Goal: Information Seeking & Learning: Learn about a topic

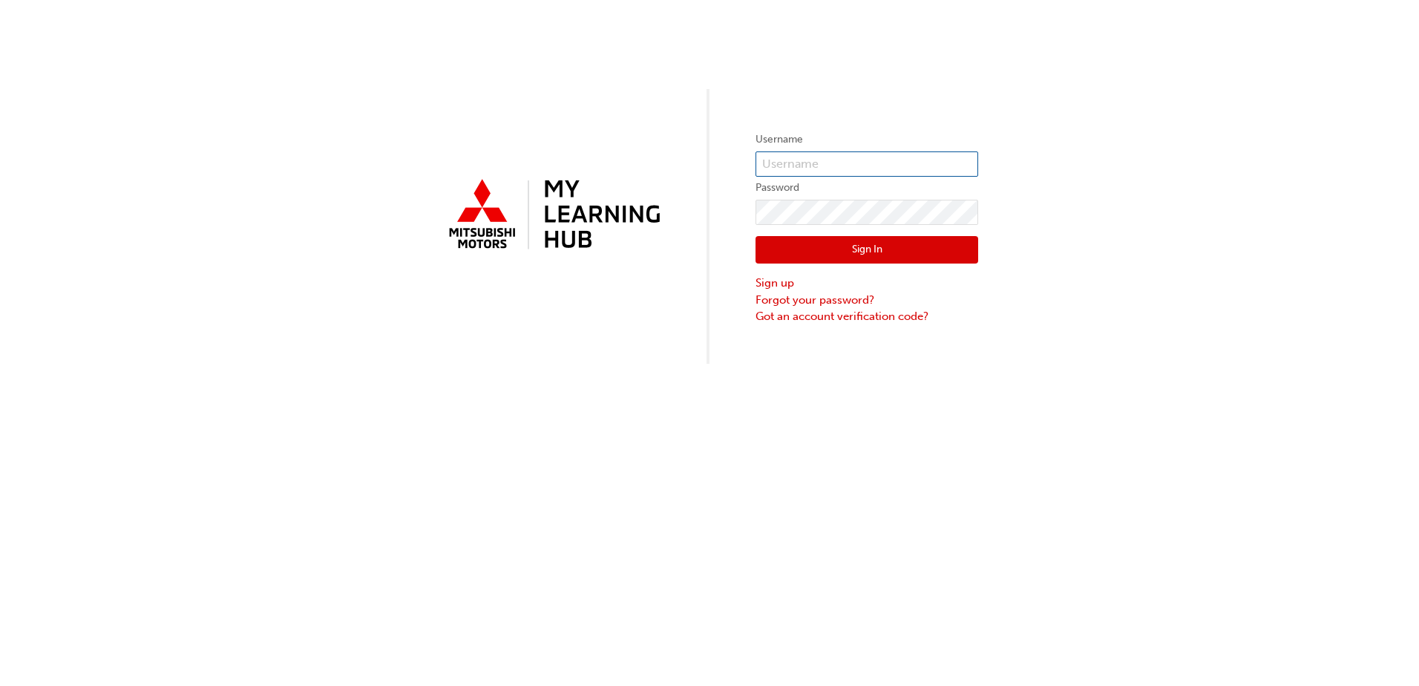
click at [841, 163] on input "text" at bounding box center [866, 163] width 223 height 25
type input "0005992973"
click at [840, 252] on button "Sign In" at bounding box center [866, 250] width 223 height 28
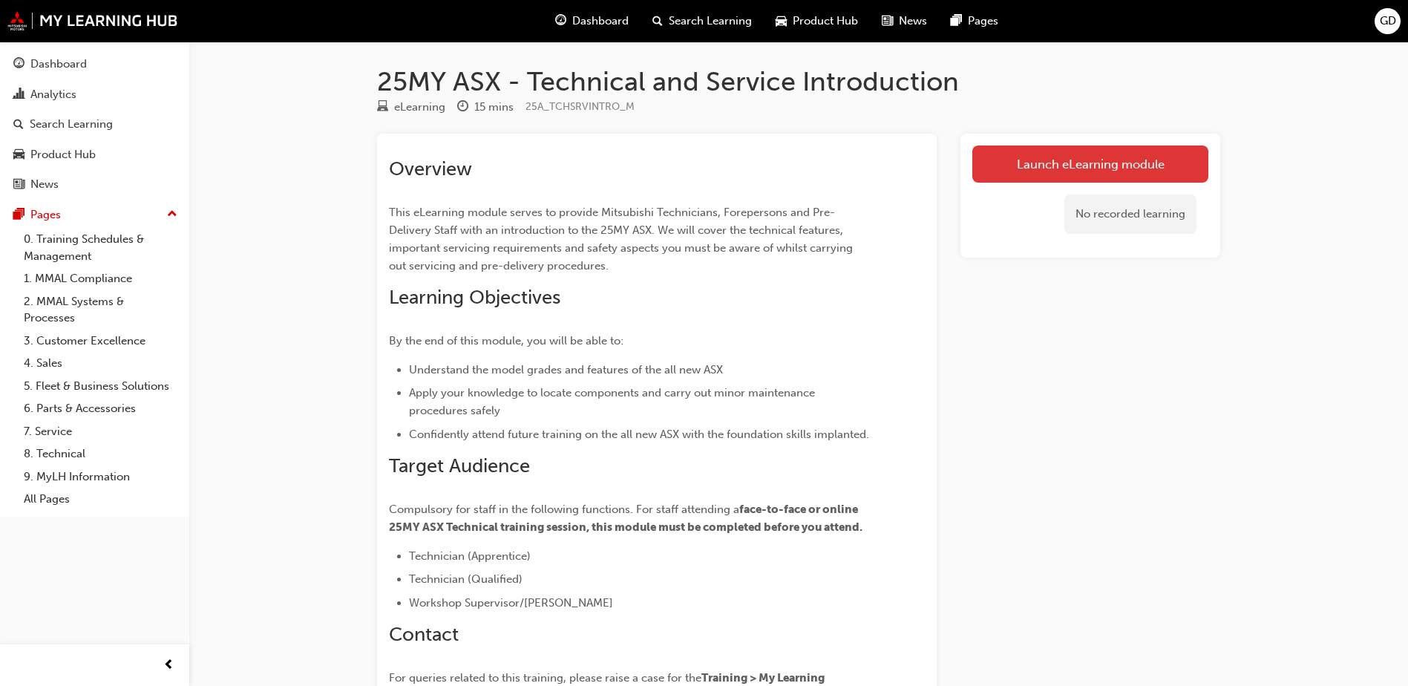
click at [1036, 151] on link "Launch eLearning module" at bounding box center [1090, 163] width 236 height 37
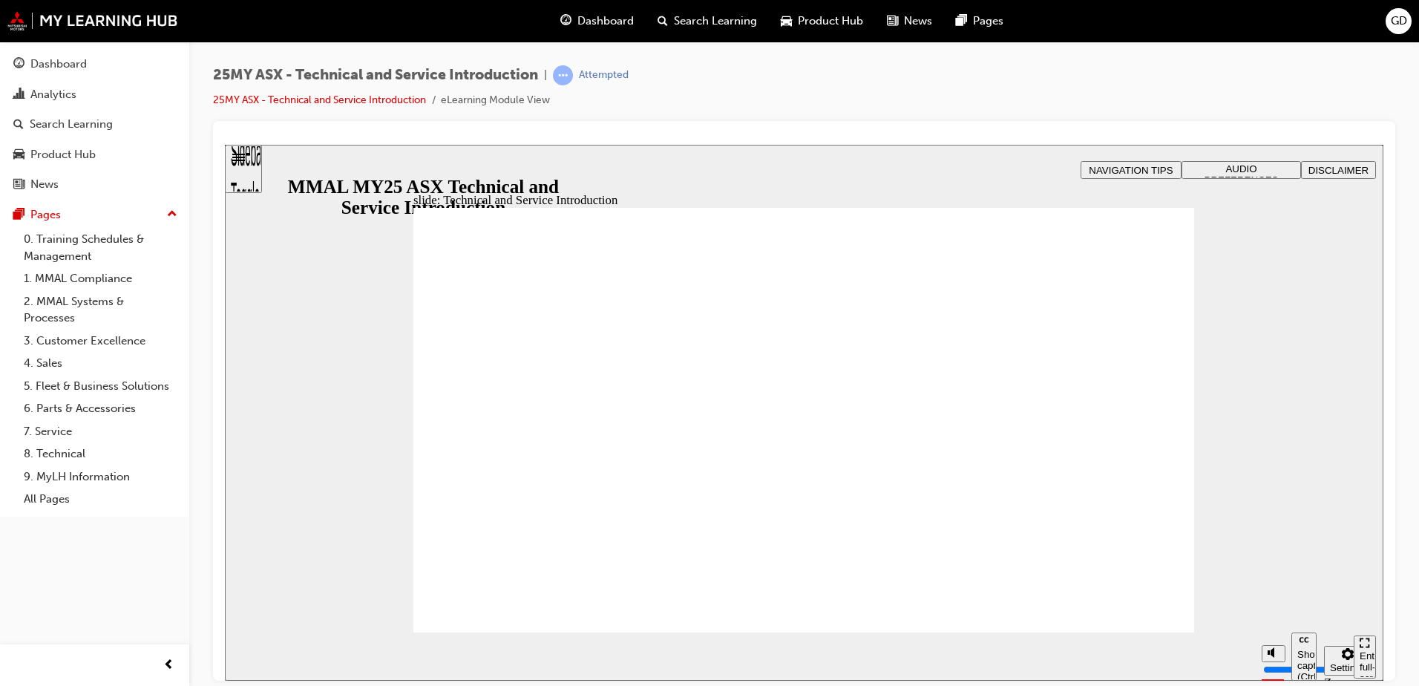
click at [1310, 335] on div "slide: Hello and welcome Rectangle B N Rectangle 2 Rectangle 3 Rectangle 1 Hell…" at bounding box center [804, 412] width 1158 height 536
click at [976, 102] on div "25MY ASX - Technical and Service Introduction | Attempted 25MY ASX - Technical …" at bounding box center [804, 93] width 1182 height 56
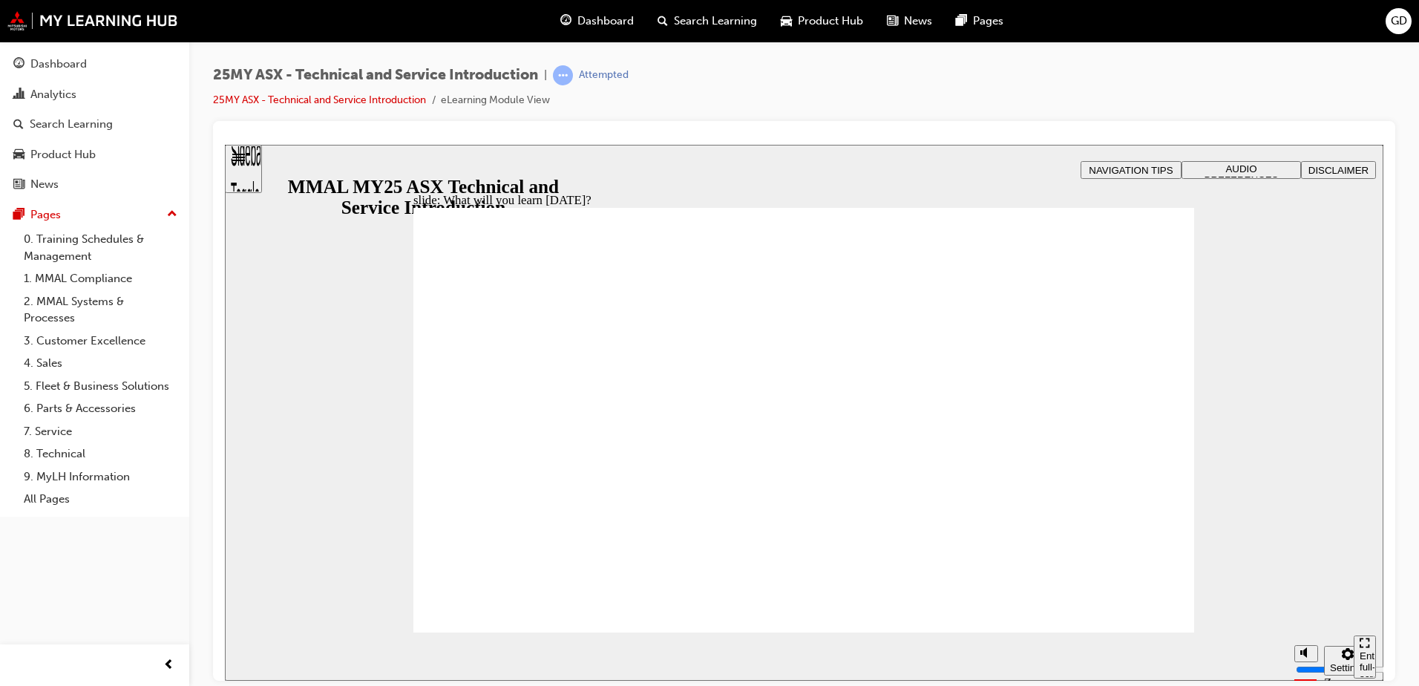
click at [350, 253] on div "slide: Features and Specifications Rectangle B N Rectangle 2 Rectangle 3 Topic …" at bounding box center [804, 412] width 1158 height 536
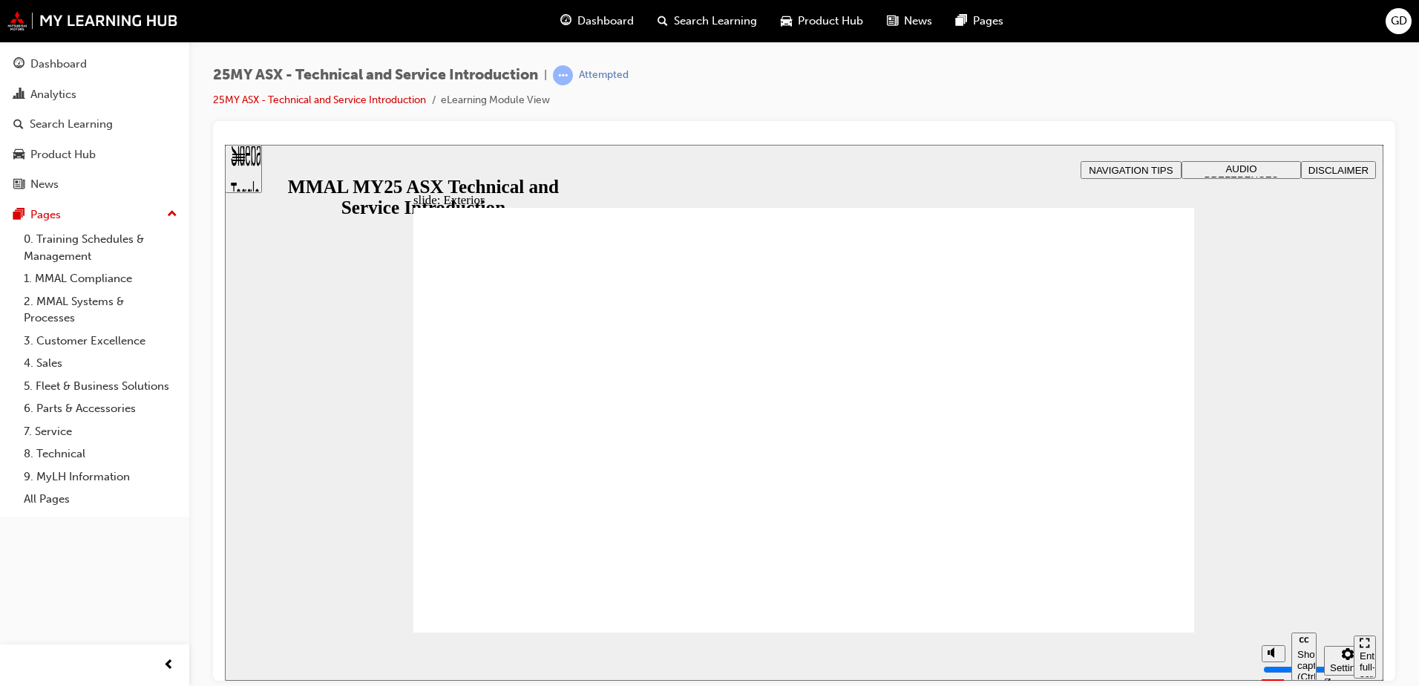
click at [241, 245] on div "slide: Model Grades Rectangle B N Rectangle 2 Rectangle 3 Model Grades The ALL-…" at bounding box center [804, 412] width 1158 height 536
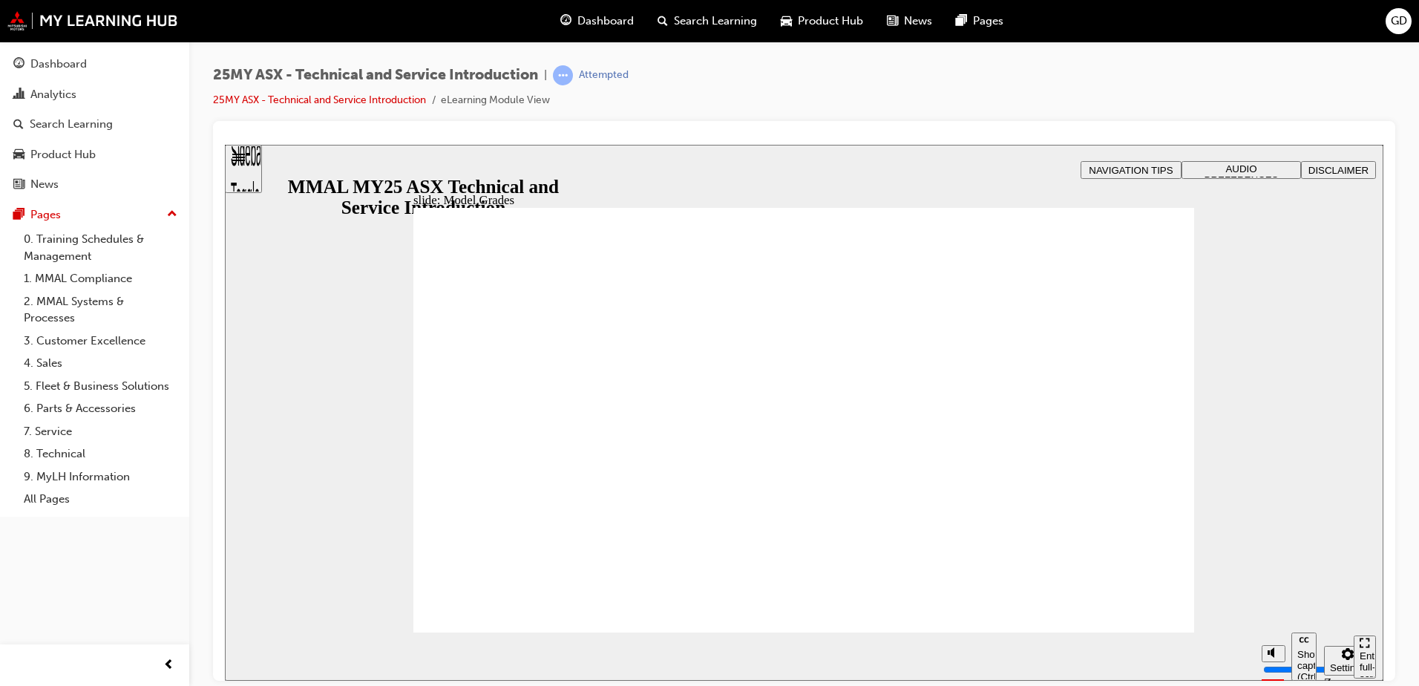
click at [353, 355] on div "slide: Model Grades Rectangle 1 • 1.3L T/C 4 Cylinder • 7 Speed Dual Clutch (DC…" at bounding box center [804, 412] width 1158 height 536
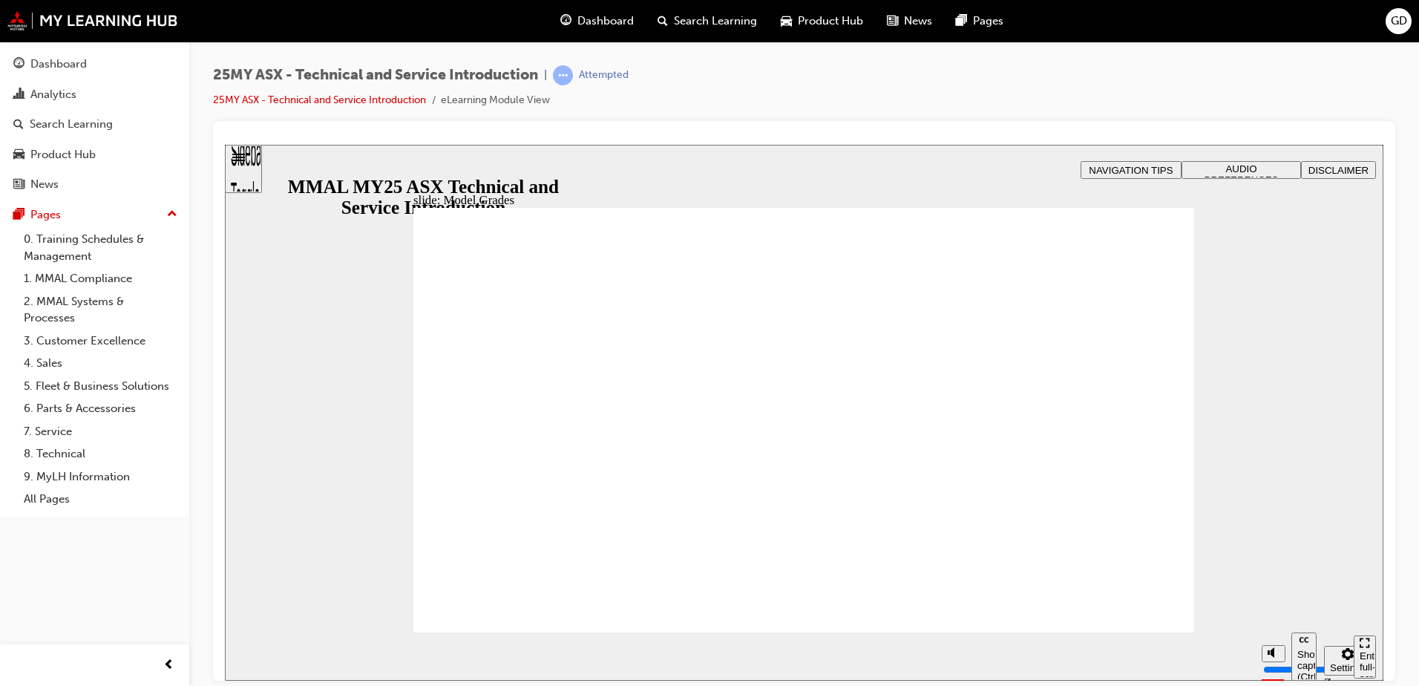
drag, startPoint x: 266, startPoint y: 312, endPoint x: 273, endPoint y: 308, distance: 8.3
click at [269, 310] on div "slide: Model Grades Rectangle 1 Vector.svg (In addition to LS) • 18” Alloy whee…" at bounding box center [804, 412] width 1158 height 536
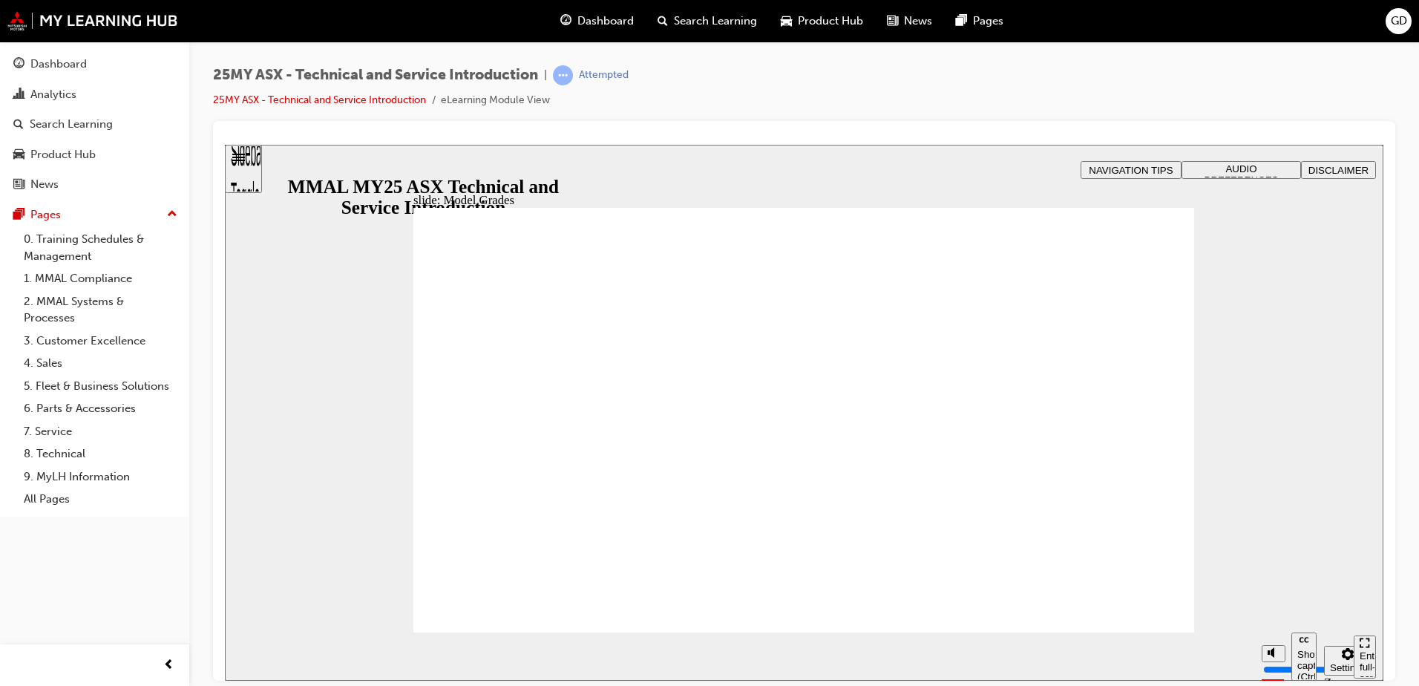
click at [346, 318] on div "slide: Model Grades Rectangle 1 Vector.svg EXCEED Key Specification* (In additi…" at bounding box center [804, 412] width 1158 height 536
click at [334, 294] on div "slide: Remote Keyless Entry Rectangle B N Rectangle 2 Rectangle 3 Remote Keyles…" at bounding box center [804, 412] width 1158 height 536
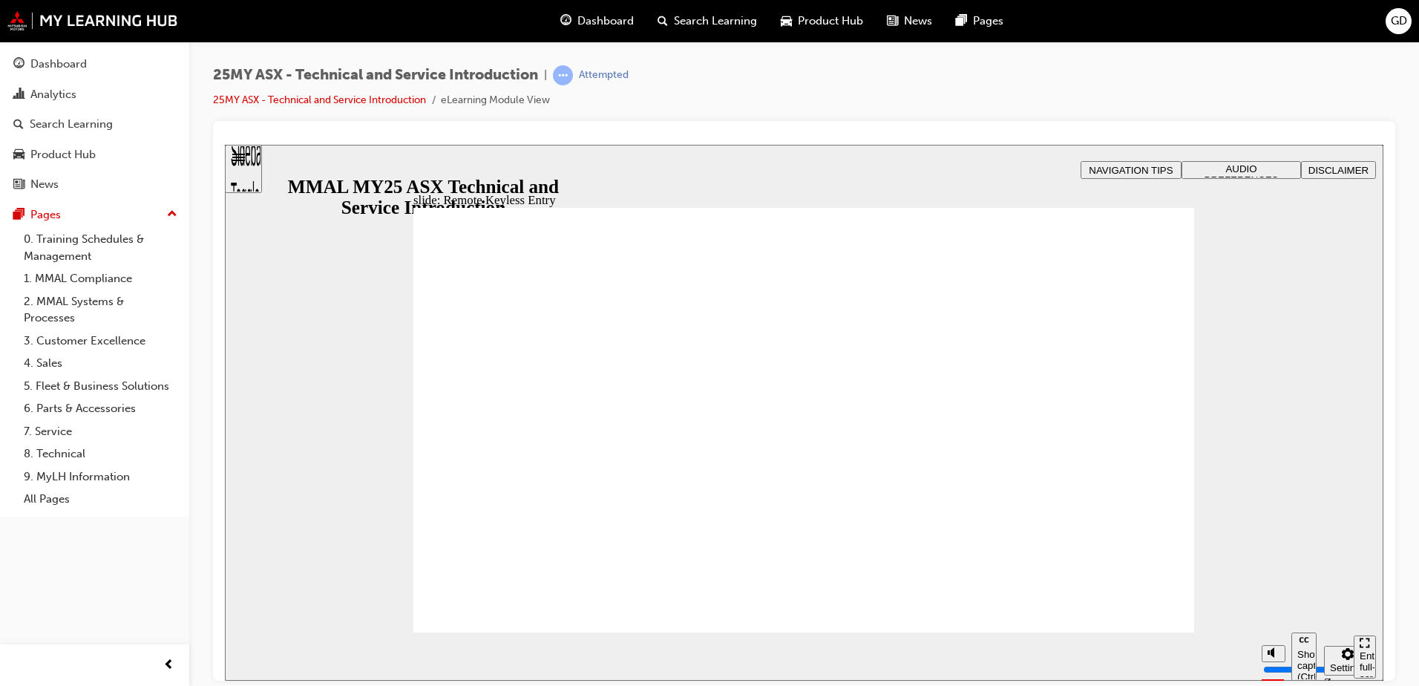
click at [352, 499] on div "slide: Remote Keyless Entry Vector.svg SMART CARD (Remote) Each model grade of …" at bounding box center [804, 412] width 1158 height 536
click at [329, 413] on div "slide: Remote Keyless Entry Vector.svg OPERATION The ASX features automatic loc…" at bounding box center [804, 412] width 1158 height 536
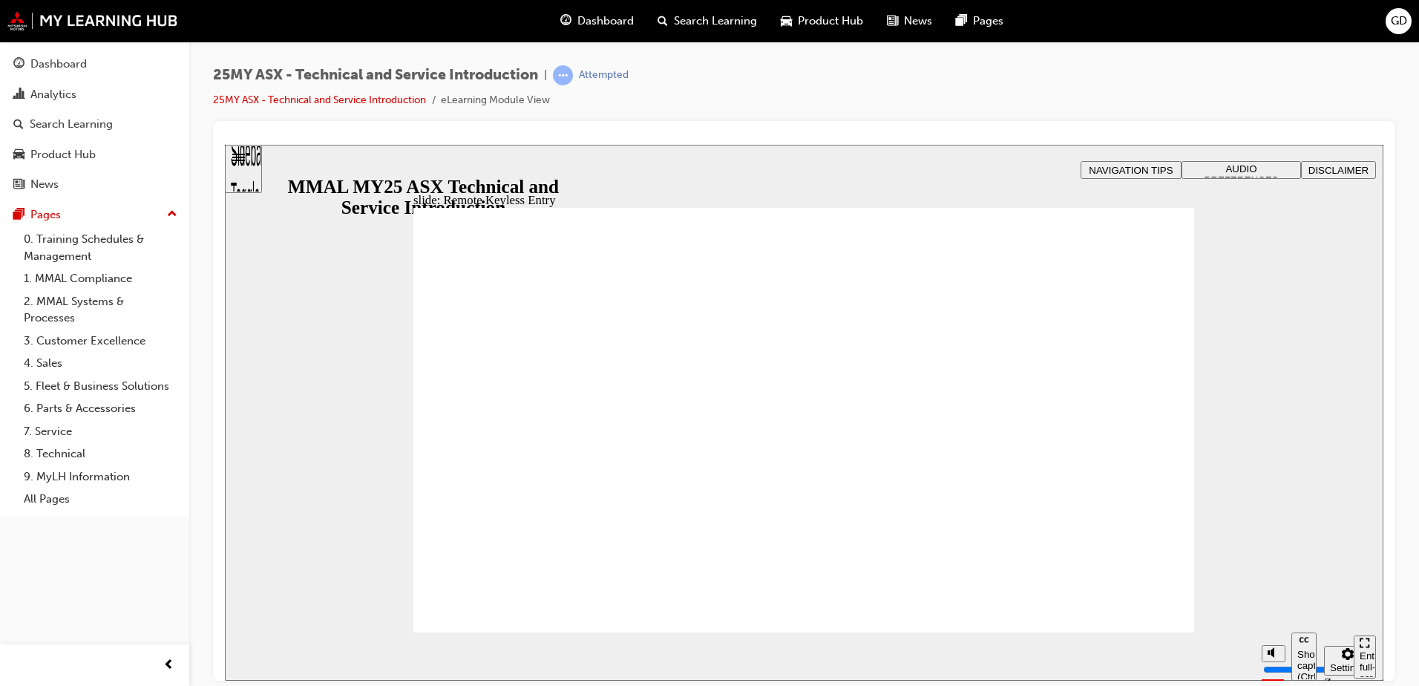
click at [298, 234] on div "slide: Remote Keyless Entry Vector.svg WELCOME LIGHTING playback speed 2 1.75 1…" at bounding box center [804, 412] width 1158 height 536
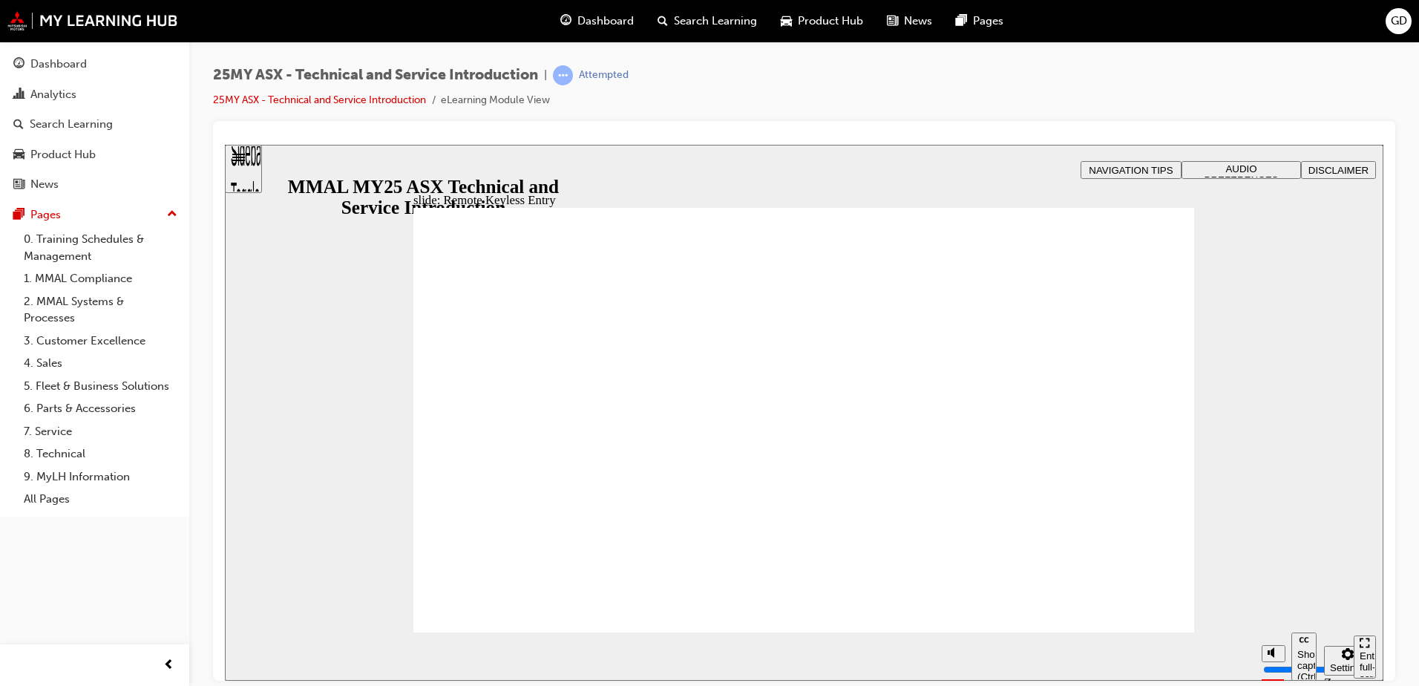
click at [300, 292] on div "slide: Remote Keyless Entry Vector.svg WELCOME LIGHTING playback speed 2 1.75 1…" at bounding box center [804, 412] width 1158 height 536
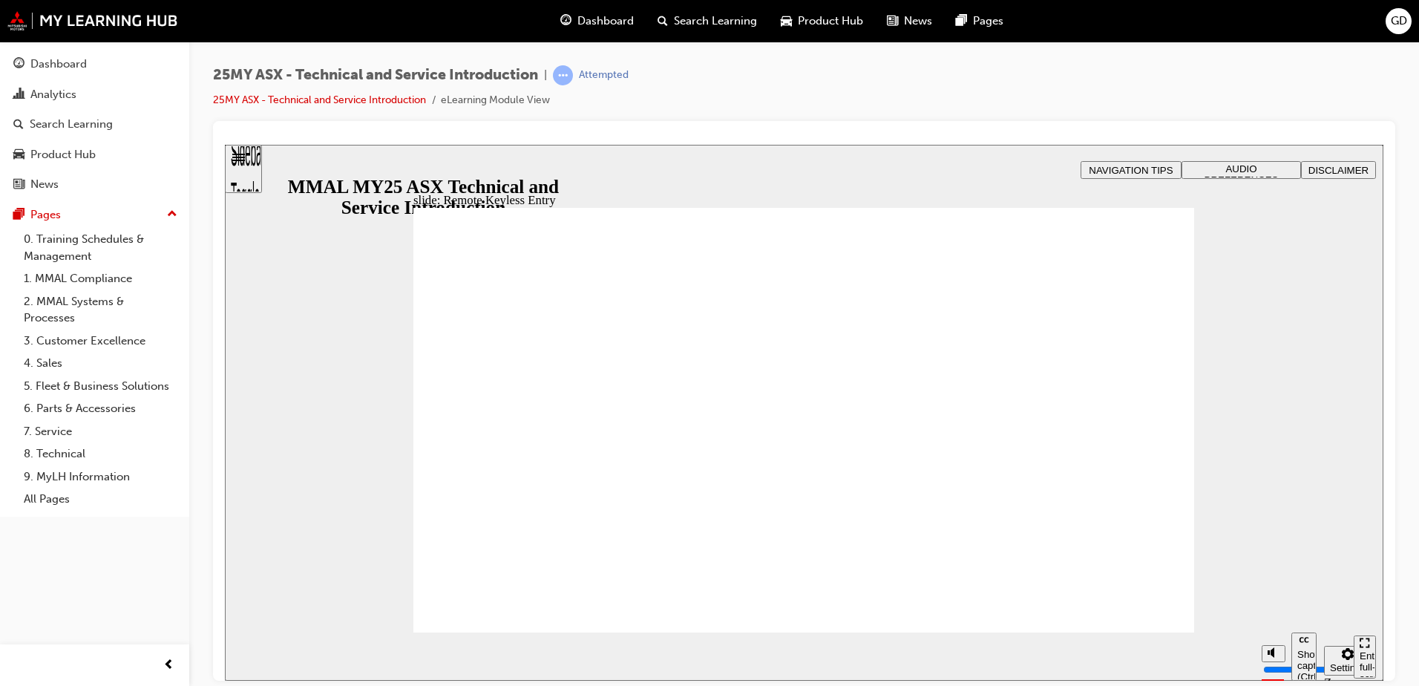
drag, startPoint x: 348, startPoint y: 470, endPoint x: 358, endPoint y: 467, distance: 10.1
click at [350, 469] on div "slide: Remote Keyless Entry Vector.svg WELCOME LIGHTING playback speed 2 1.75 1…" at bounding box center [804, 412] width 1158 height 536
click at [325, 354] on div "slide: Remote Keyless Entry Vector.svg WELCOME LIGHTING playback speed 2 1.75 1…" at bounding box center [804, 412] width 1158 height 536
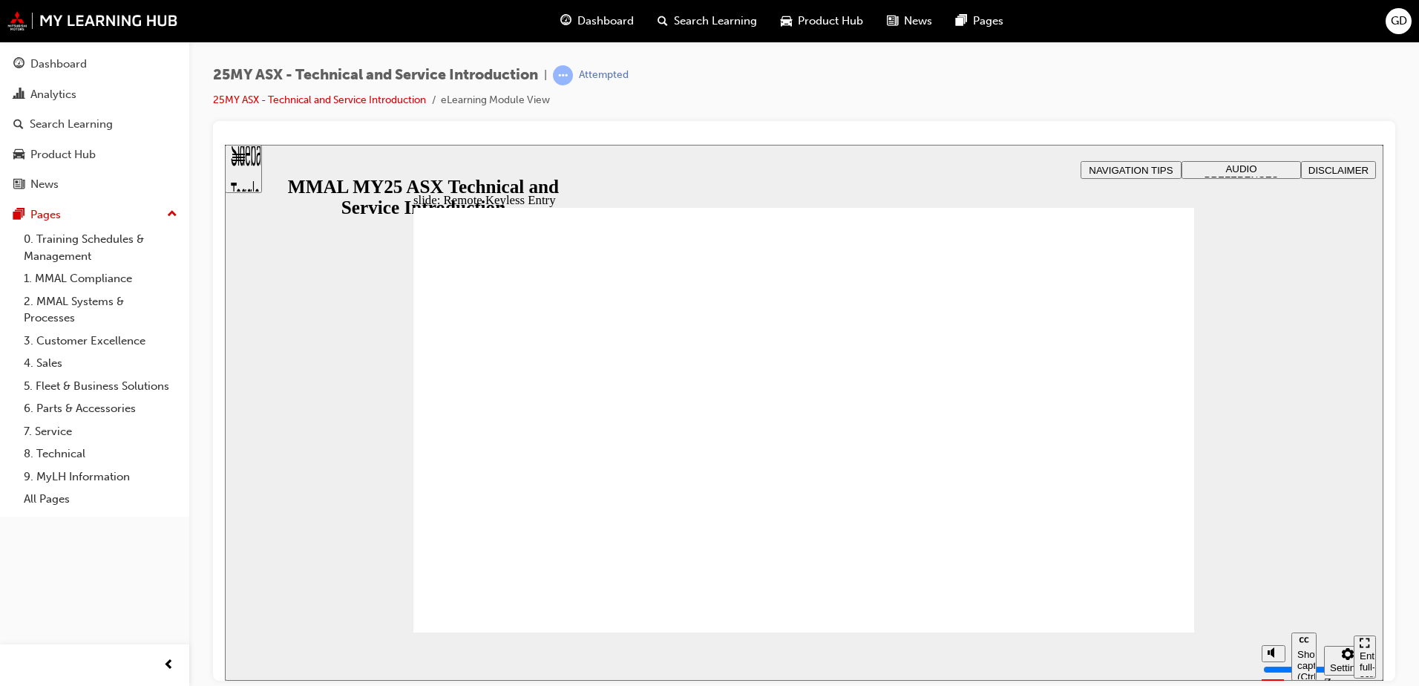
click at [329, 326] on div "slide: Remote Keyless Entry Vector.svg WELCOME LIGHTING playback speed 2 1.75 1…" at bounding box center [804, 412] width 1158 height 536
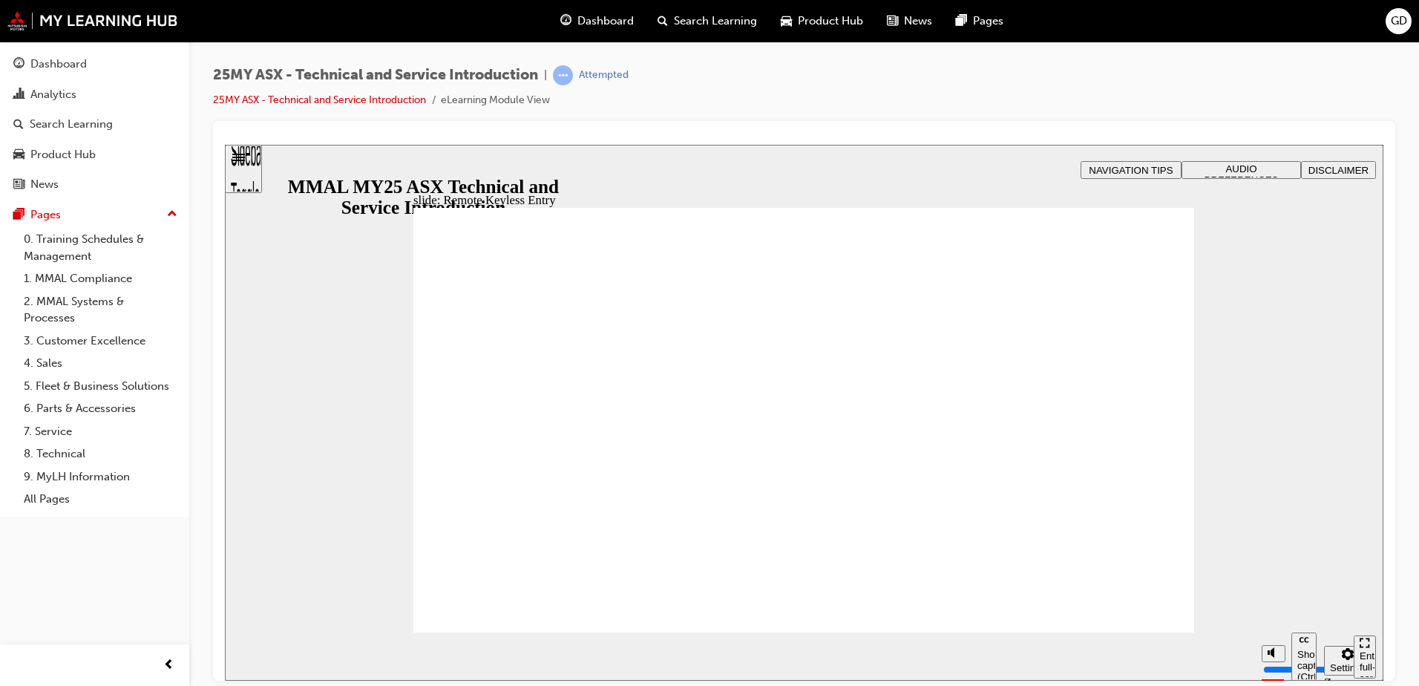
click at [298, 211] on div "slide: Remote Keyless Entry Vector.svg WELCOME LIGHTING playback speed 2 1.75 1…" at bounding box center [804, 412] width 1158 height 536
drag, startPoint x: 309, startPoint y: 315, endPoint x: 469, endPoint y: 408, distance: 185.2
click at [308, 316] on div "slide: Remote Keyless Entry Vector.svg WELCOME LIGHTING playback speed 2 1.75 1…" at bounding box center [804, 412] width 1158 height 536
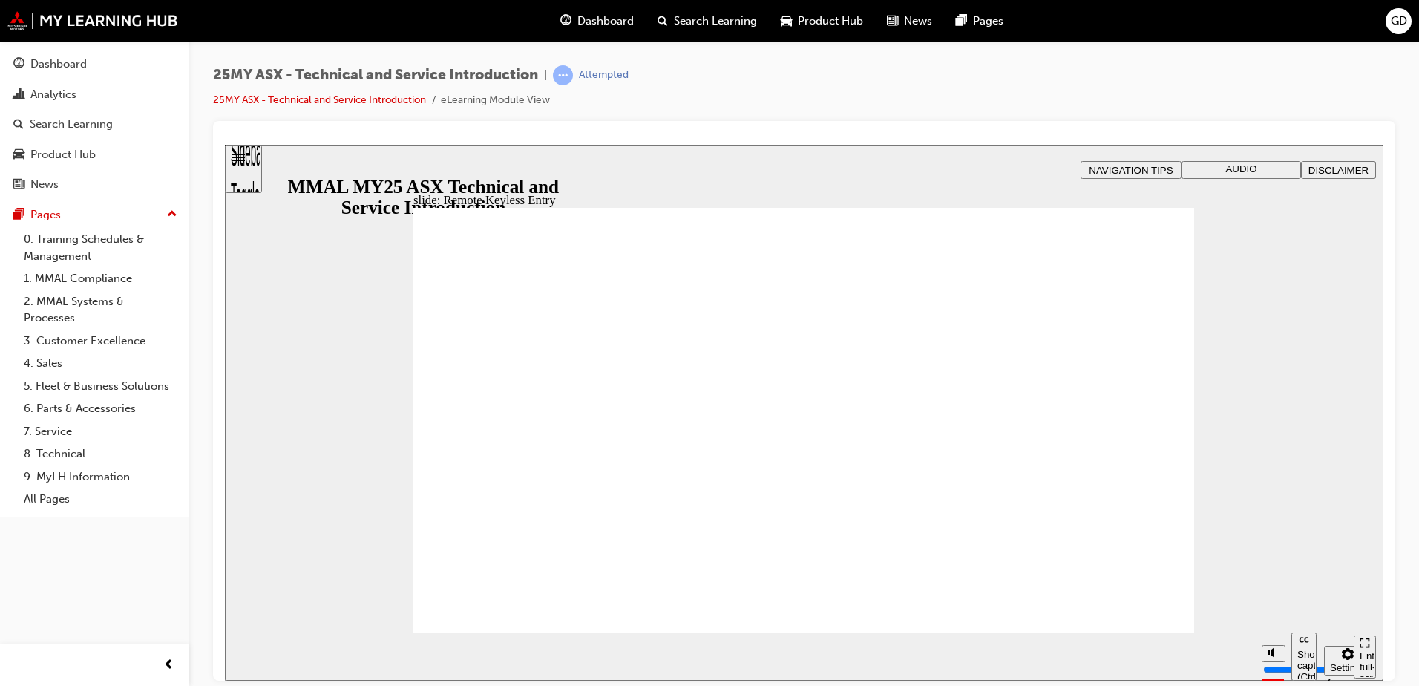
type input "1"
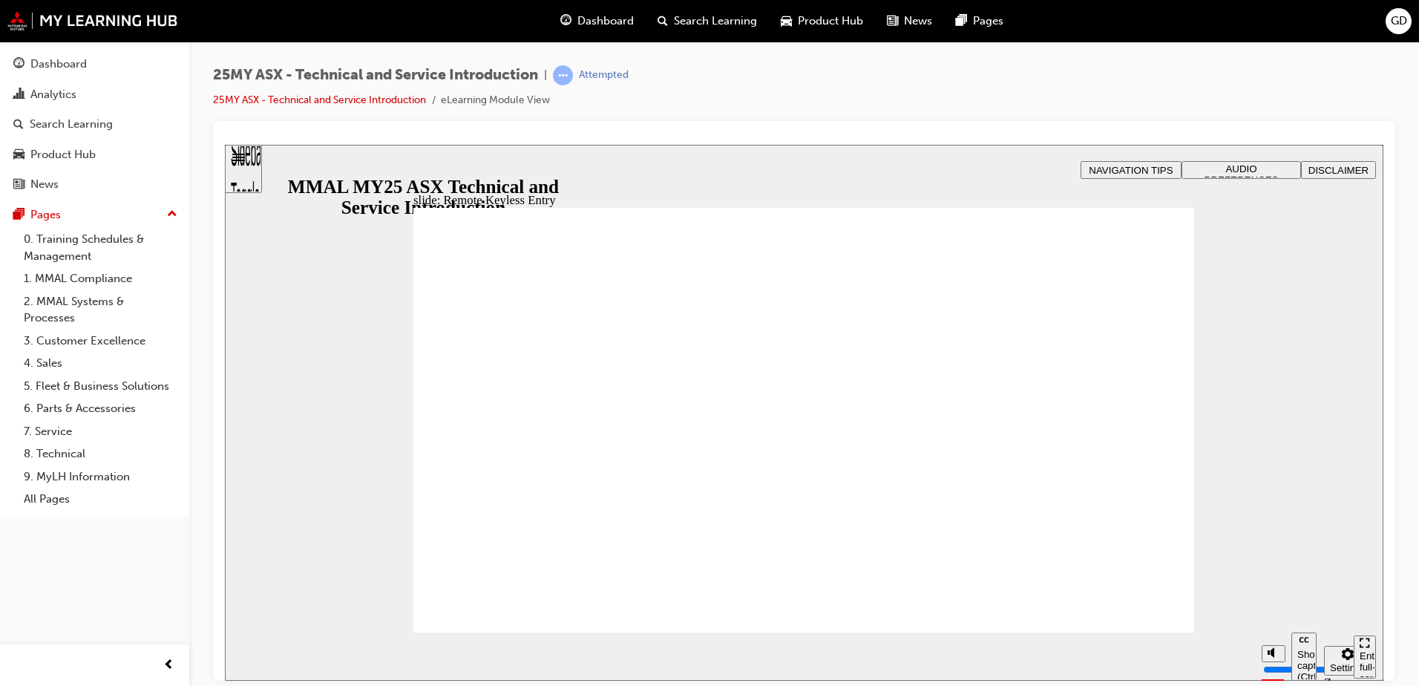
click at [310, 243] on div "slide: Interior Features Rectangle B N Rectangle 2 Rectangle 3 Interior Feature…" at bounding box center [804, 412] width 1158 height 536
click at [366, 293] on div "slide: Interior Features Vector.svg 10.4 INCH PORTRAIT SDA Each model grade of …" at bounding box center [804, 412] width 1158 height 536
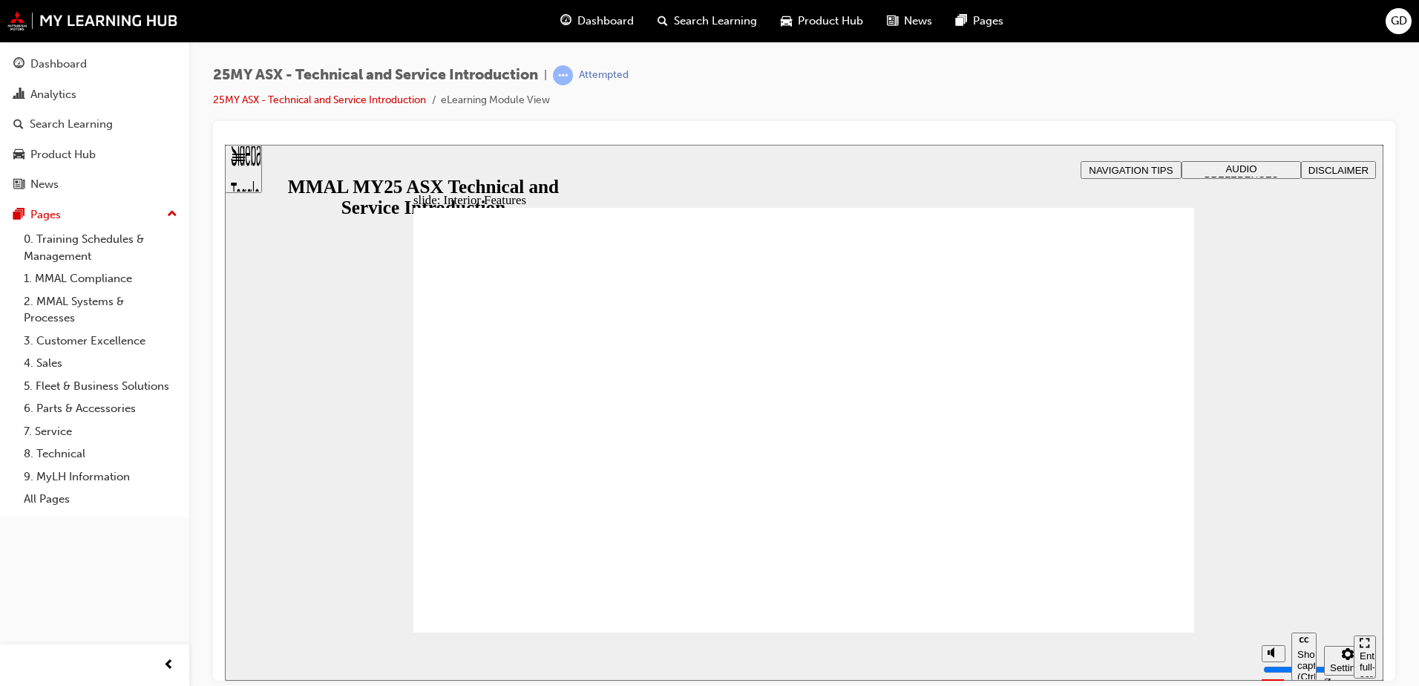
click at [286, 275] on div "slide: Interior Features Vector.svg 10.25 INCH COLOUR SCREEN DIGITAL DRIVER DIS…" at bounding box center [804, 412] width 1158 height 536
click at [356, 306] on div "slide: Interior Features Vector.svg USB C Ports The ASX has 2 front and 2 rear …" at bounding box center [804, 412] width 1158 height 536
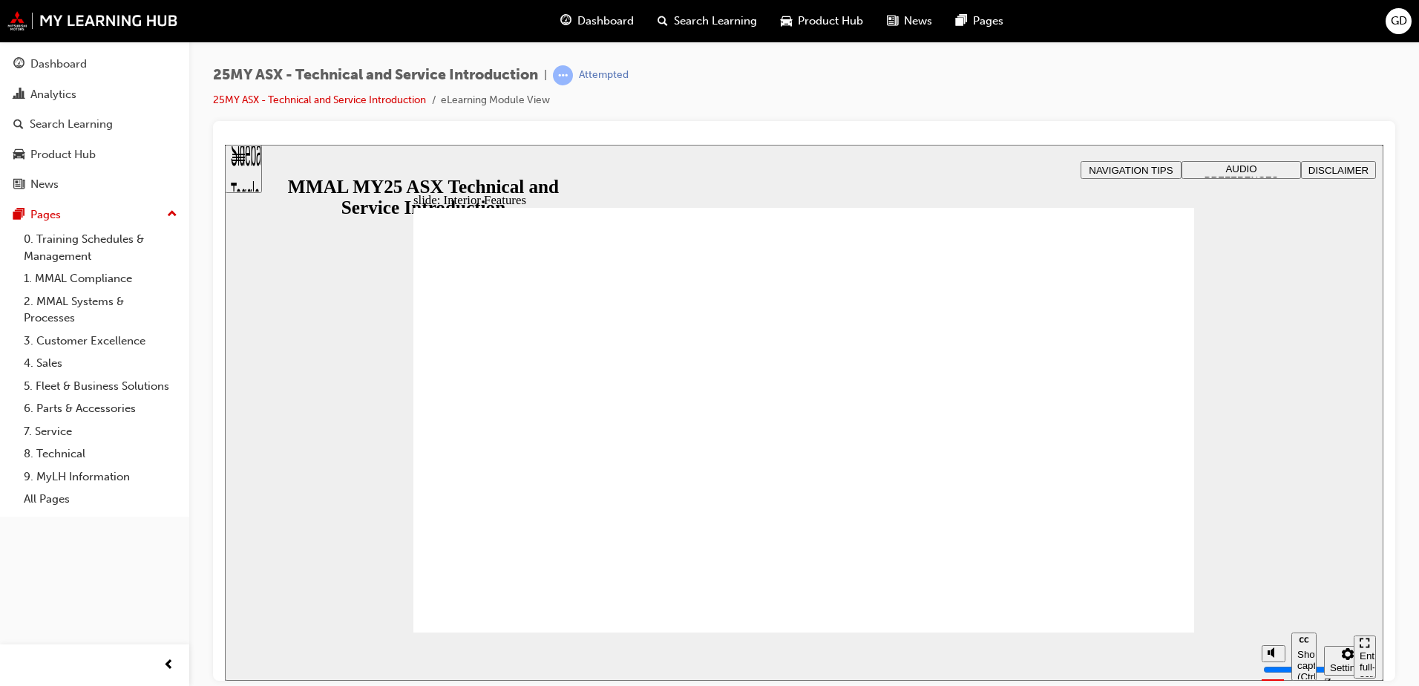
click at [301, 254] on div "slide: Interior Features Vector.svg WIRELESS CHARGER Oval 3 Oval 1 lock icon 1 …" at bounding box center [804, 412] width 1158 height 536
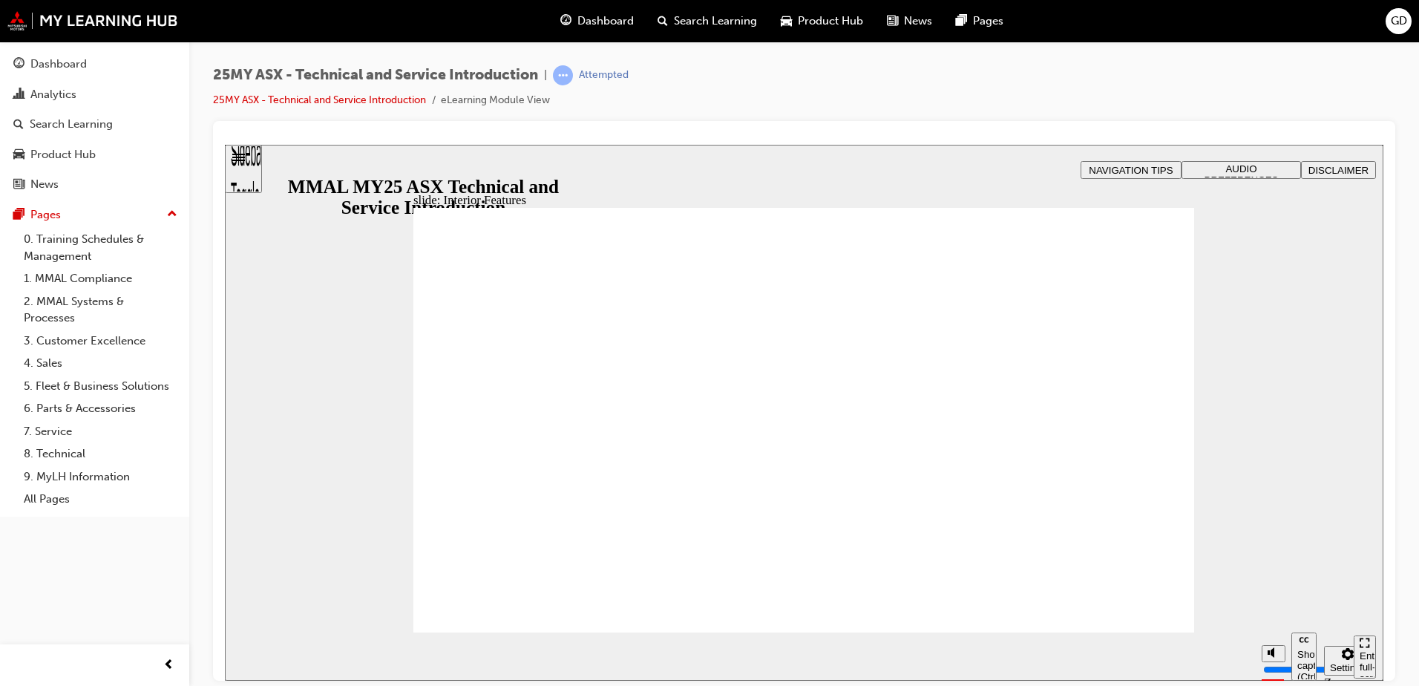
type input "17"
click at [322, 266] on div "slide: General Specifications Rectangle 2 General Specifications Click on the N…" at bounding box center [804, 412] width 1158 height 536
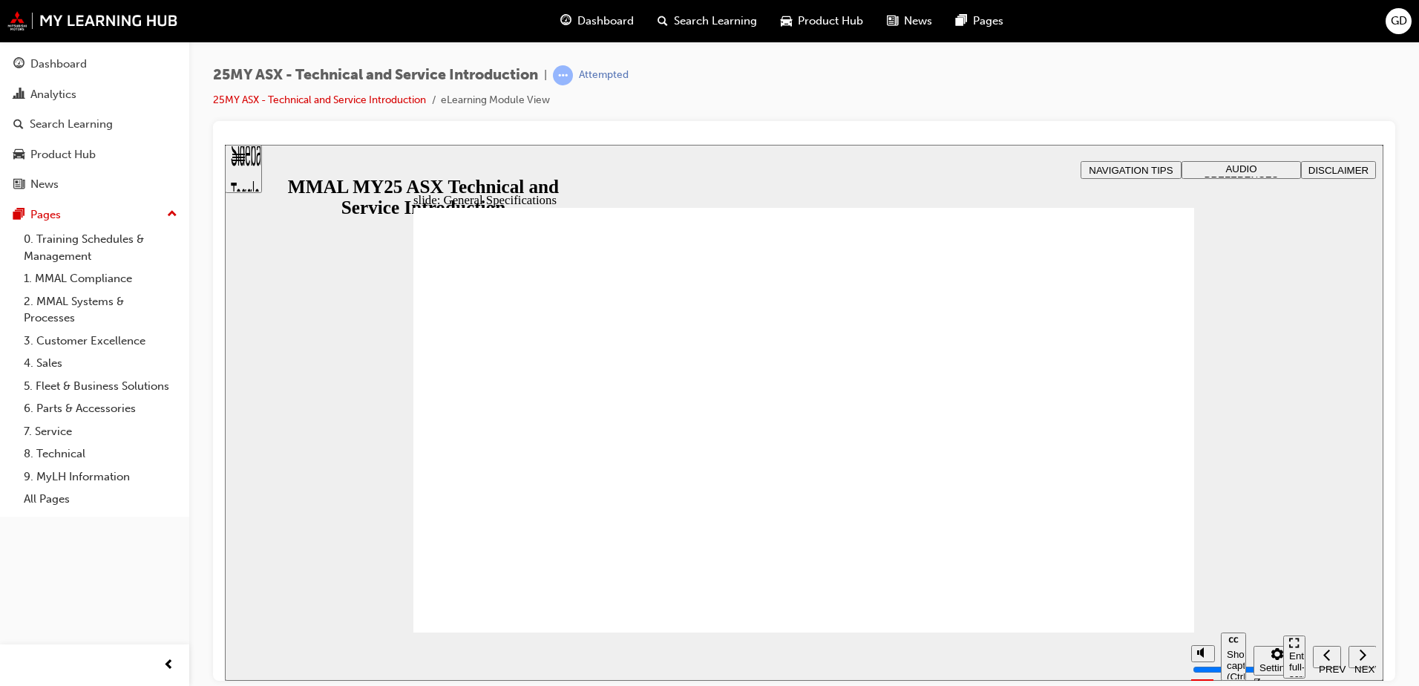
drag, startPoint x: 314, startPoint y: 281, endPoint x: 328, endPoint y: 279, distance: 14.3
click at [314, 281] on div "slide: General Specifications Rectangle 1 Vector.svg DUAL CLUTCH TRANSMISSION R…" at bounding box center [804, 412] width 1158 height 536
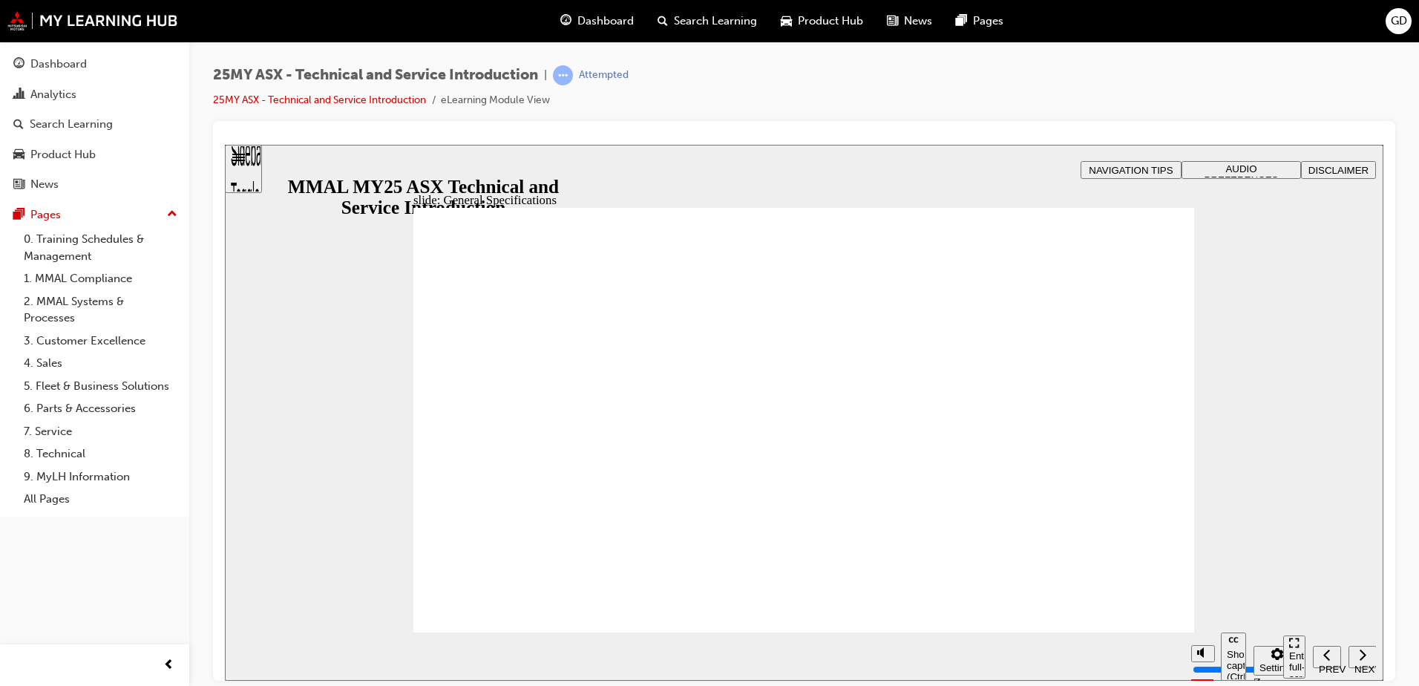
click at [325, 283] on div "slide: General Specifications Rectangle 1 Vector.svg DUAL CLUTCH TRANSMISSION R…" at bounding box center [804, 412] width 1158 height 536
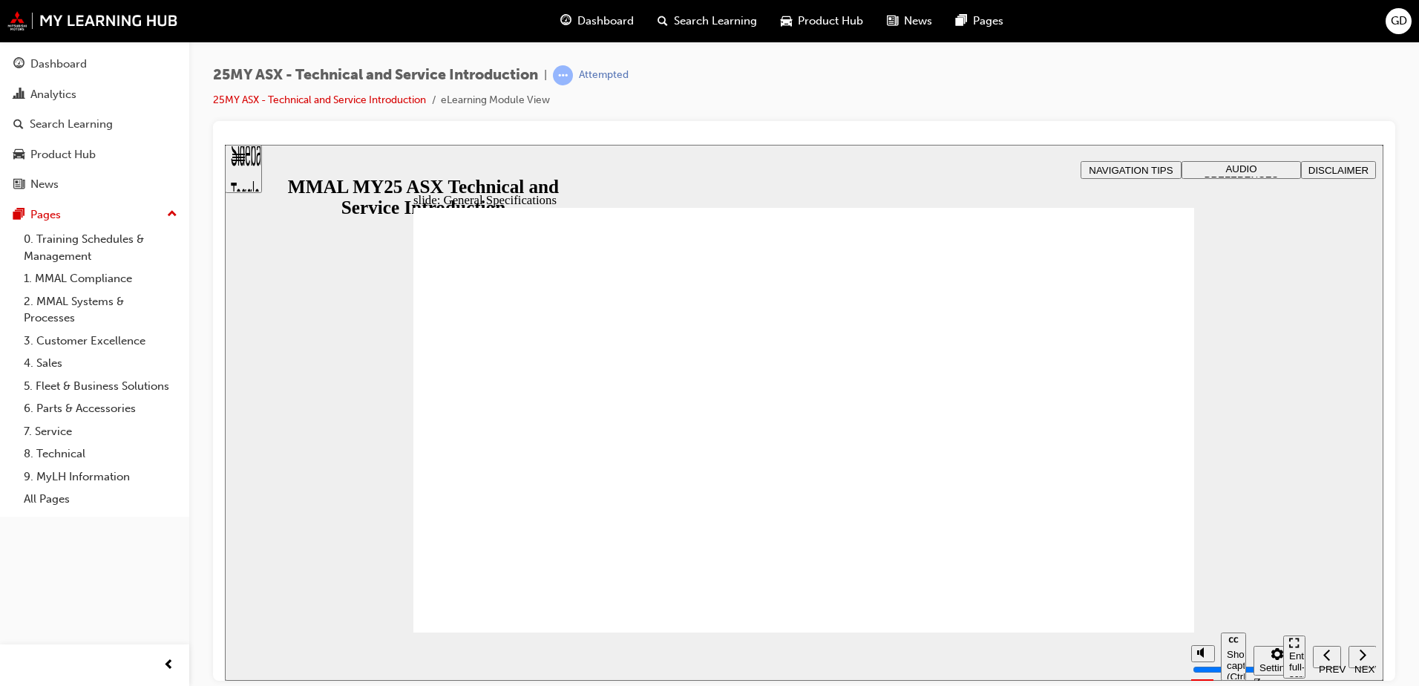
drag, startPoint x: 281, startPoint y: 304, endPoint x: 289, endPoint y: 303, distance: 7.5
click at [281, 304] on div "slide: General Specifications Rectangle 1 Vector.svg DUAL CLUTCH TRANSMISSION R…" at bounding box center [804, 412] width 1158 height 536
click at [333, 281] on div "slide: Vehicle Identification Rectangle B N Rectangle 2 Rectangle 3 Topic 2: Ve…" at bounding box center [804, 412] width 1158 height 536
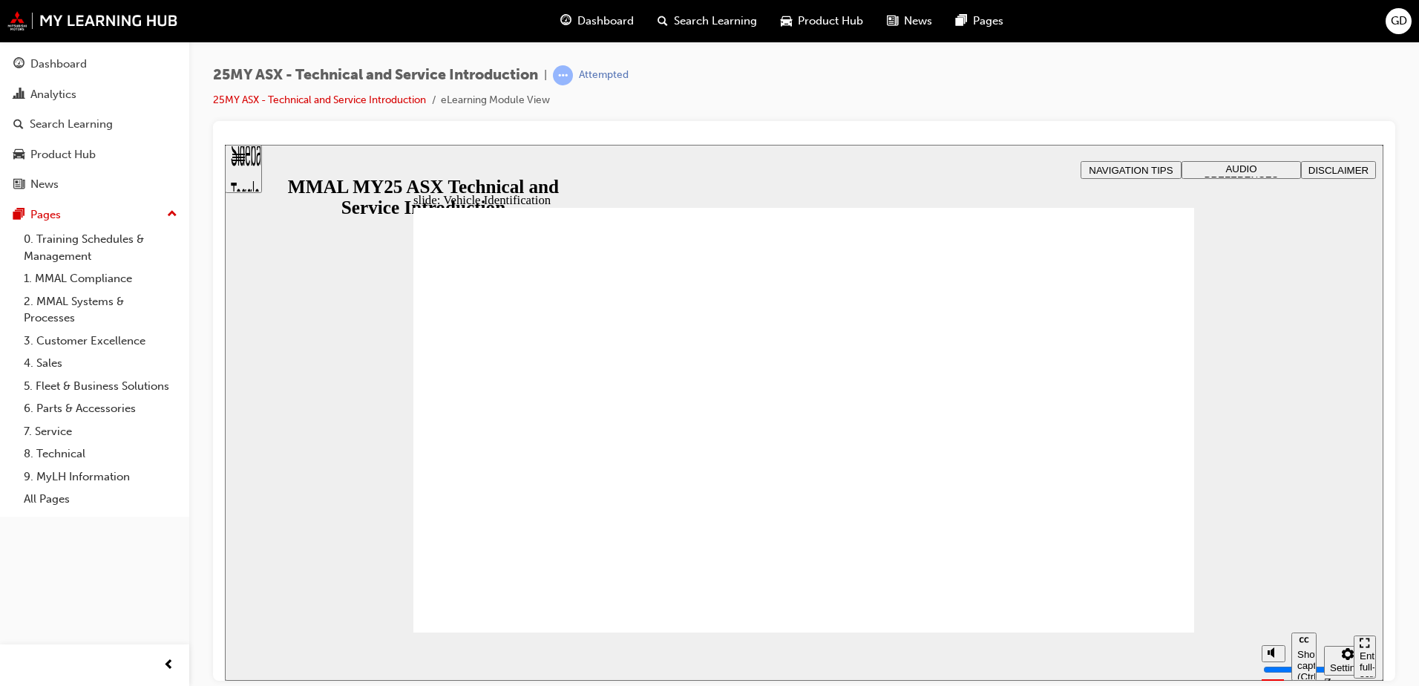
click at [325, 289] on div "slide: Vehicle Identification Rectangle B N Rectangle 2 Rectangle 3 Vehicle Ide…" at bounding box center [804, 412] width 1158 height 536
click at [297, 230] on div "slide: Vehicle Identification Vector.svg The vehicle compliance plate is locate…" at bounding box center [804, 412] width 1158 height 536
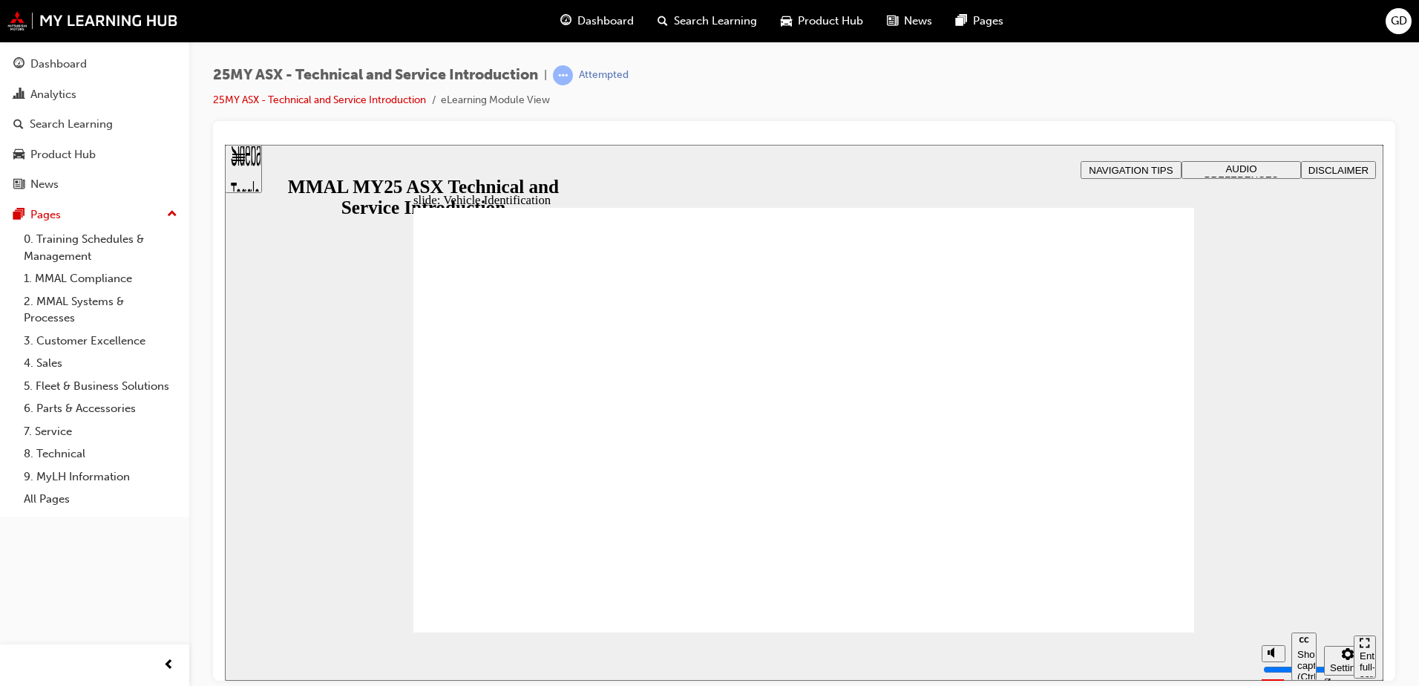
click at [311, 227] on div "slide: Vehicle Identification Vector.svg The vehicle Identification Number (VIN…" at bounding box center [804, 412] width 1158 height 536
click at [312, 237] on div "slide: Vehicle Identification Vector.svg The Engine number is stamped on the be…" at bounding box center [804, 412] width 1158 height 536
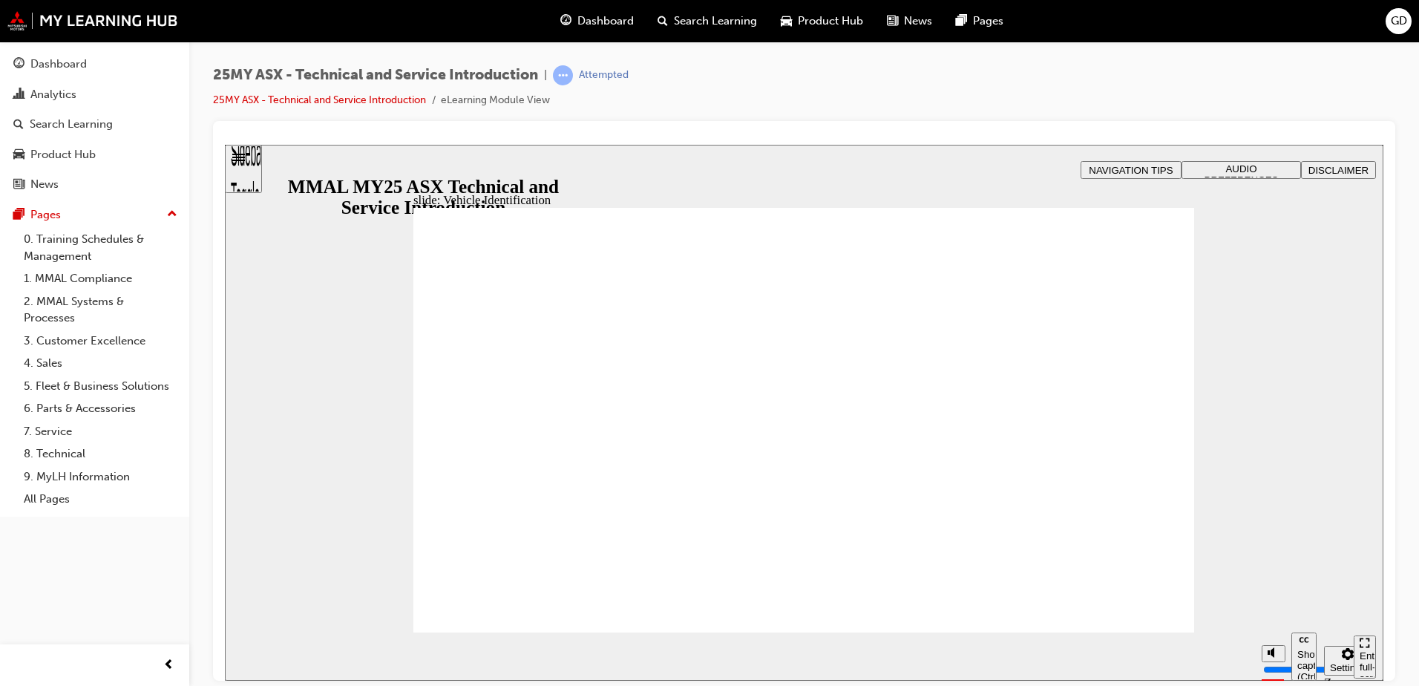
click at [309, 229] on div "slide: Topic: 3 Service Fundamentals Rectangle B N Rectangle 2 Rectangle 3 Topi…" at bounding box center [804, 412] width 1158 height 536
click at [282, 272] on div "slide: Hoist Lifting Points Rectangle 2 Hoist Lifting Points Click the tabs to …" at bounding box center [804, 412] width 1158 height 536
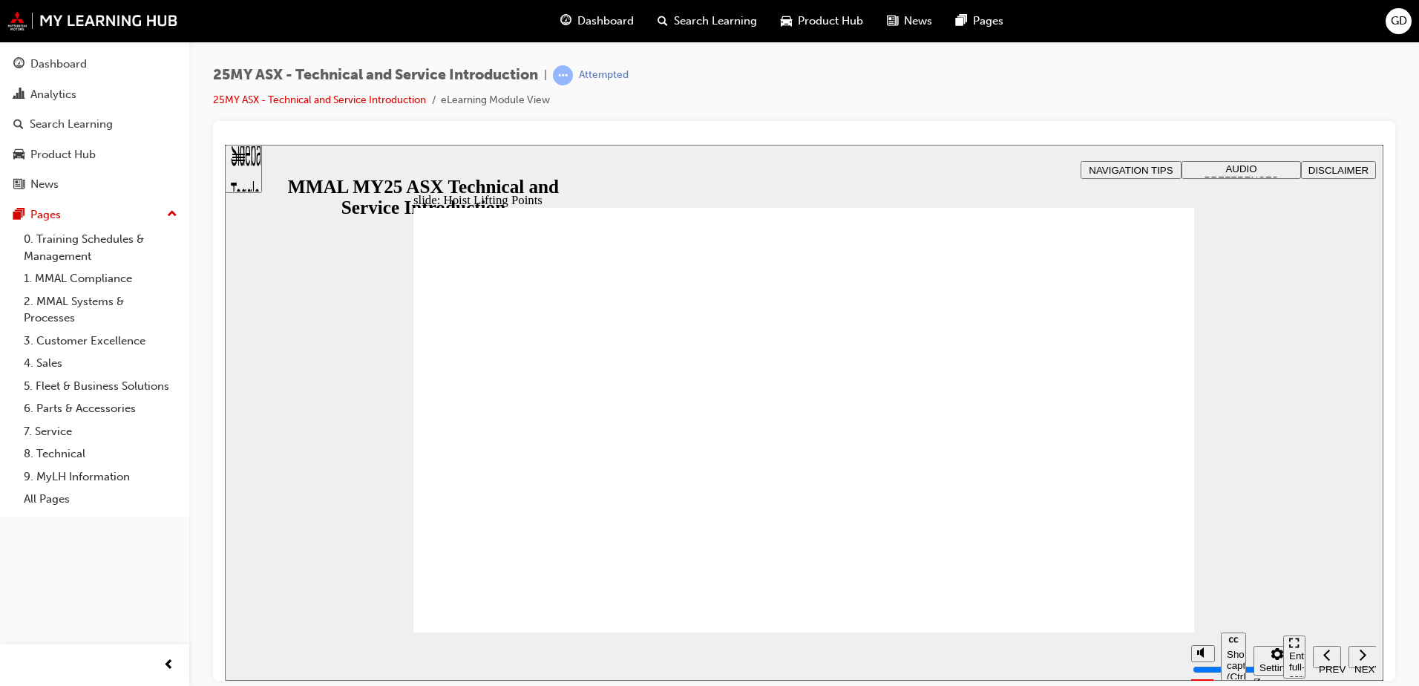
click at [246, 211] on div "slide: Hoist Lifting Points Group 17 1 Round Same Side Corner Rectangle 3 1 FRO…" at bounding box center [804, 412] width 1158 height 536
click at [294, 271] on div "slide: Hoist Lifting Points Group 17 1 Round Same Side Corner Rectangle 3 1 REA…" at bounding box center [804, 412] width 1158 height 536
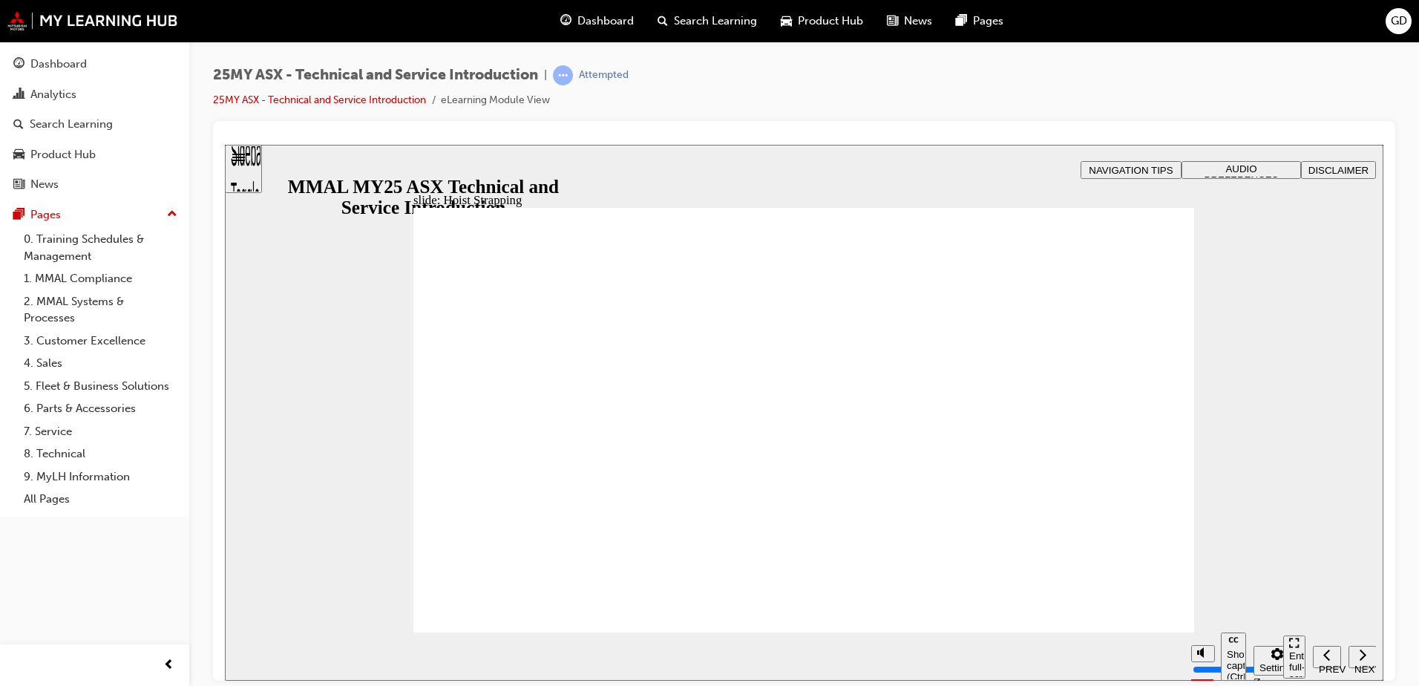
click at [340, 527] on div "slide: Hoist Strapping Rectangle 2 Hoist Strapping Important: The WSM for the A…" at bounding box center [804, 412] width 1158 height 536
drag, startPoint x: 293, startPoint y: 585, endPoint x: 286, endPoint y: 583, distance: 7.7
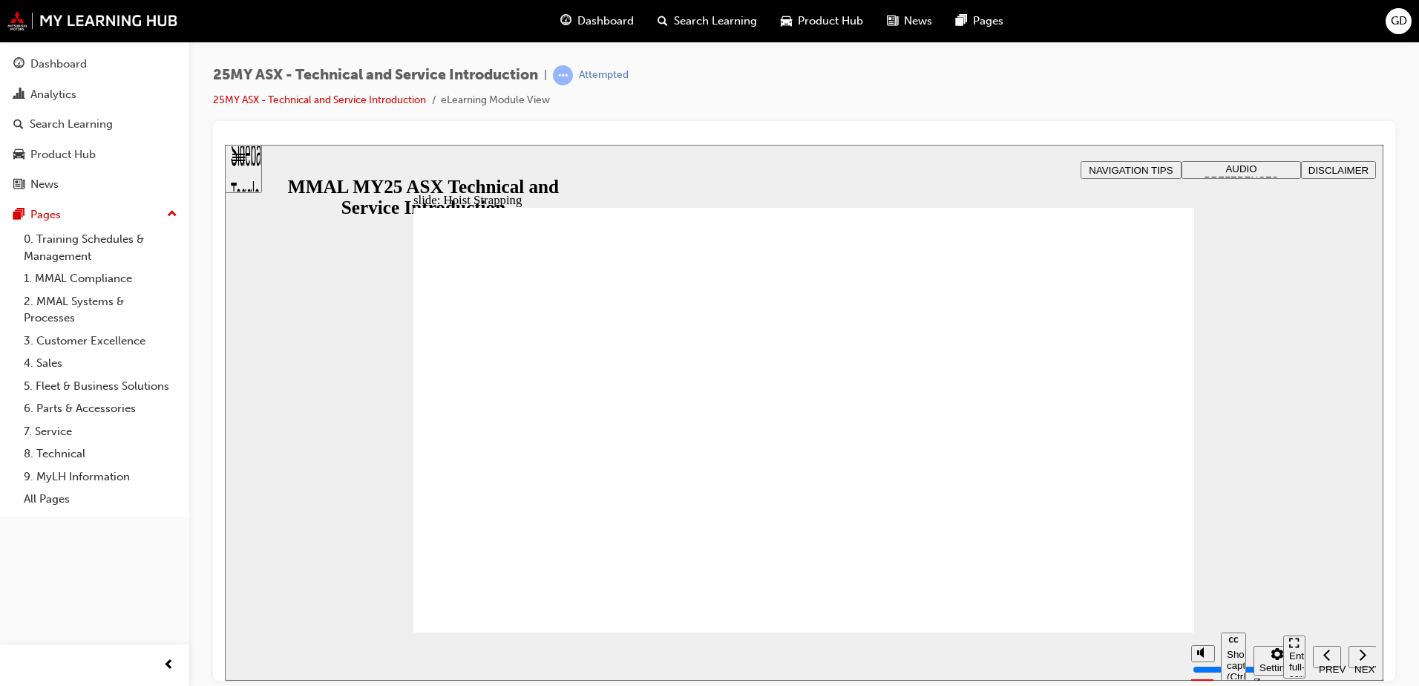
click at [1249, 357] on div "slide: Bonnet Release and OBD Location Rectangle 2 Bonnet Release and OBD Locat…" at bounding box center [804, 412] width 1158 height 536
click at [1320, 507] on div "slide: Bonnet Release and OBD Location Rectangle 2 Bonnet Release and OBD Locat…" at bounding box center [804, 412] width 1158 height 536
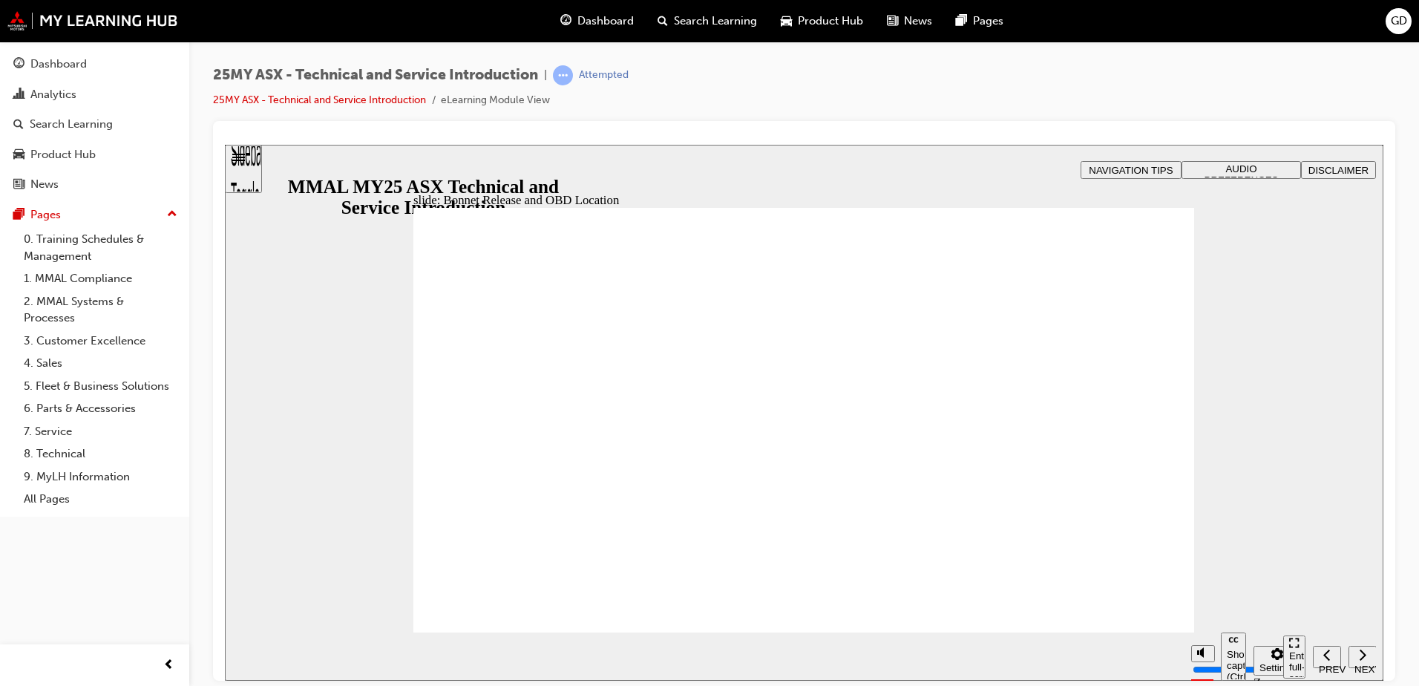
click at [260, 240] on div "slide: Fuse Box Locations Rectangle 2 Fuse Box Locations The Transport fuse can…" at bounding box center [804, 412] width 1158 height 536
click at [362, 576] on div "slide: 12v Battery Rectangle 2 12v Battery Rectangle 1 The 12v battery (located…" at bounding box center [804, 412] width 1158 height 536
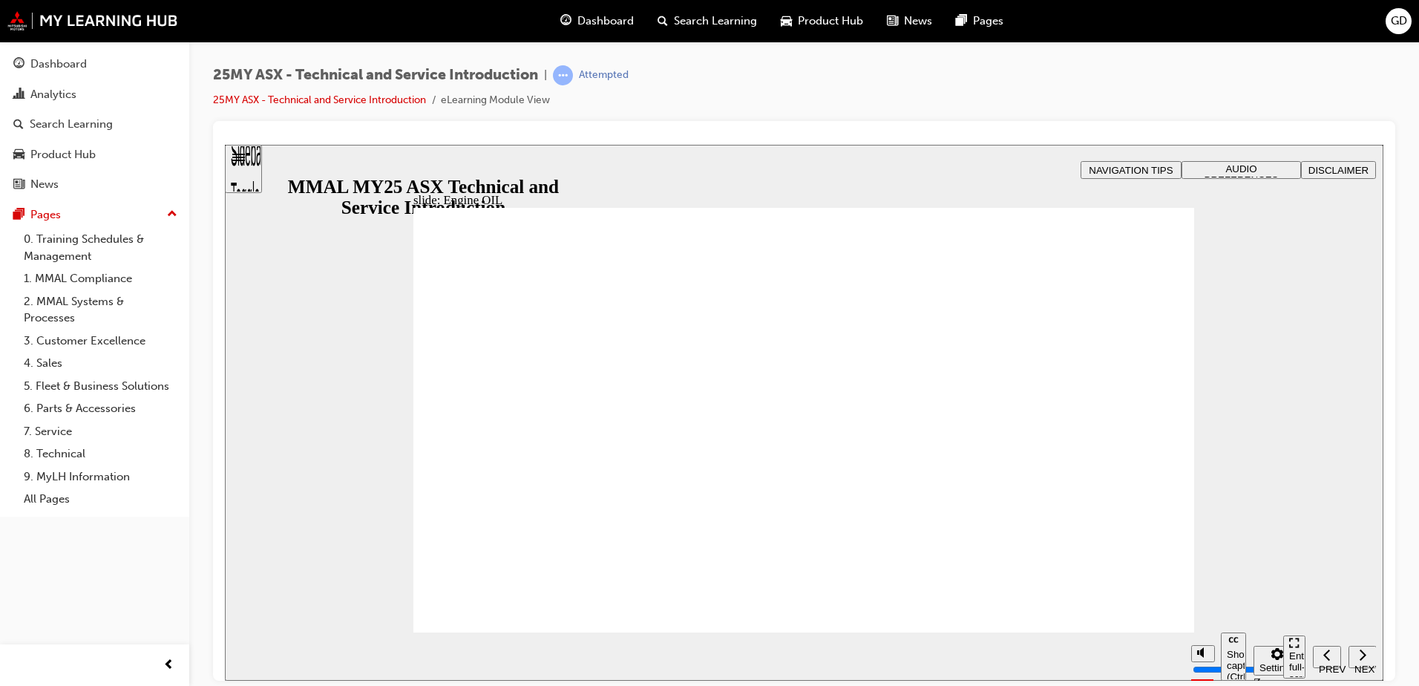
click at [318, 565] on div "slide: Engine OIL Rectangle 2 Engine Oil Click on the images below to discover …" at bounding box center [804, 412] width 1158 height 536
click at [317, 624] on div "slide: Engine OIL Vector.svg Rectangle 2 Engine Oil Click on the images below t…" at bounding box center [804, 412] width 1158 height 536
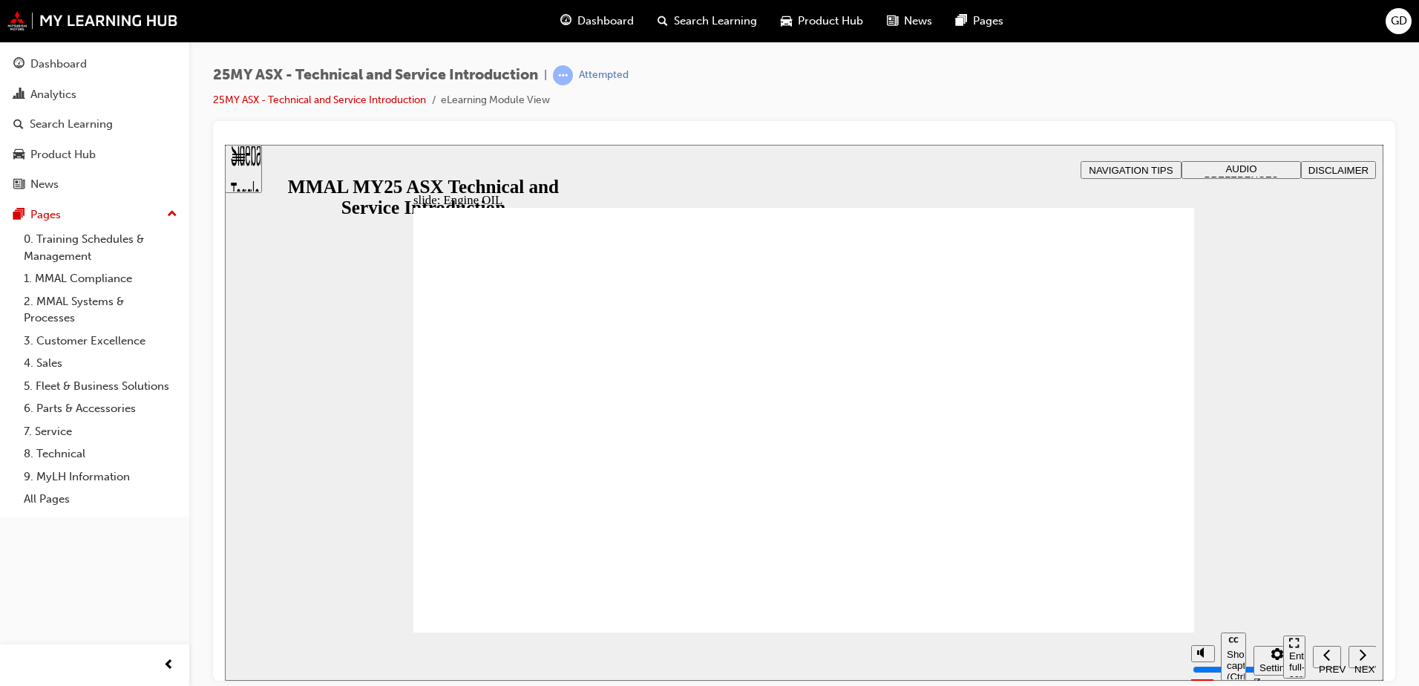
click at [334, 594] on div "slide: Engine OIL Vector.svg Vector.svg Rectangle 2 Engine Oil Click on the ima…" at bounding box center [804, 412] width 1158 height 536
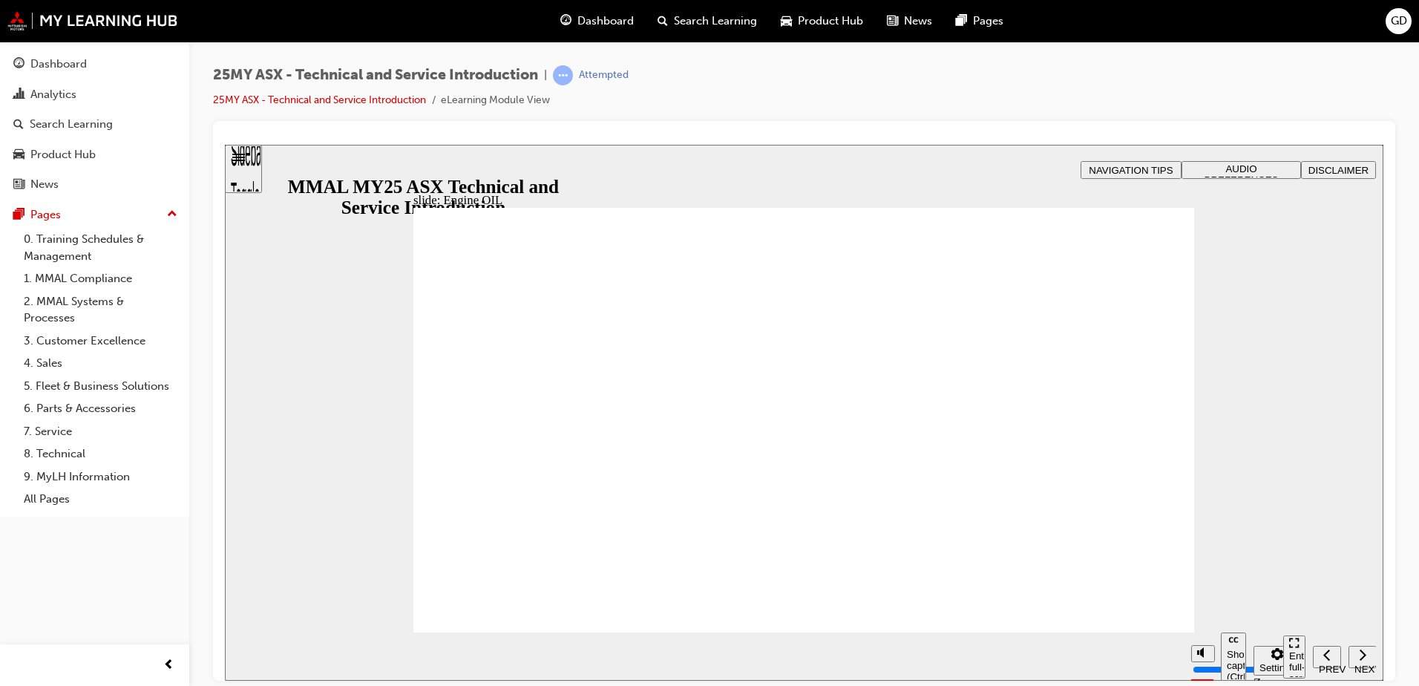
click at [1301, 291] on div "slide: Engine OIL Vector.svg Vector.svg Vector.svg Rectangle 2 Engine Oil Click…" at bounding box center [804, 412] width 1158 height 536
click at [1220, 56] on div "25MY ASX - Technical and Service Introduction | Attempted 25MY ASX - Technical …" at bounding box center [804, 345] width 1230 height 607
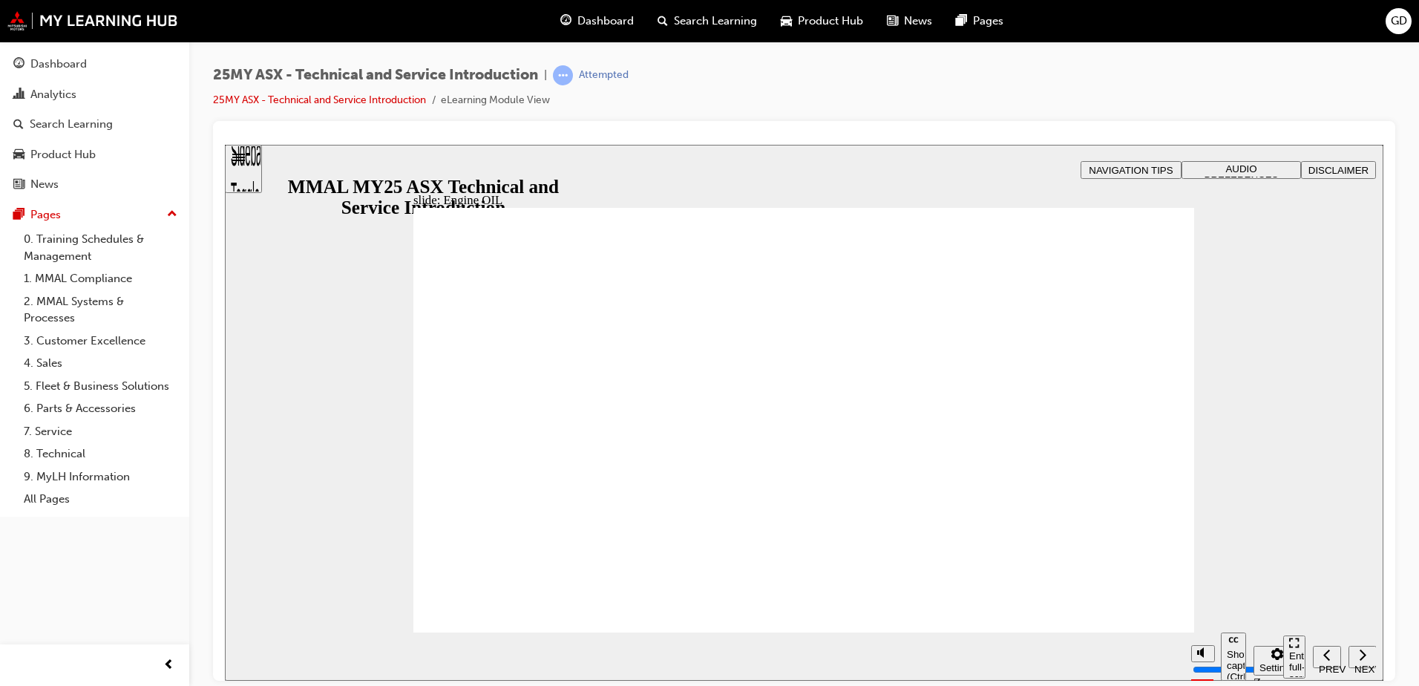
click at [327, 580] on div "slide: Wheels and Tyres Rectangle 2 Wheels and Tyres 215/60 R17 96H (LS only) 1…" at bounding box center [804, 412] width 1158 height 536
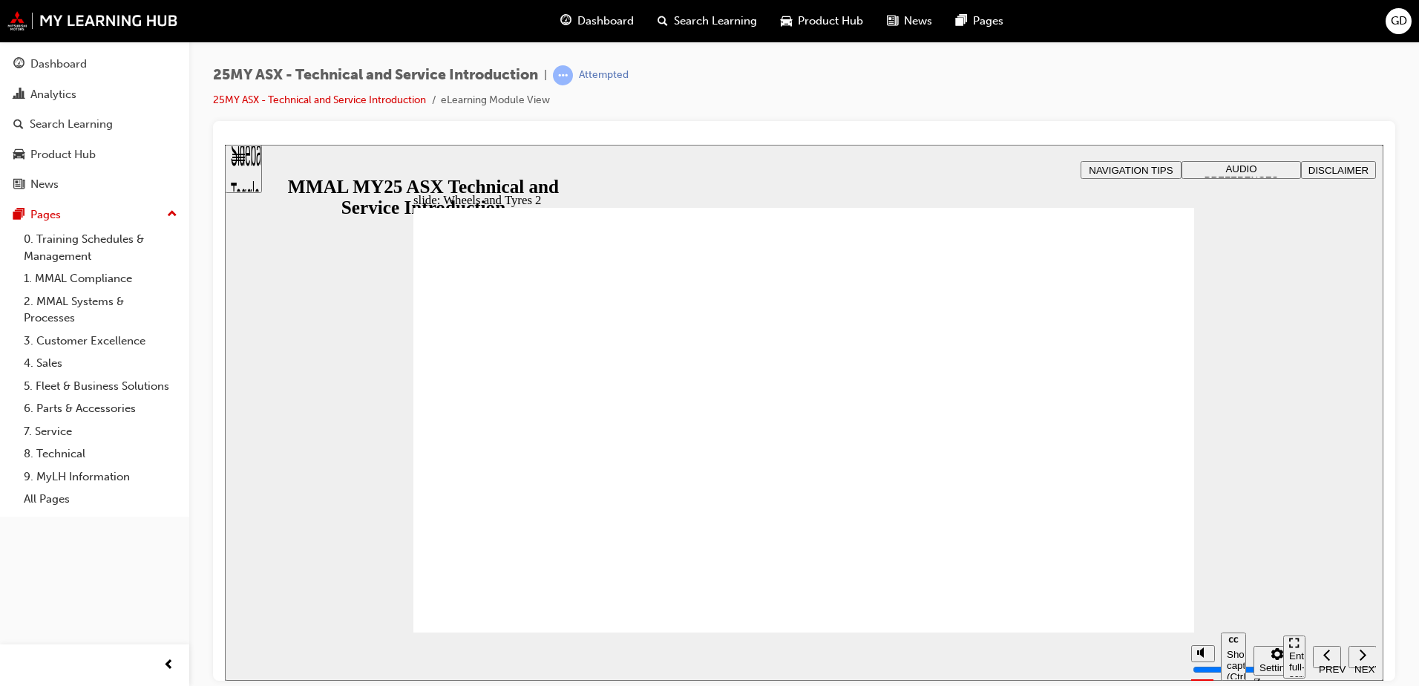
drag, startPoint x: 1230, startPoint y: 308, endPoint x: 1182, endPoint y: 325, distance: 50.5
click at [1229, 308] on div "slide: Wheels and Tyres 2 Rectangle 2 Wheels and Tyres Rectangle 2 Tyre Pressur…" at bounding box center [804, 412] width 1158 height 536
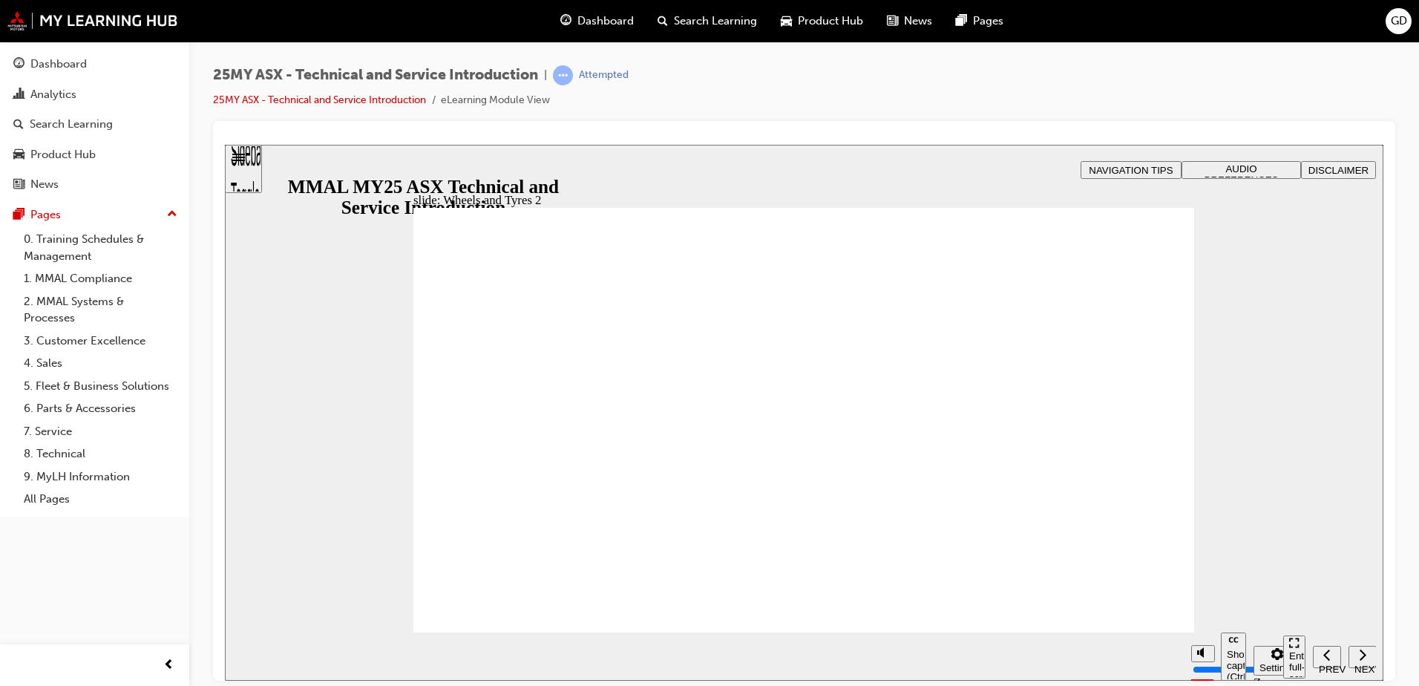
click at [1162, 100] on div "25MY ASX - Technical and Service Introduction | Attempted 25MY ASX - Technical …" at bounding box center [804, 93] width 1182 height 56
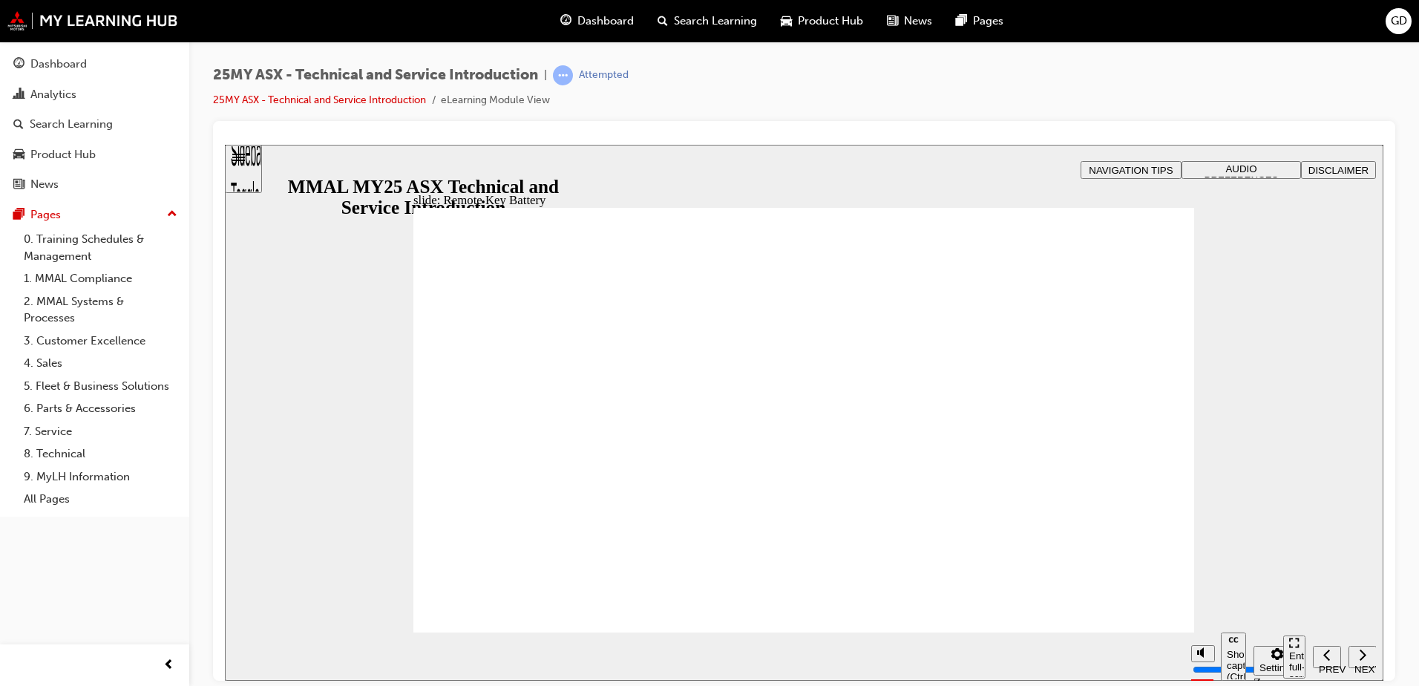
click at [1318, 358] on div "slide: Remote Key Battery Rectangle 2 Card Battery Replacement Rectangle 1 Slid…" at bounding box center [804, 412] width 1158 height 536
click at [363, 602] on div "slide: Cabin Filter Replacement Rectangle 2 Cabin Filter Replacement Click the …" at bounding box center [804, 412] width 1158 height 536
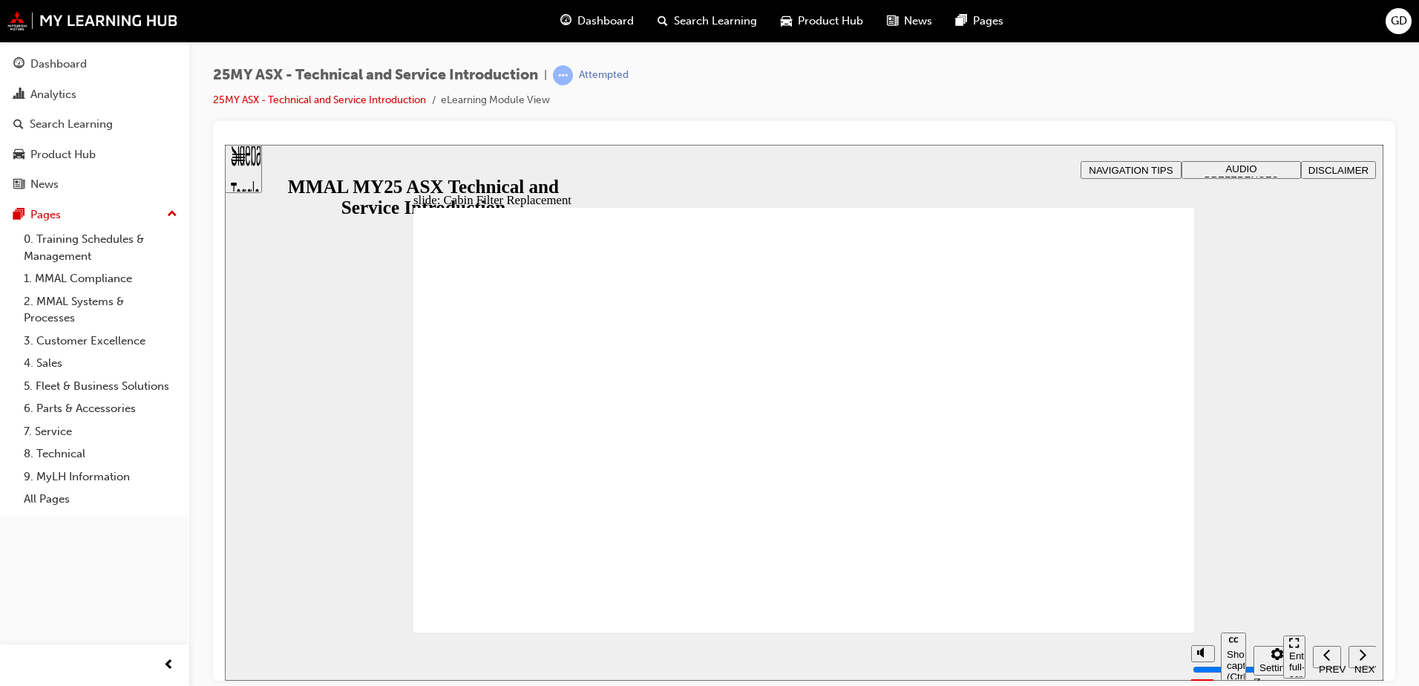
click at [295, 593] on div "slide: Cabin Filter Replacement Rectangle 1 Step 1. Locate lower left hand trim…" at bounding box center [804, 412] width 1158 height 536
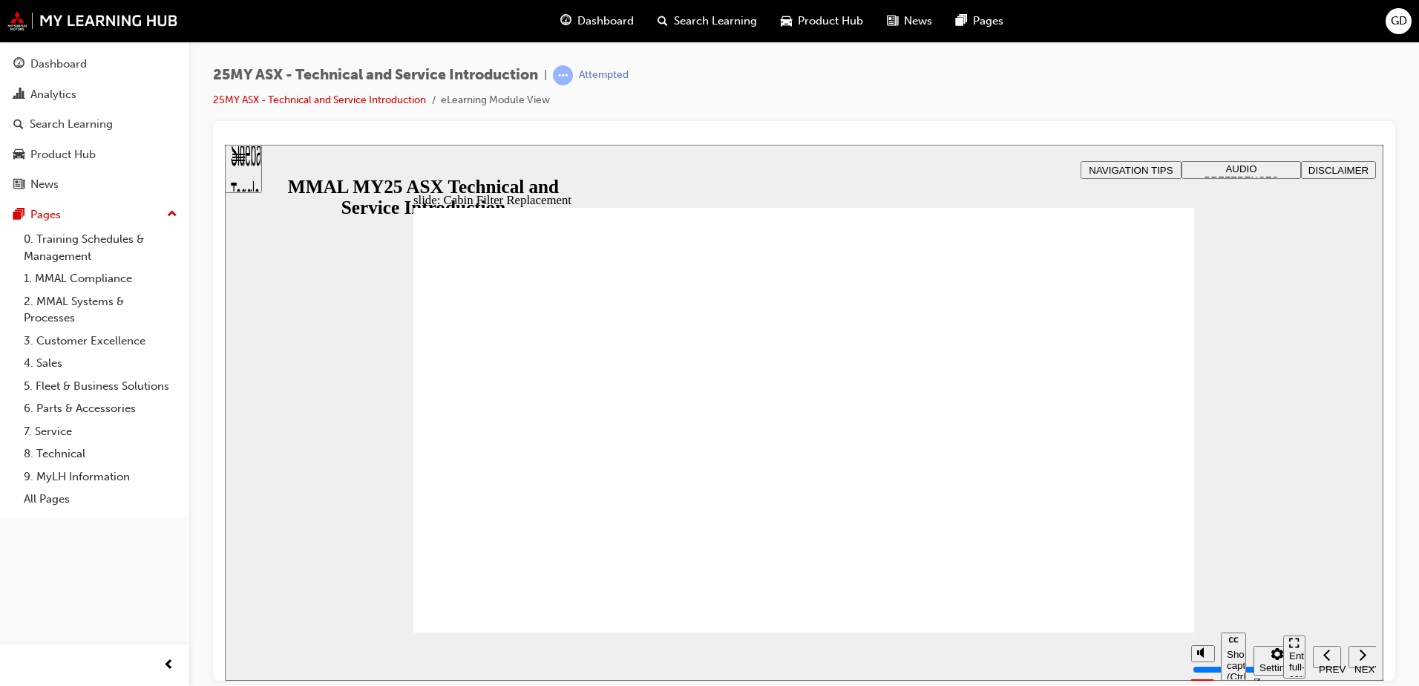
click at [327, 583] on div "slide: Cabin Filter Replacement Rectangle 1 Step 2. Remove lower left hand trim…" at bounding box center [804, 412] width 1158 height 536
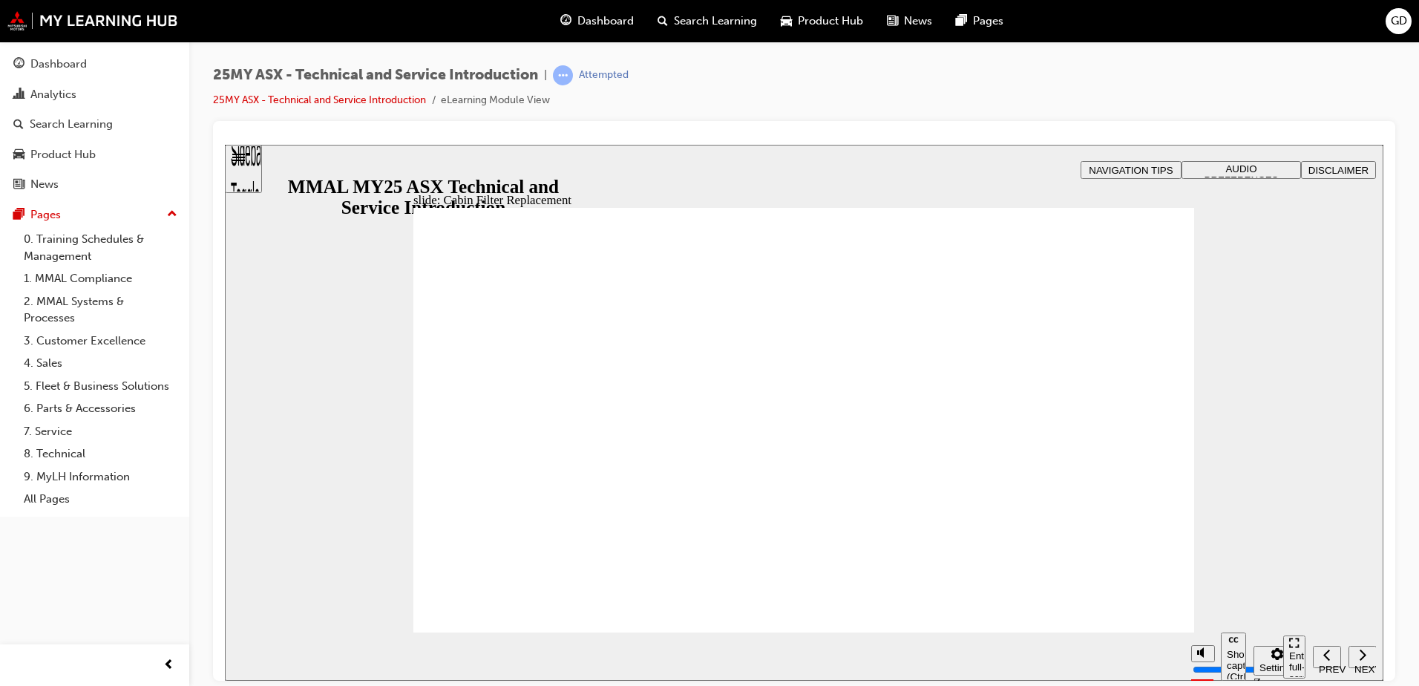
click at [1100, 100] on div "25MY ASX - Technical and Service Introduction | Attempted 25MY ASX - Technical …" at bounding box center [804, 93] width 1182 height 56
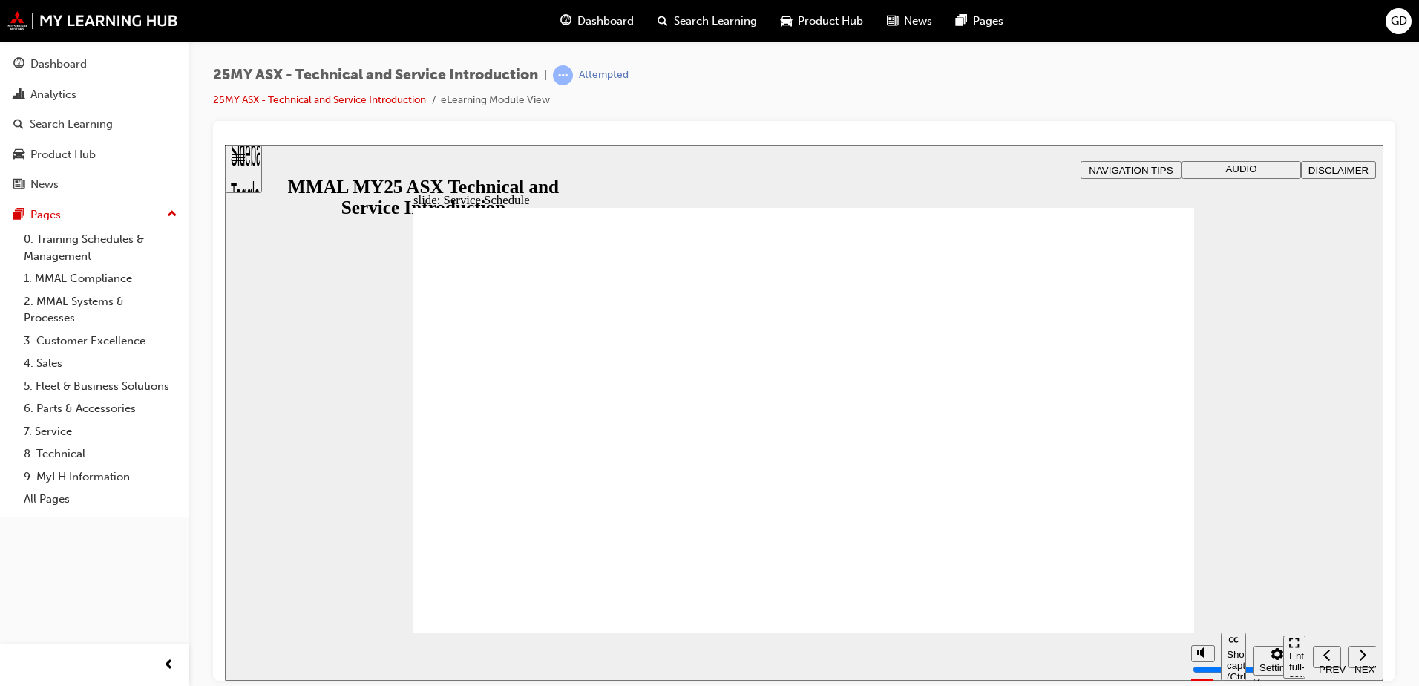
click at [1080, 59] on div "25MY ASX - Technical and Service Introduction | Attempted 25MY ASX - Technical …" at bounding box center [804, 345] width 1230 height 607
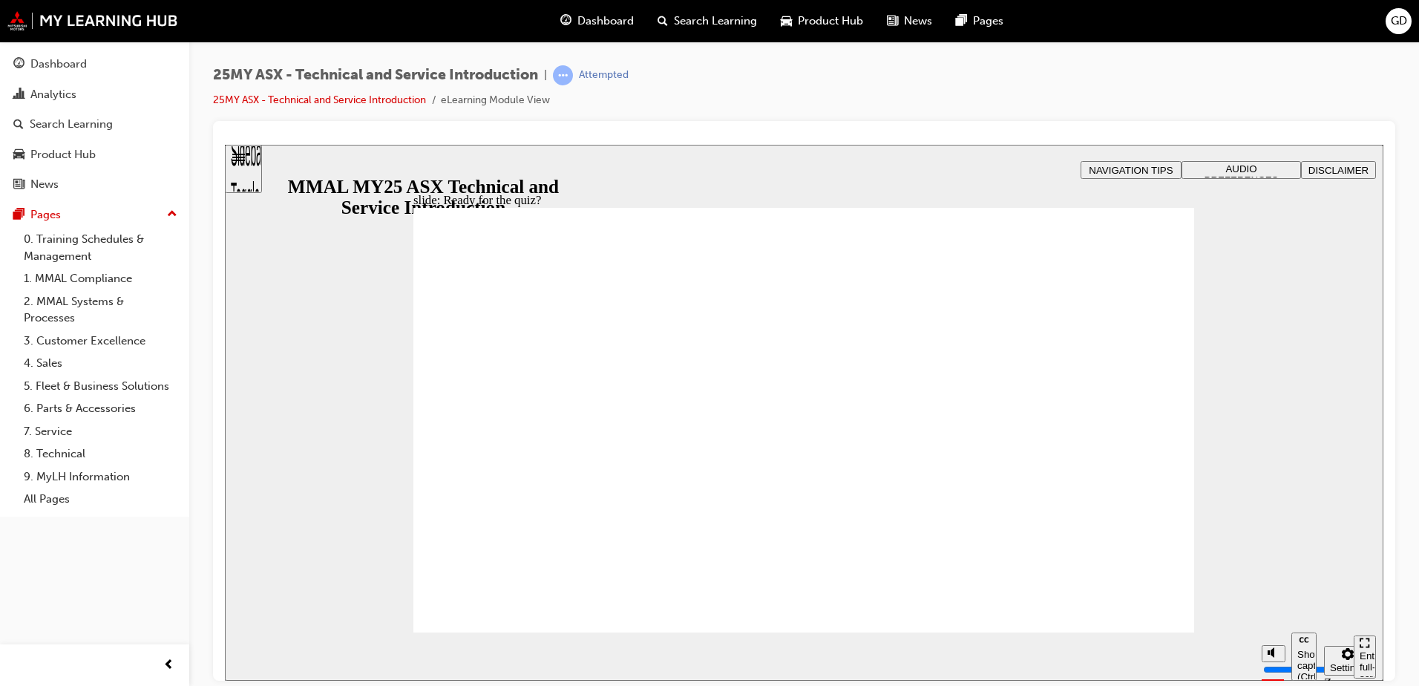
radio input "true"
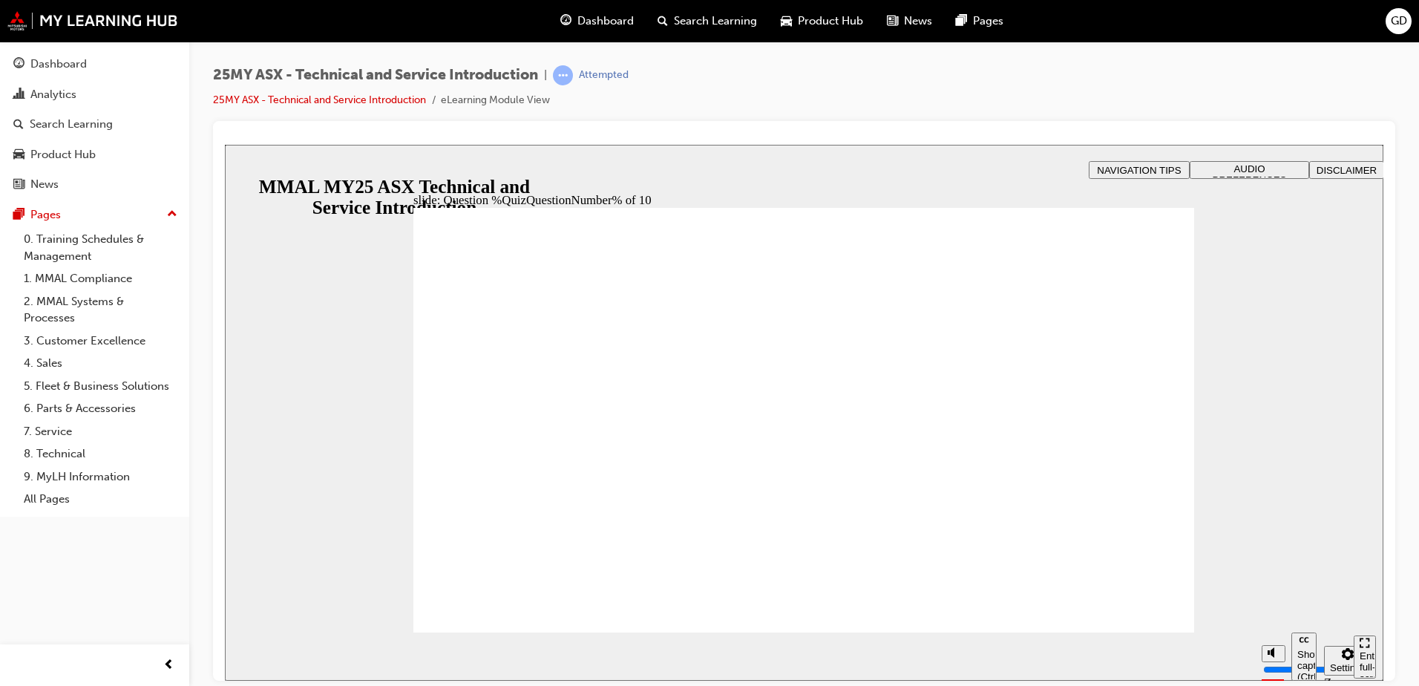
radio input "true"
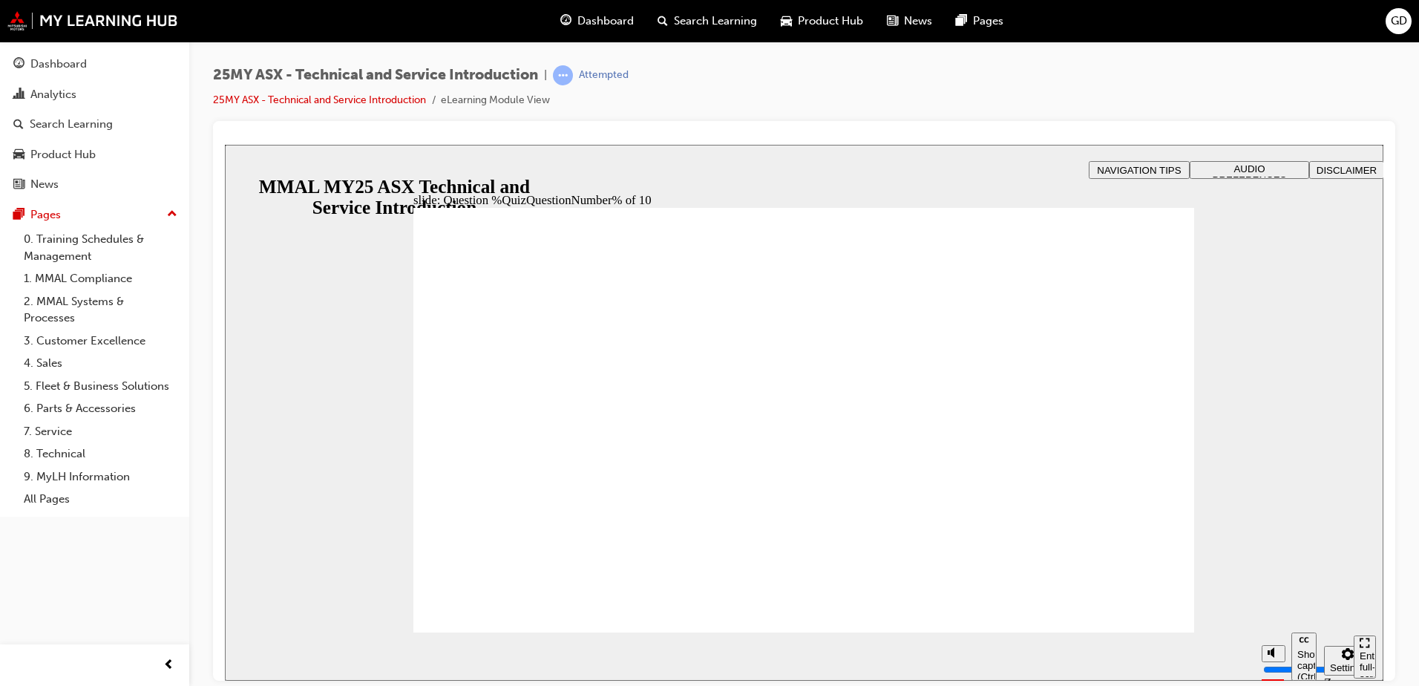
radio input "true"
click at [1256, 505] on div "slide: Question %QuizQuestionNumber% of 10 Rectangle B N Rectangle 2 Rectangle …" at bounding box center [804, 412] width 1158 height 536
click at [37, 612] on div "Dashboard Analytics Search Learning Product Hub News Pages Pages 0. Training Sc…" at bounding box center [94, 324] width 189 height 649
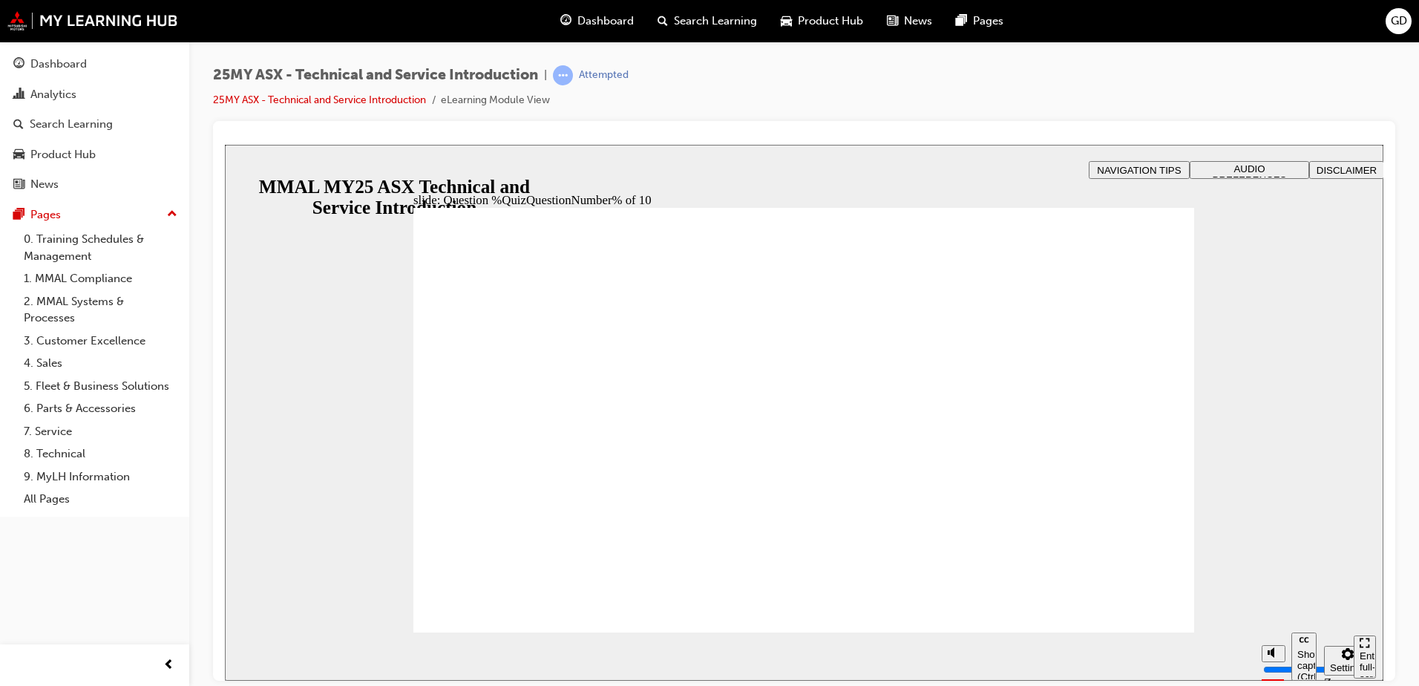
radio input "true"
click at [1245, 533] on div "slide: Question %QuizQuestionNumber% of 10 Rectangle B N Rectangle 2 Rectangle …" at bounding box center [804, 412] width 1158 height 536
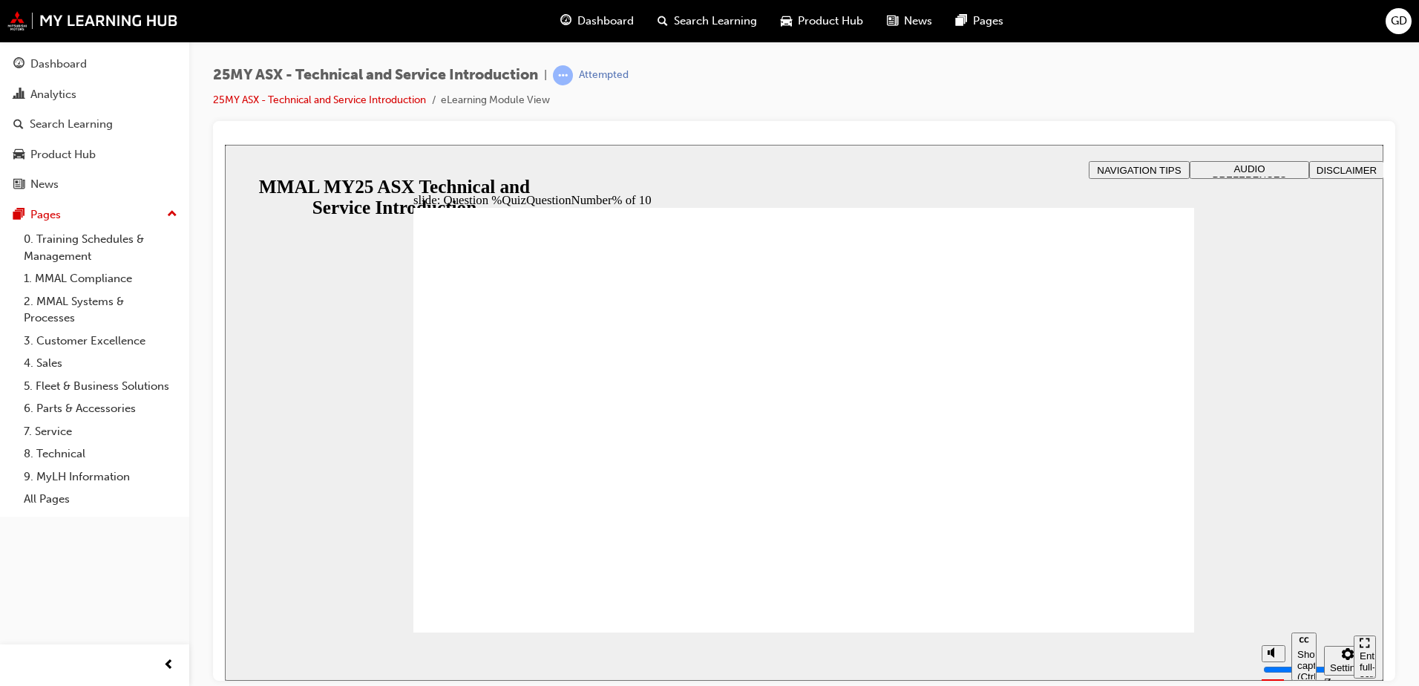
drag, startPoint x: 1125, startPoint y: 618, endPoint x: 1121, endPoint y: 611, distance: 8.3
radio input "true"
click at [1285, 502] on div "slide: Question %QuizQuestionNumber% of 10 Rectangle B N Rectangle 2 Rectangle …" at bounding box center [804, 412] width 1158 height 536
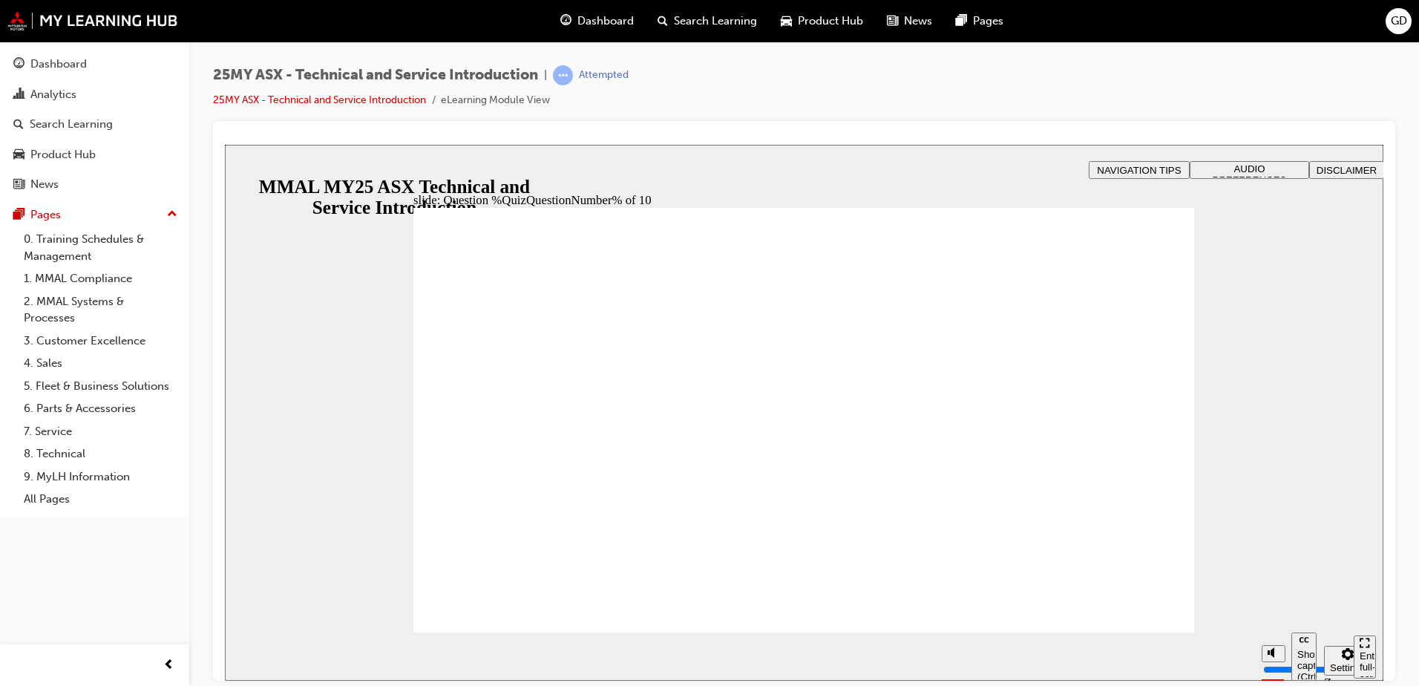
radio input "true"
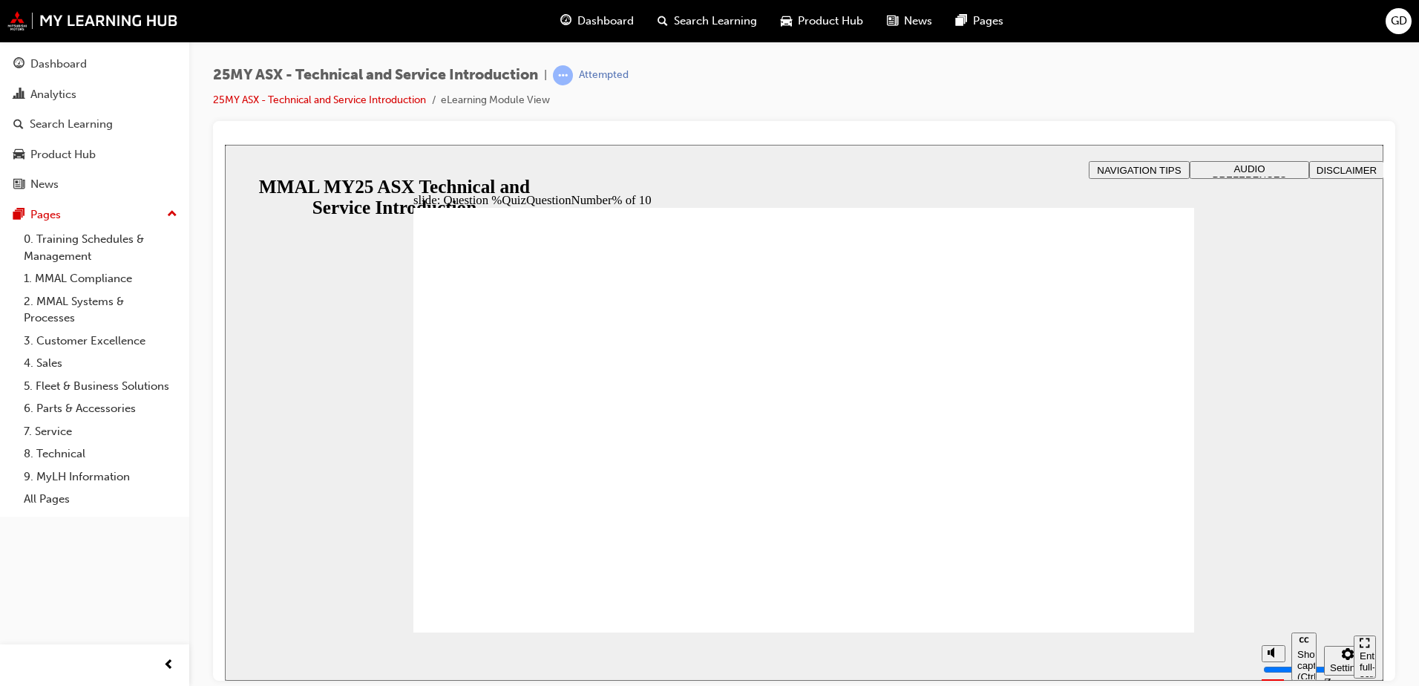
radio input "true"
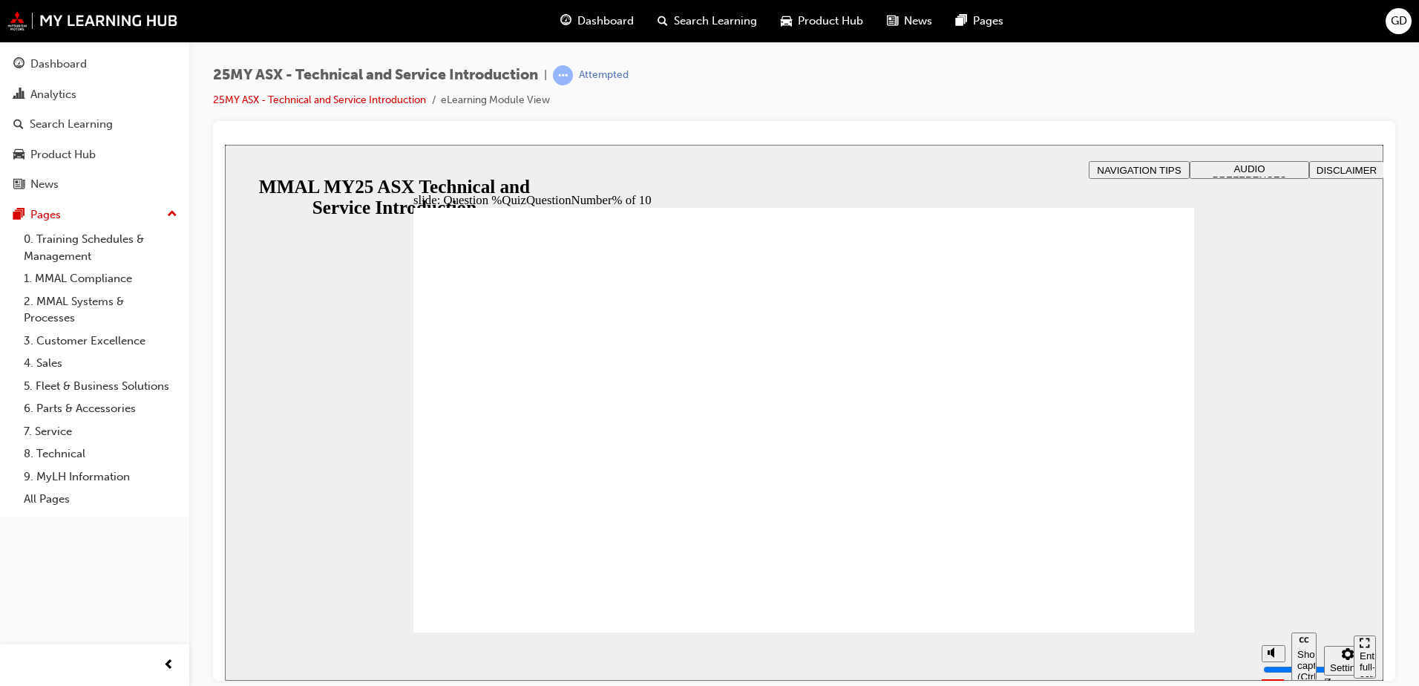
click at [1257, 502] on div "slide: Question %QuizQuestionNumber% of 10 Rectangle B N Rectangle 2 Rectangle …" at bounding box center [804, 412] width 1158 height 536
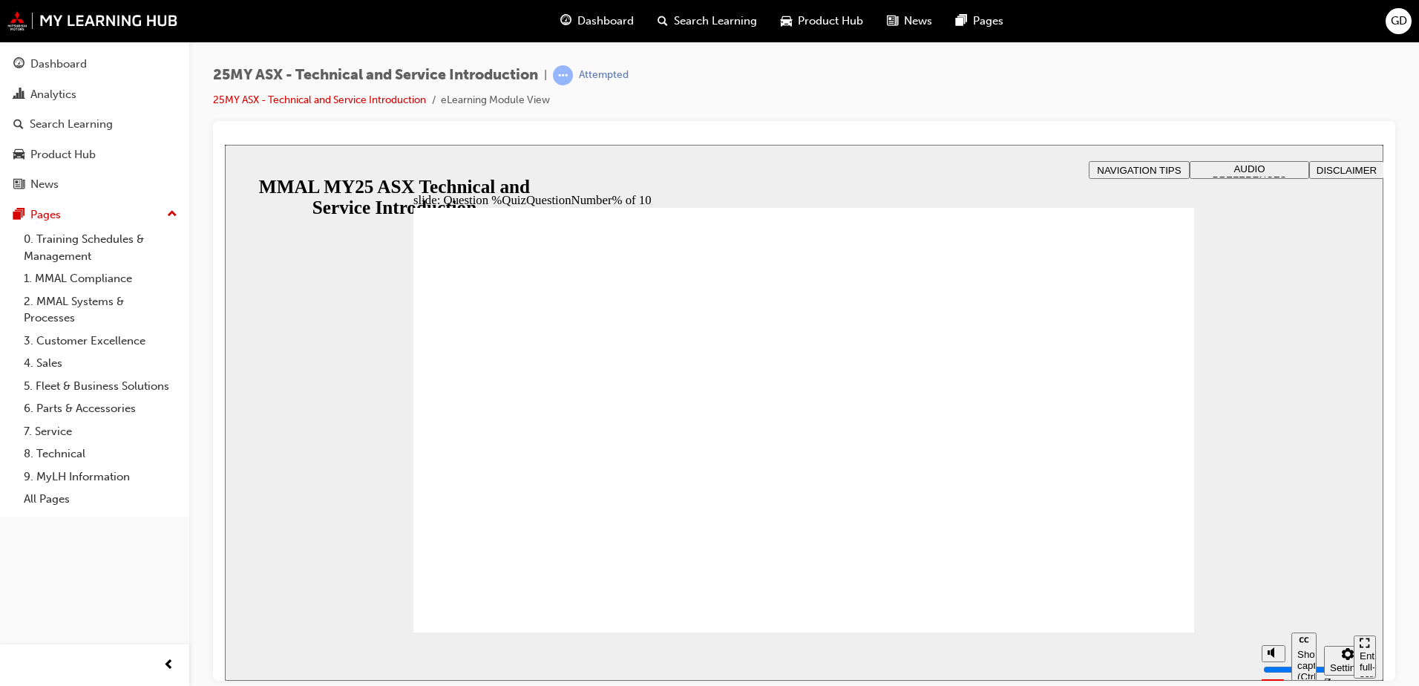
click at [1301, 58] on div "25MY ASX - Technical and Service Introduction | Attempted 25MY ASX - Technical …" at bounding box center [804, 345] width 1230 height 607
radio input "true"
click at [1032, 160] on div "slide: Question %QuizQuestionNumber% of 10 Rectangle B N Rectangle 2 Rectangle …" at bounding box center [804, 412] width 1158 height 536
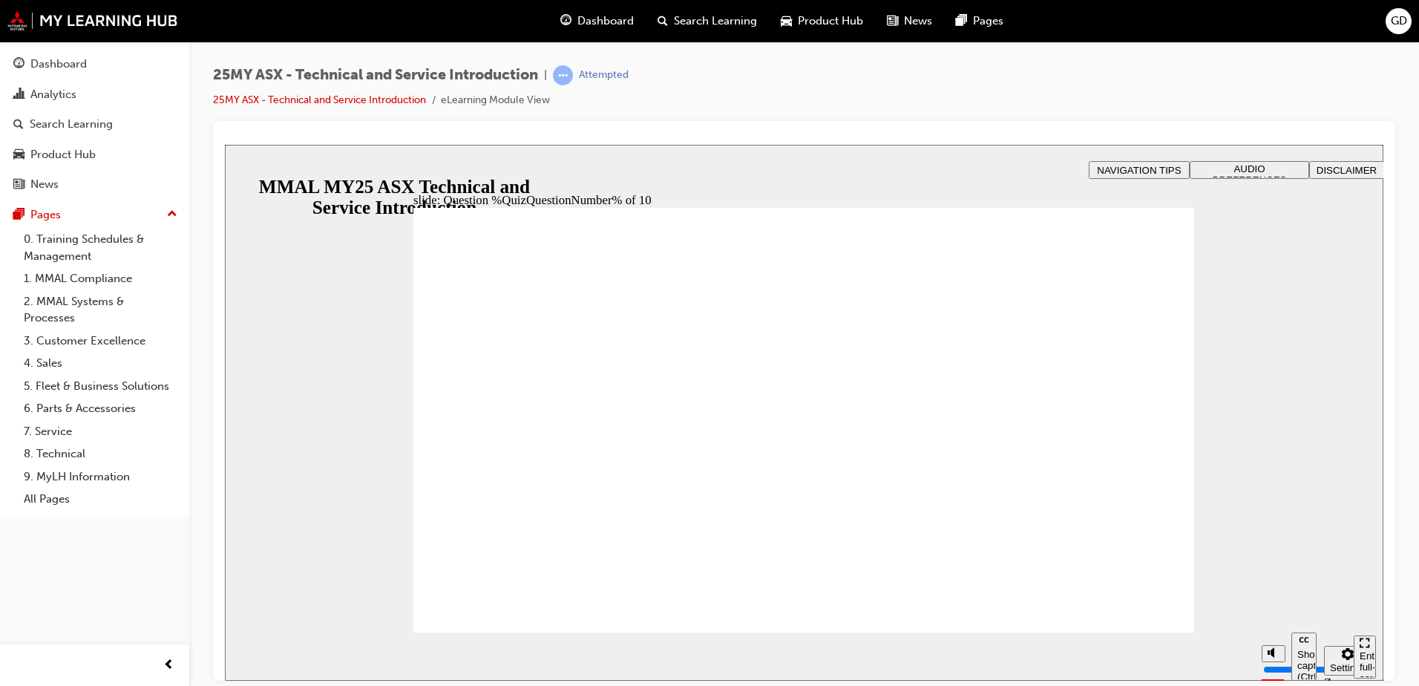
click at [1000, 60] on div "25MY ASX - Technical and Service Introduction | Attempted 25MY ASX - Technical …" at bounding box center [804, 345] width 1230 height 607
radio input "true"
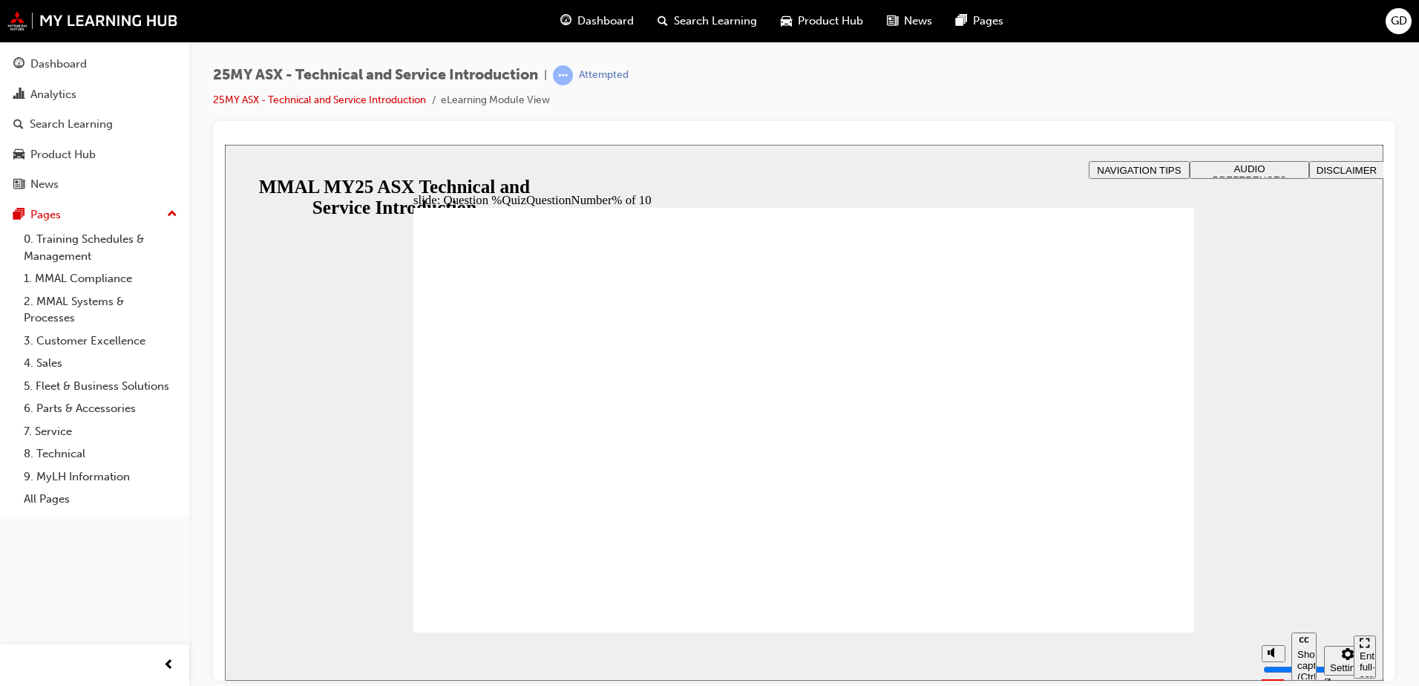
radio input "true"
drag, startPoint x: 1305, startPoint y: 444, endPoint x: 1296, endPoint y: 444, distance: 8.2
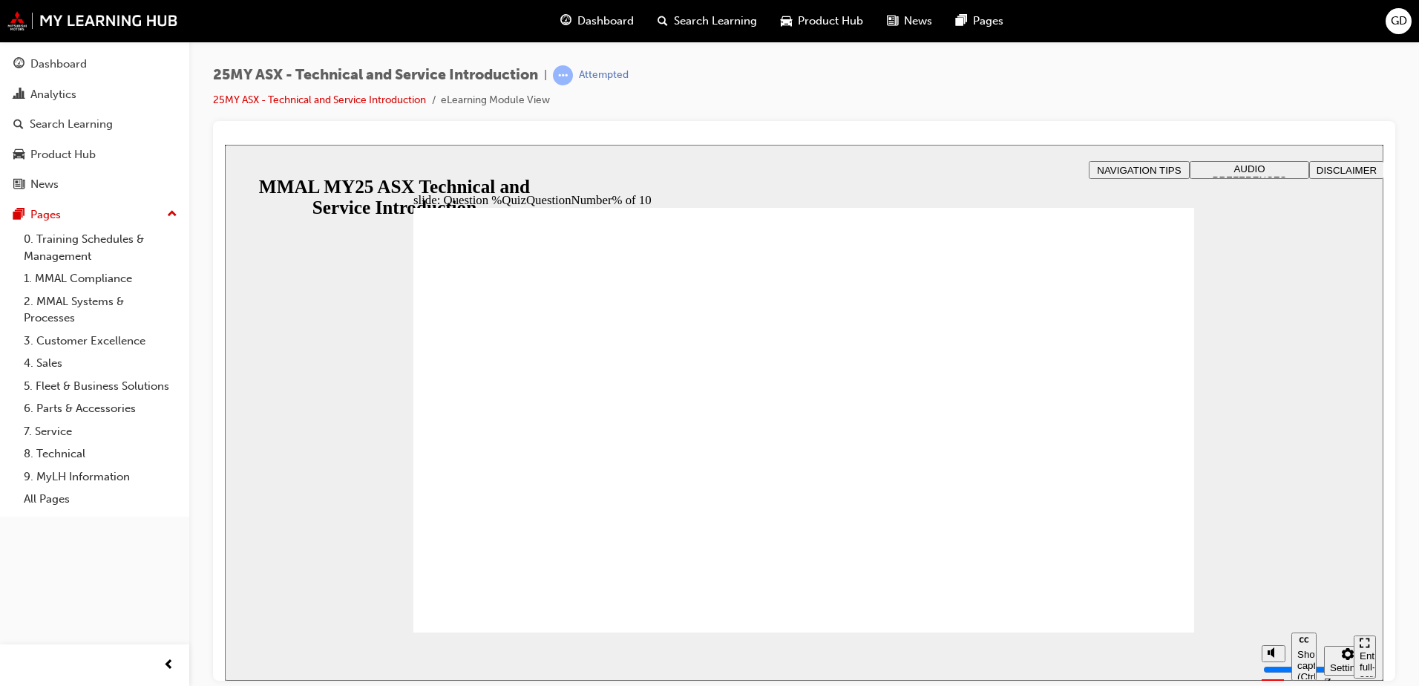
click at [1305, 444] on div "slide: Question %QuizQuestionNumber% of 10 Rectangle B N Rectangle 2 Rectangle …" at bounding box center [804, 412] width 1158 height 536
click at [1004, 116] on div "25MY ASX - Technical and Service Introduction | Attempted 25MY ASX - Technical …" at bounding box center [804, 93] width 1182 height 56
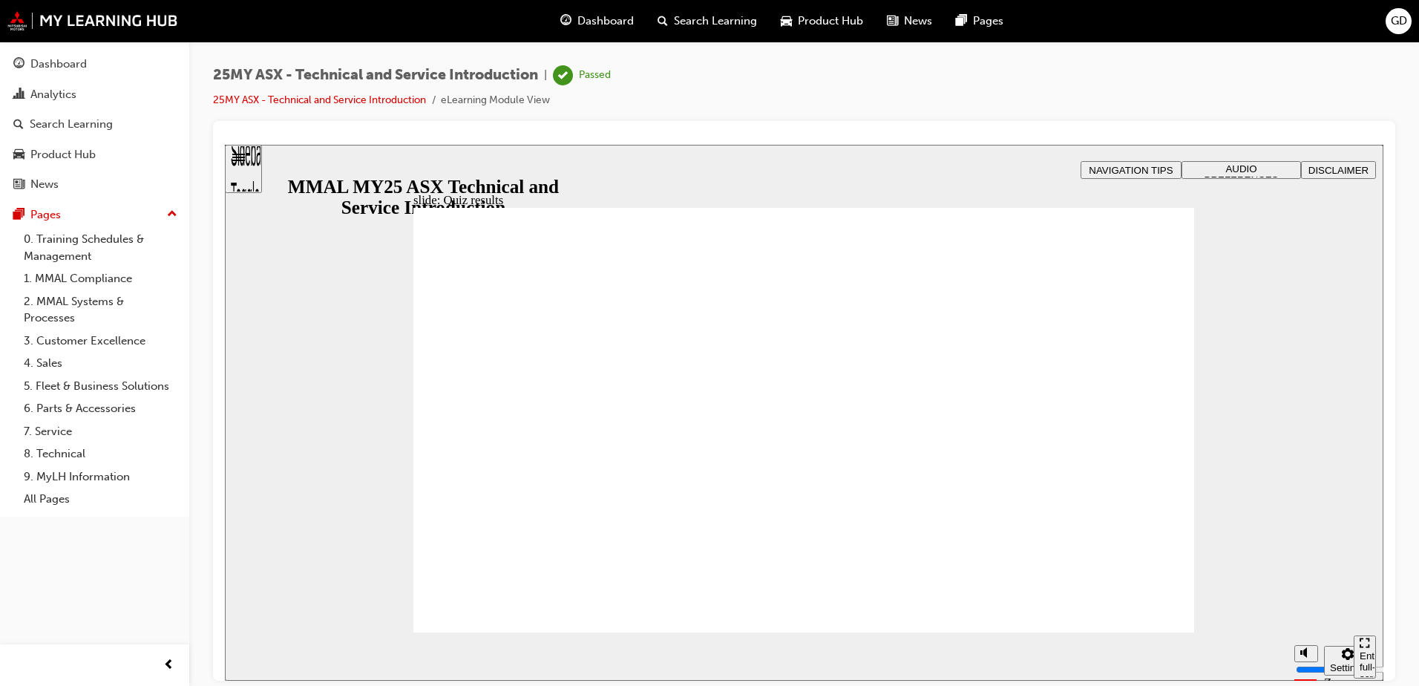
click at [1198, 308] on div "slide: Quiz results Nice job, you passed! YOUR SCORE 100 % PASSING SCORE: 80 % …" at bounding box center [804, 412] width 1158 height 536
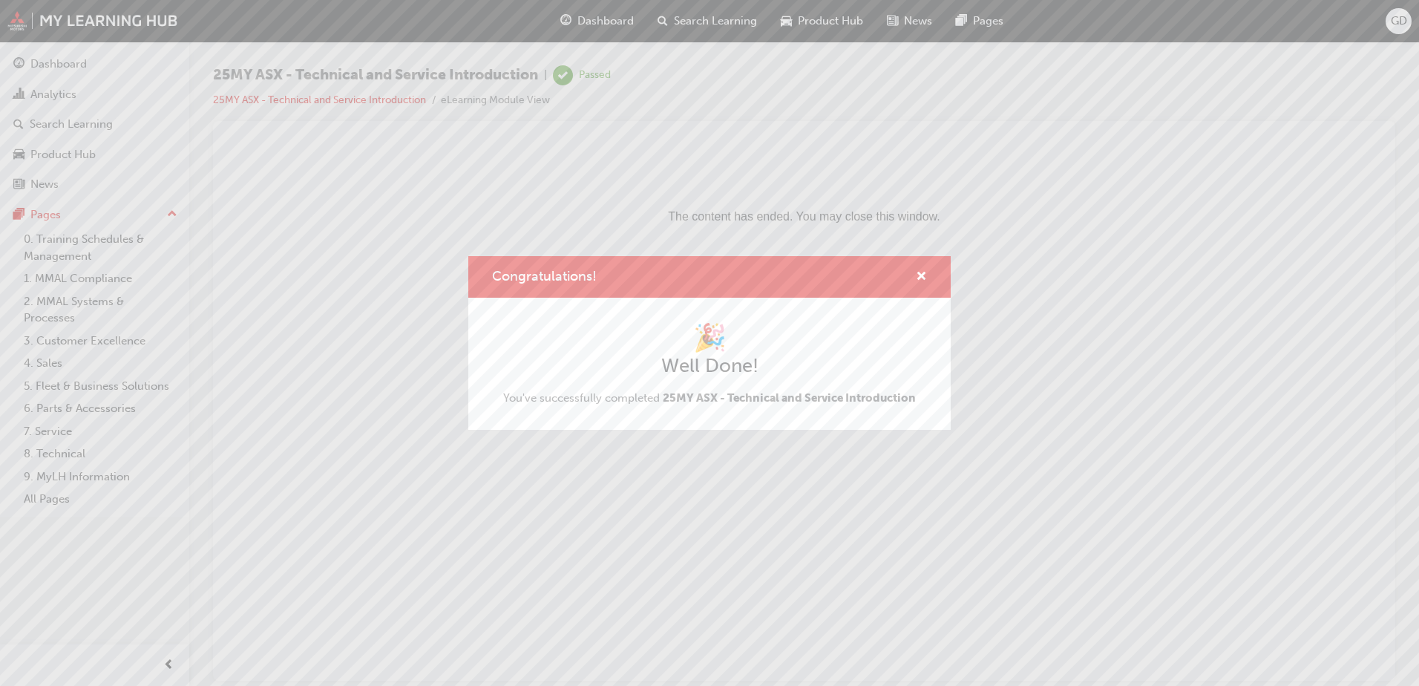
click at [931, 278] on div "Congratulations!" at bounding box center [709, 277] width 482 height 42
click at [922, 275] on span "cross-icon" at bounding box center [921, 277] width 11 height 13
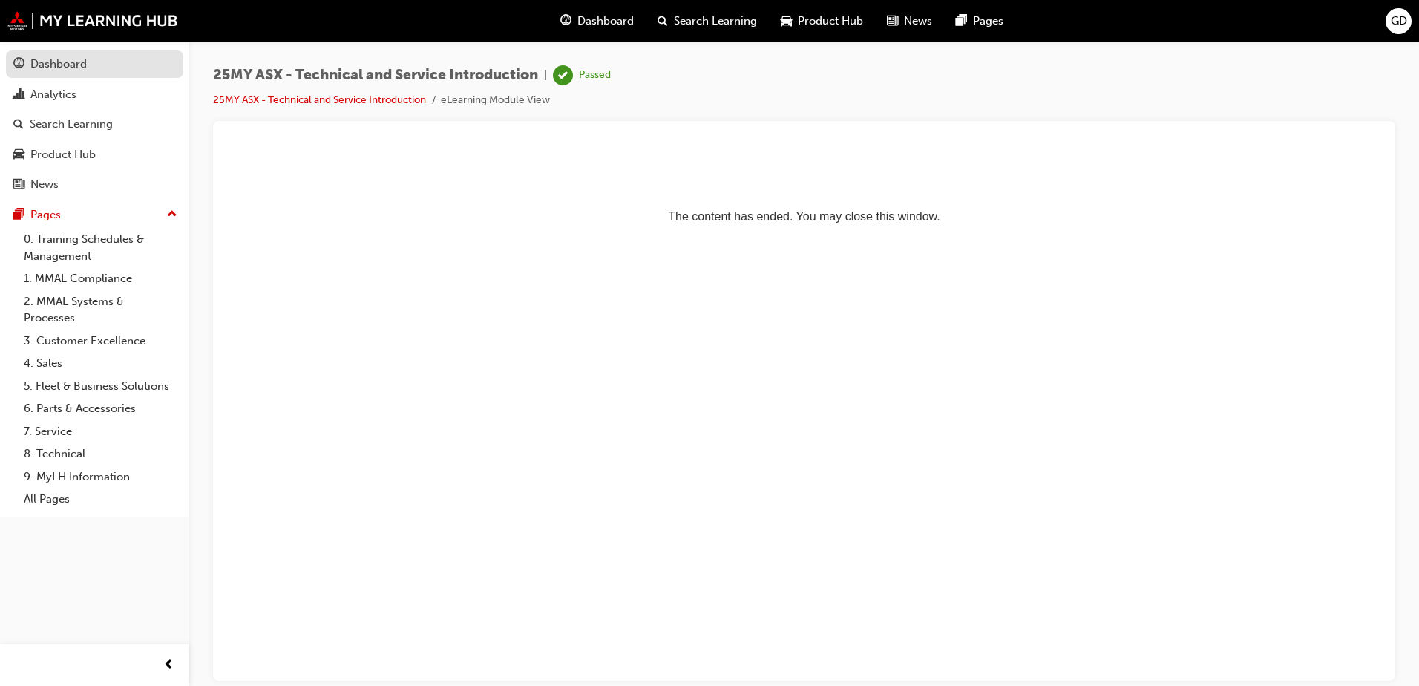
click at [36, 65] on div "Dashboard" at bounding box center [58, 64] width 56 height 17
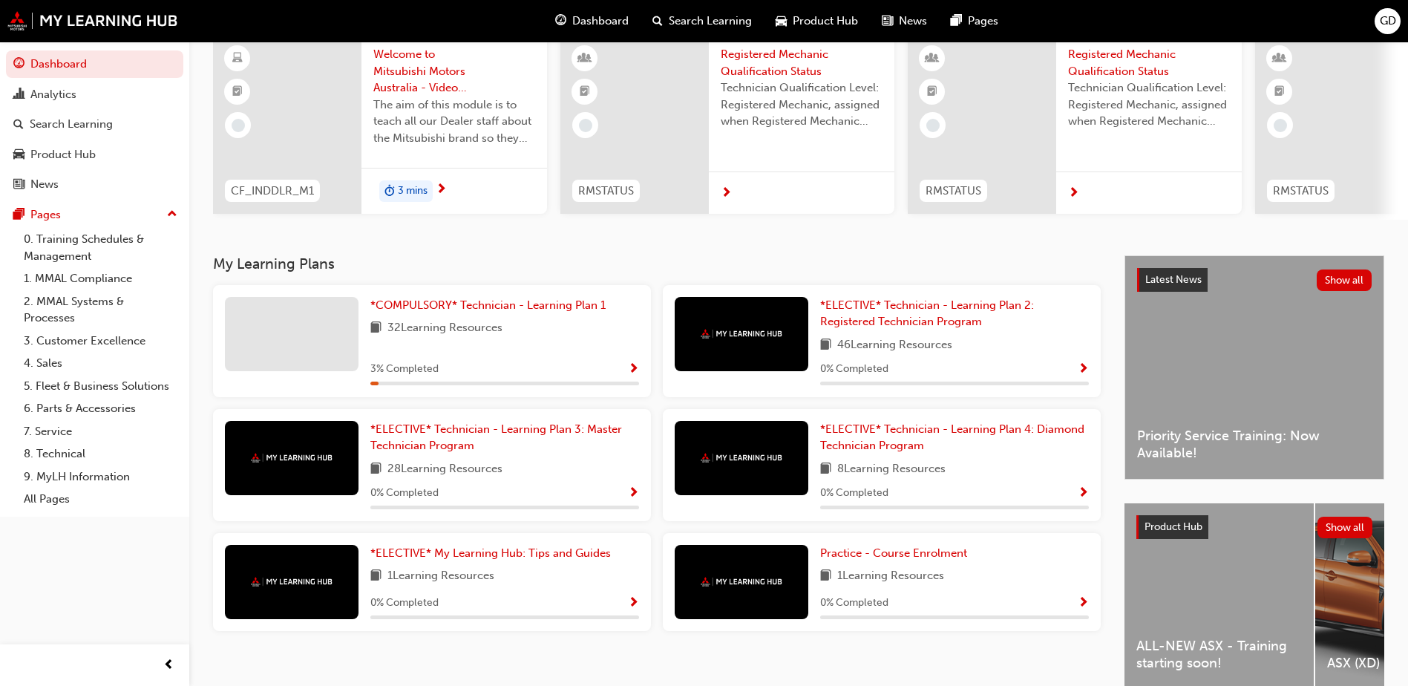
scroll to position [148, 0]
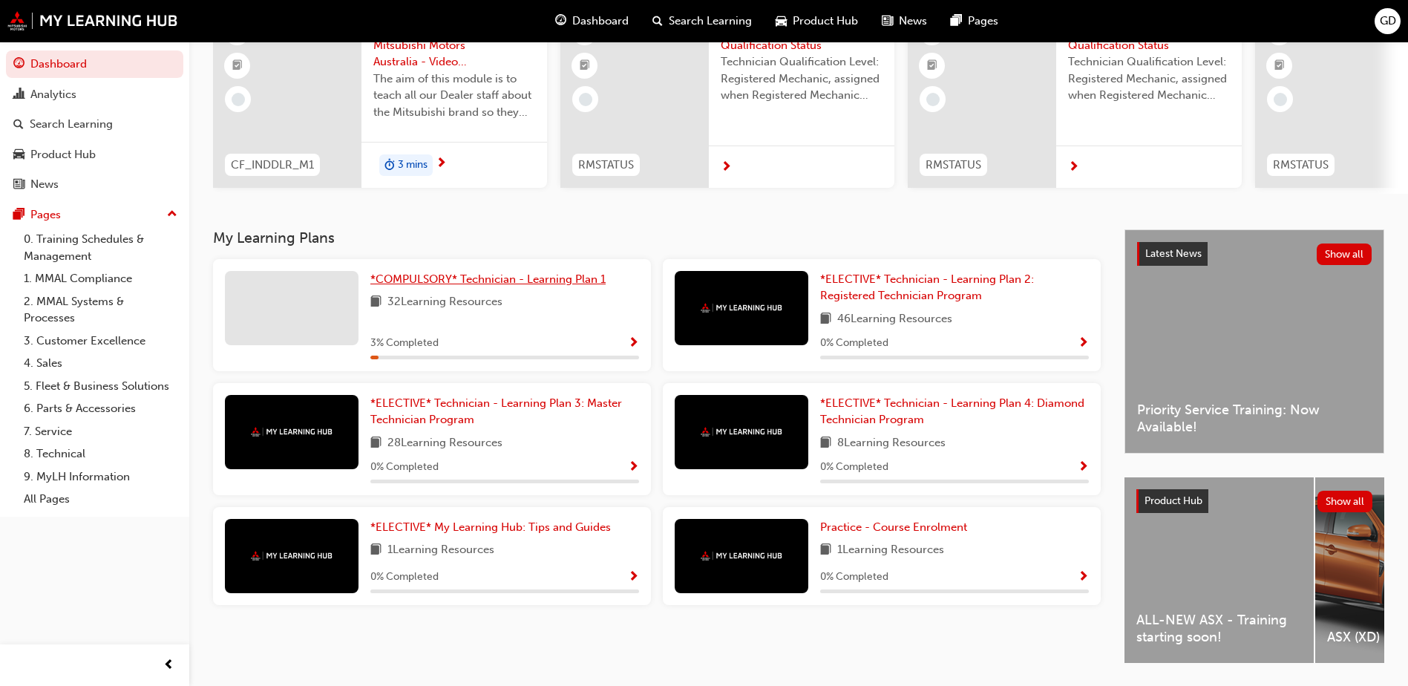
click at [389, 278] on span "*COMPULSORY* Technician - Learning Plan 1" at bounding box center [487, 278] width 235 height 13
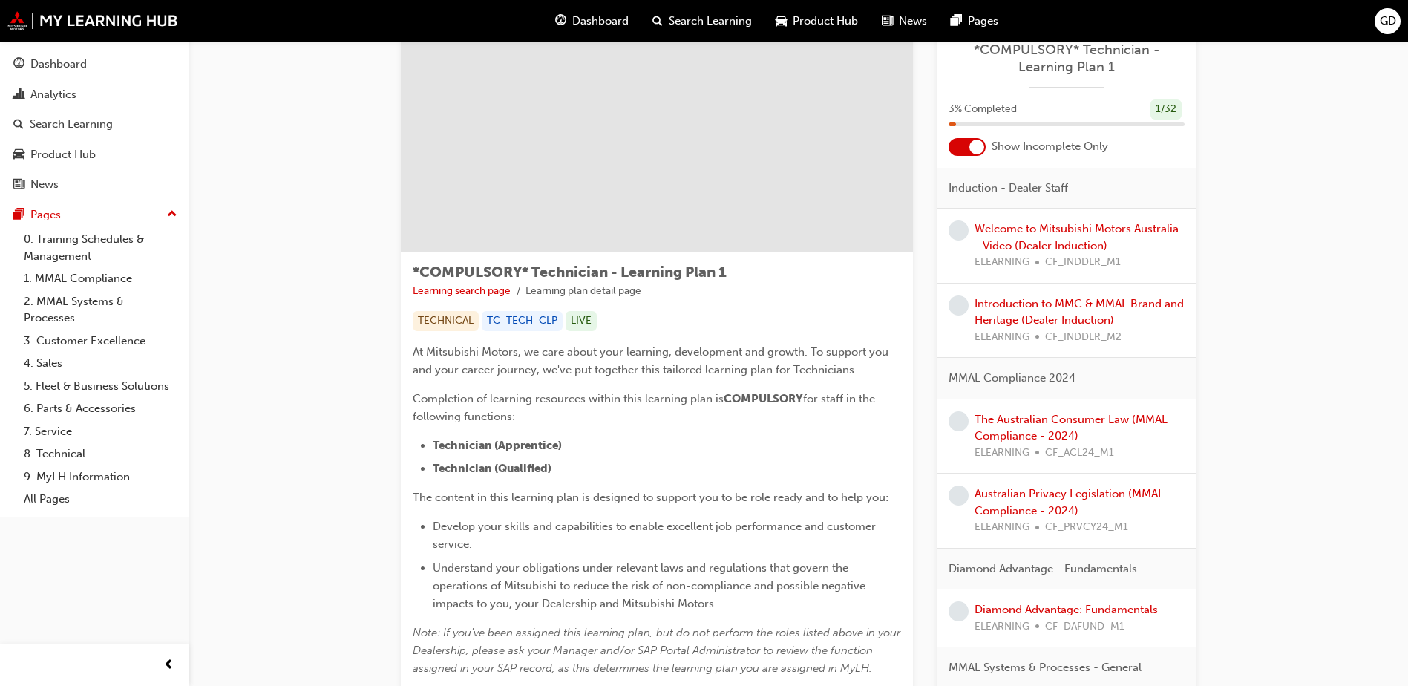
scroll to position [74, 0]
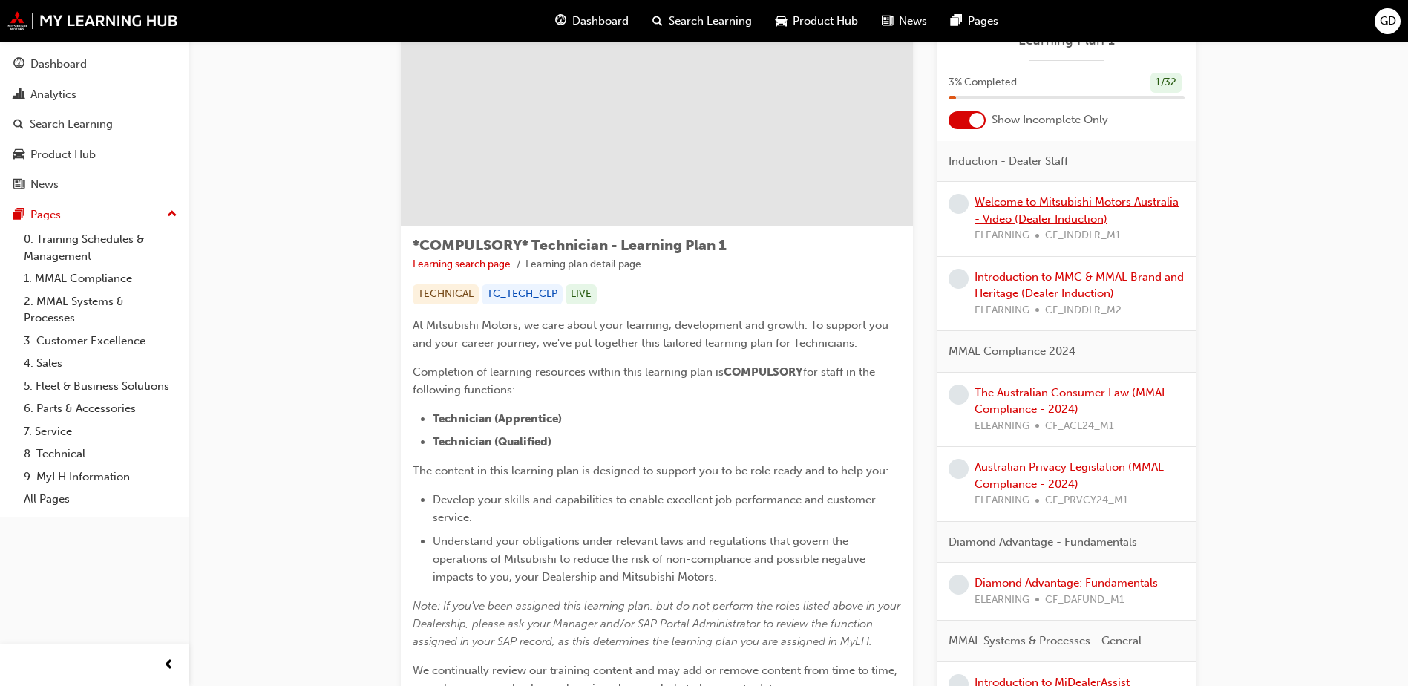
click at [992, 207] on link "Welcome to Mitsubishi Motors Australia - Video (Dealer Induction)" at bounding box center [1076, 210] width 204 height 30
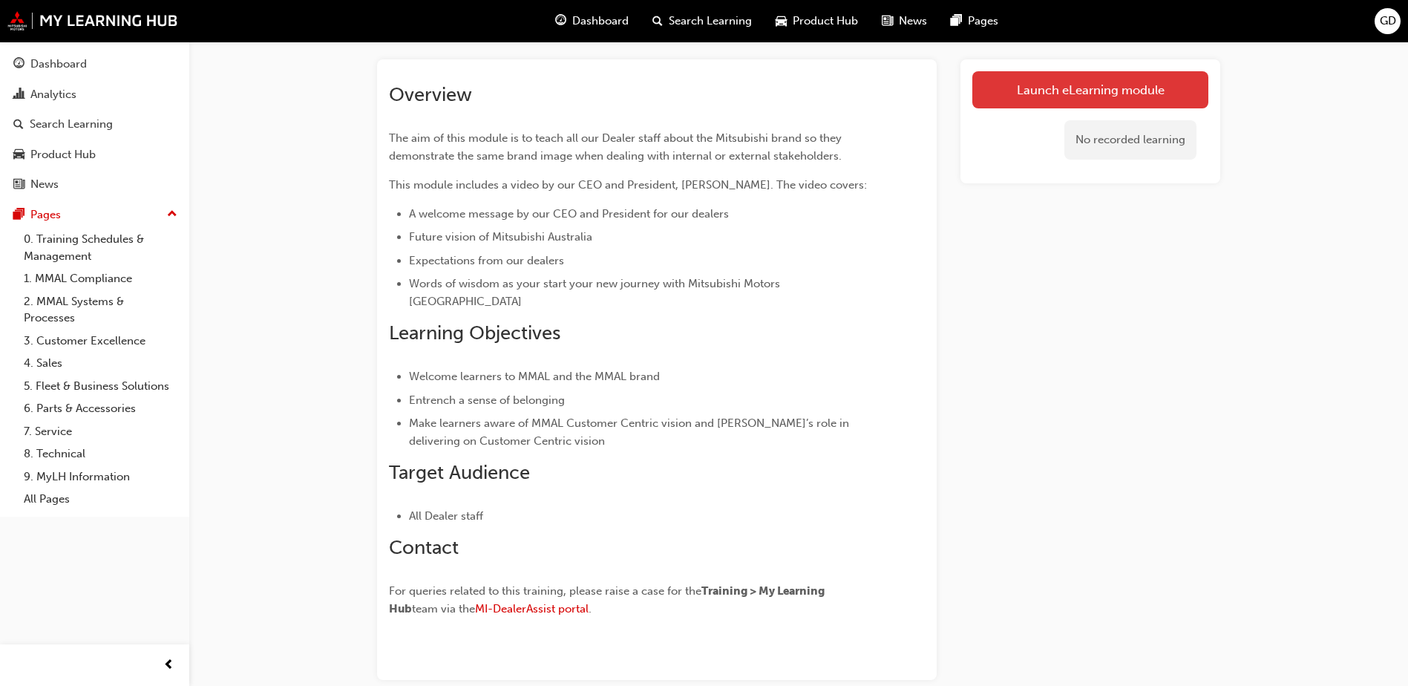
click at [1043, 85] on link "Launch eLearning module" at bounding box center [1090, 89] width 236 height 37
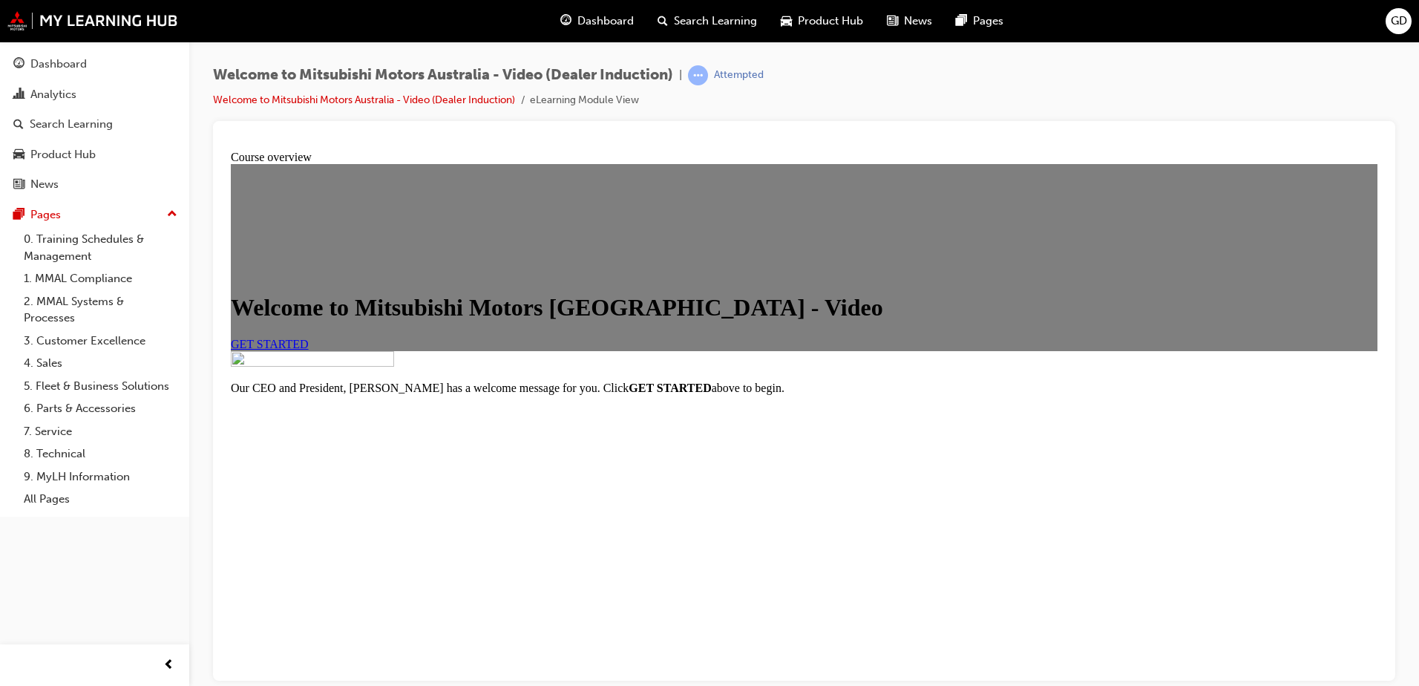
scroll to position [74, 0]
click at [1277, 350] on div "Welcome to Mitsubishi Motors [GEOGRAPHIC_DATA] - Video GET STARTED" at bounding box center [804, 256] width 1146 height 187
click at [309, 350] on span "GET STARTED" at bounding box center [270, 343] width 78 height 13
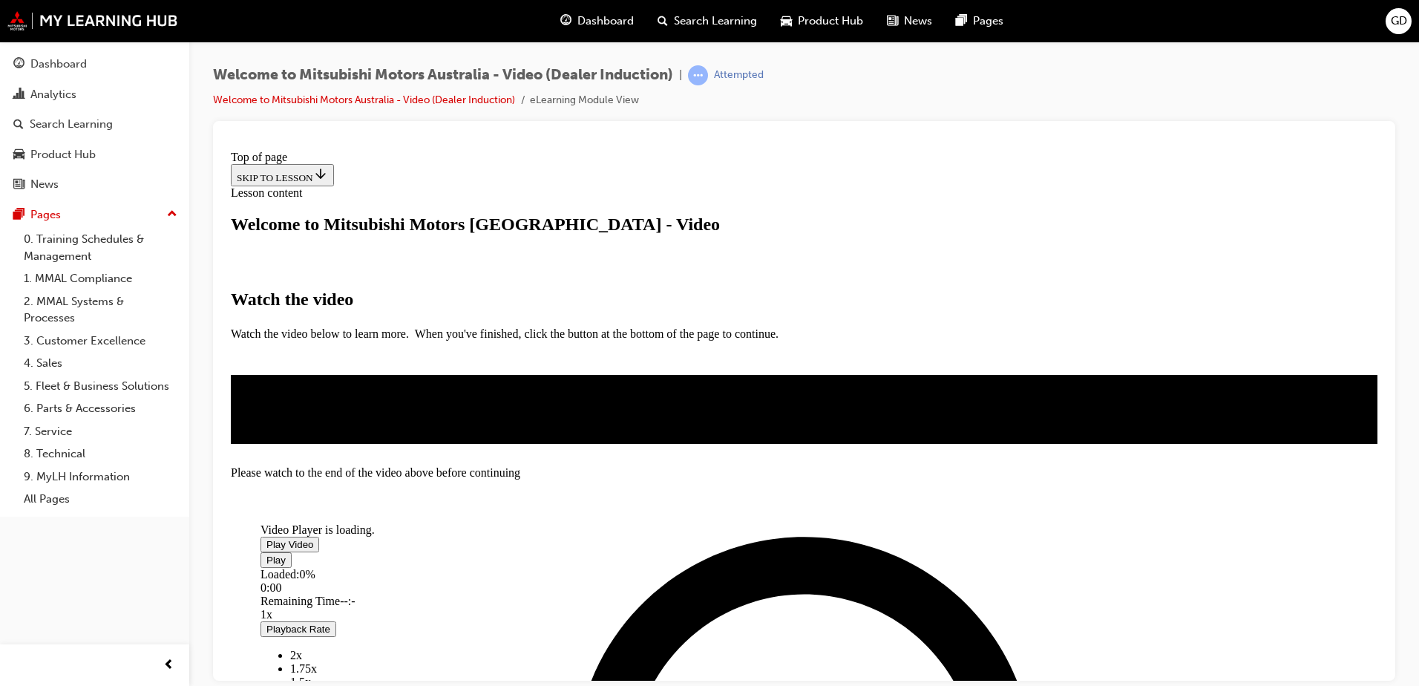
scroll to position [193, 0]
click at [266, 538] on span "Video player" at bounding box center [266, 543] width 0 height 11
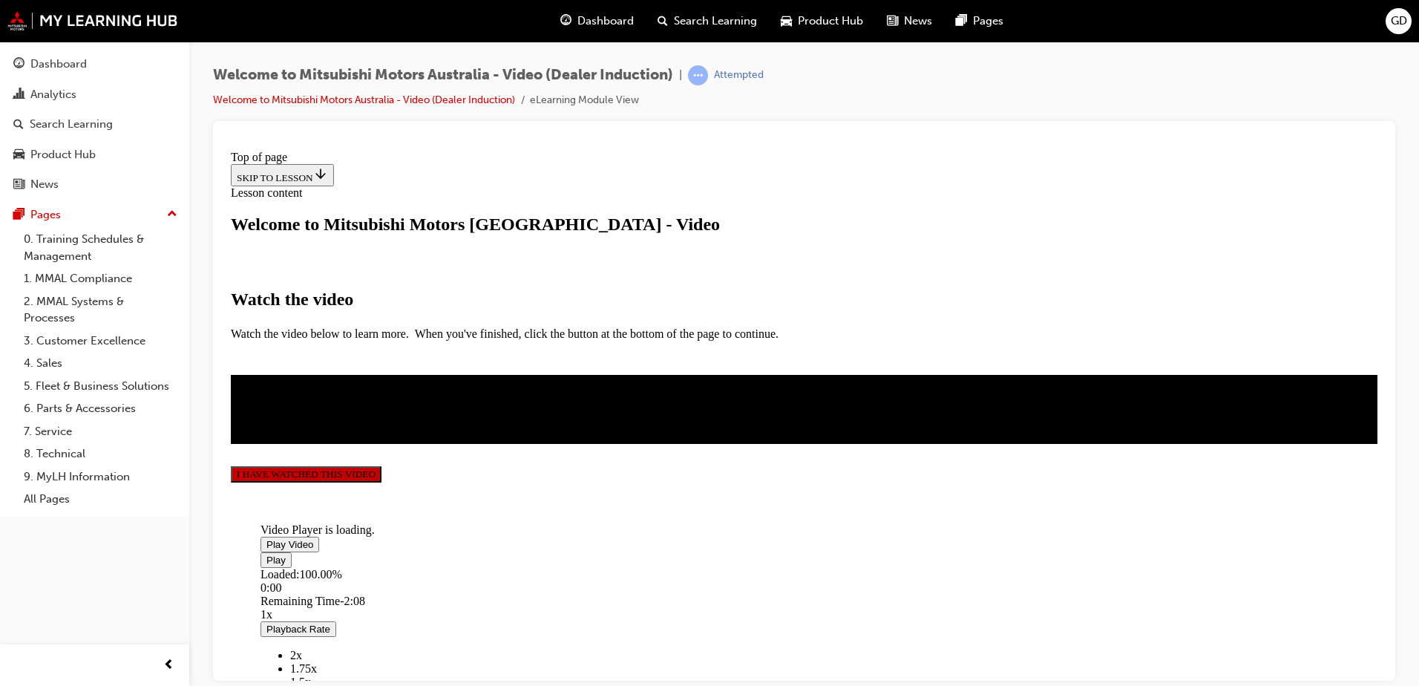
scroll to position [339, 0]
click at [381, 482] on button "I HAVE WATCHED THIS VIDEO" at bounding box center [306, 473] width 151 height 16
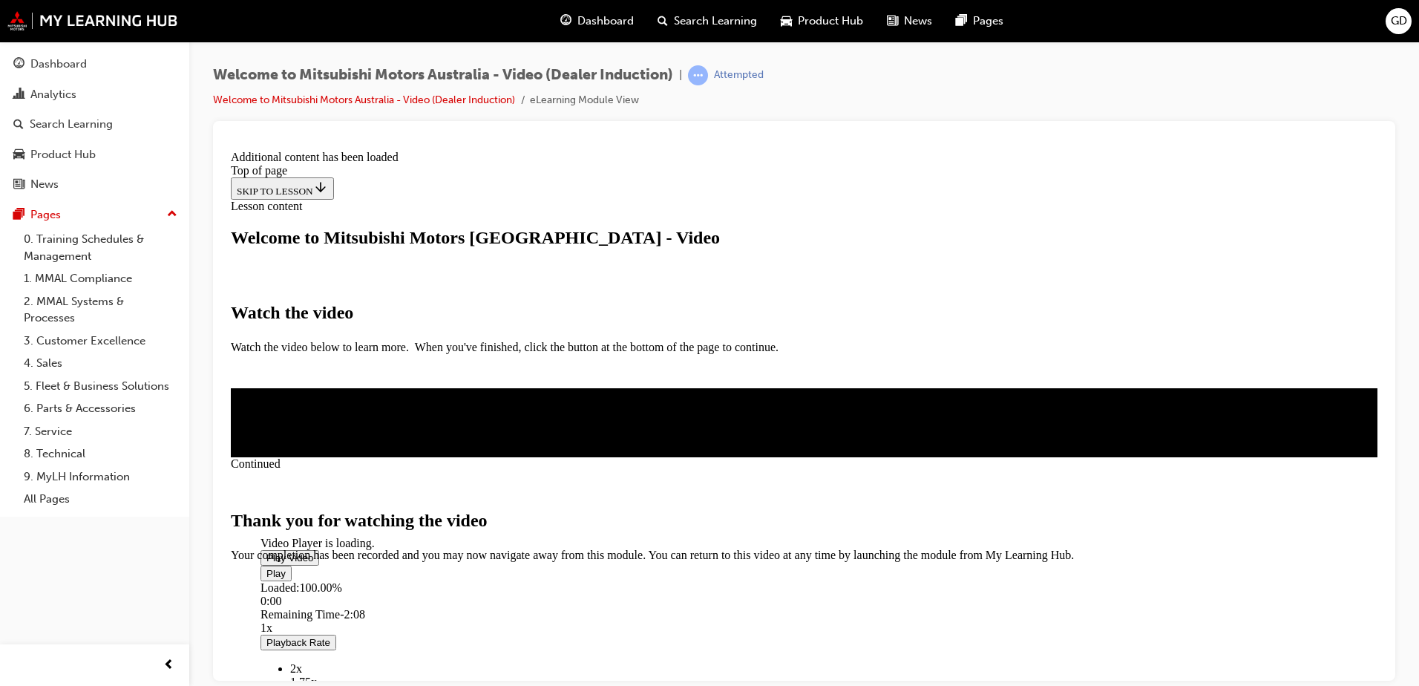
scroll to position [462, 0]
click at [322, 617] on span "CLOSE MODULE" at bounding box center [276, 623] width 91 height 13
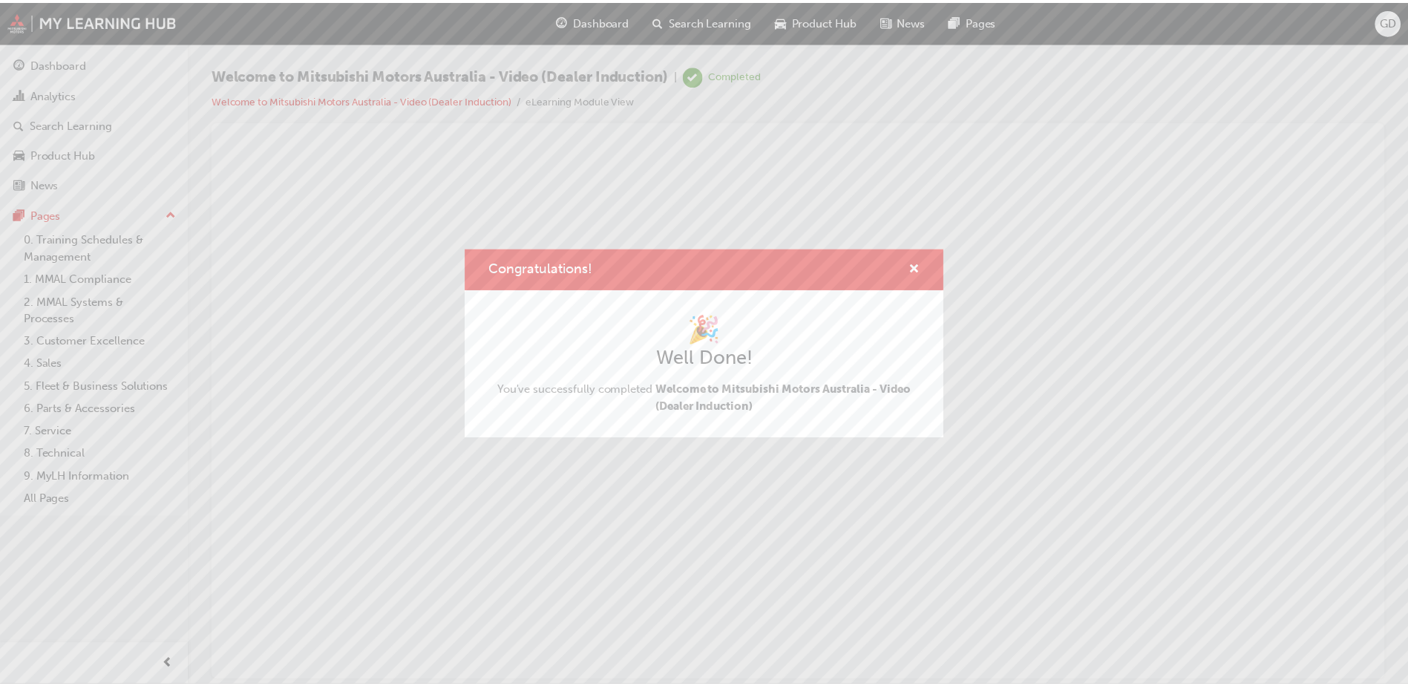
scroll to position [0, 0]
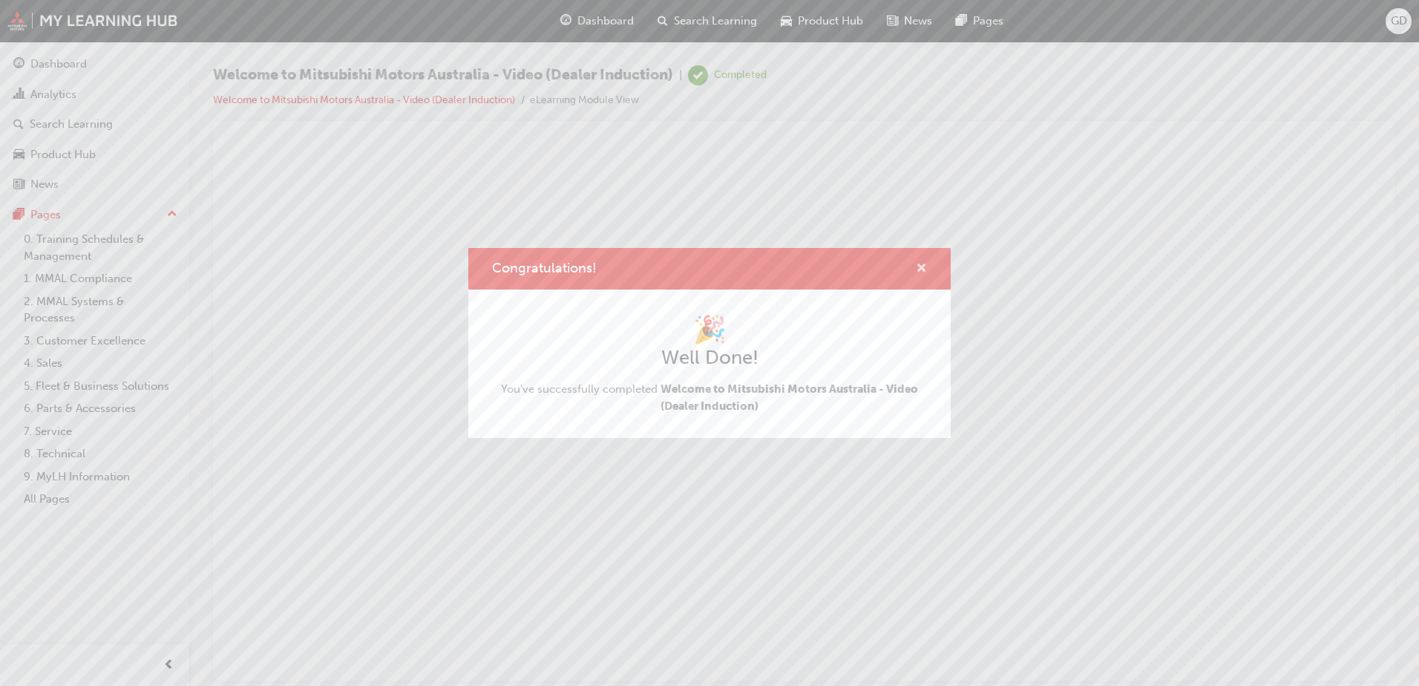
click at [924, 265] on span "cross-icon" at bounding box center [921, 269] width 11 height 13
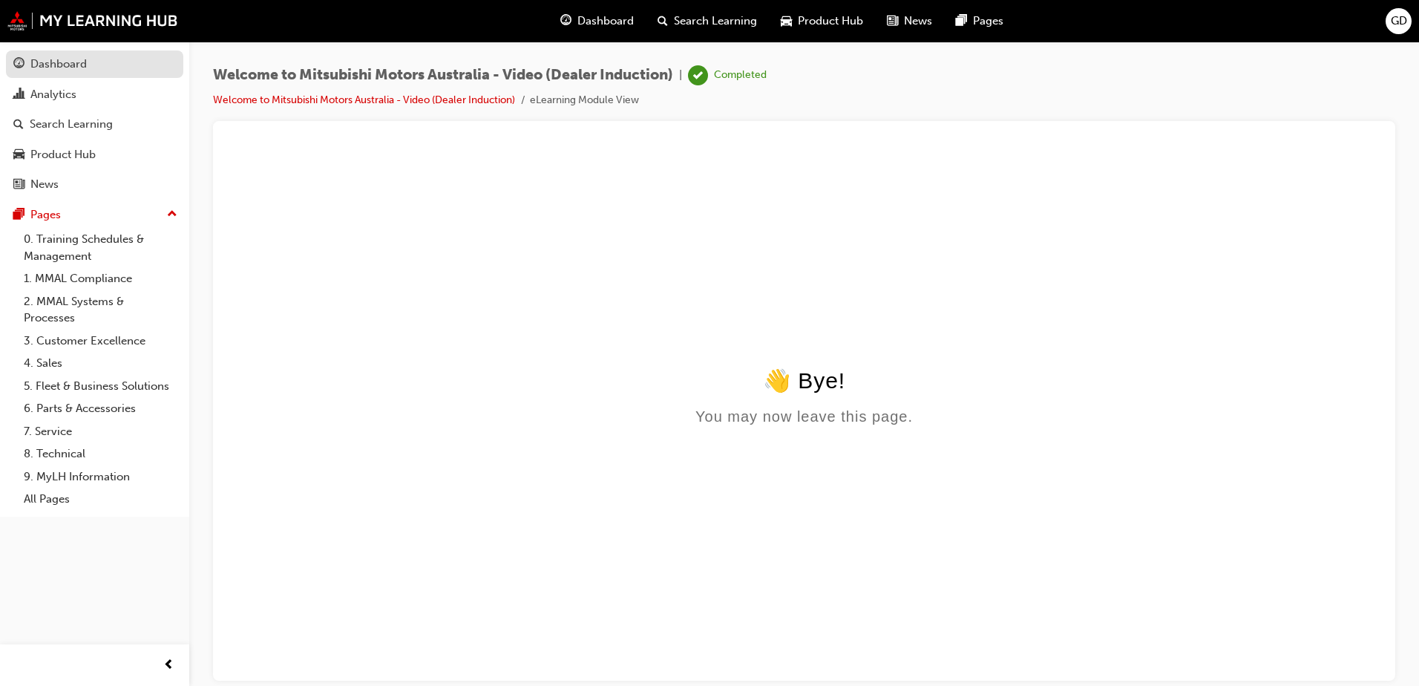
click at [65, 70] on div "Dashboard" at bounding box center [58, 64] width 56 height 17
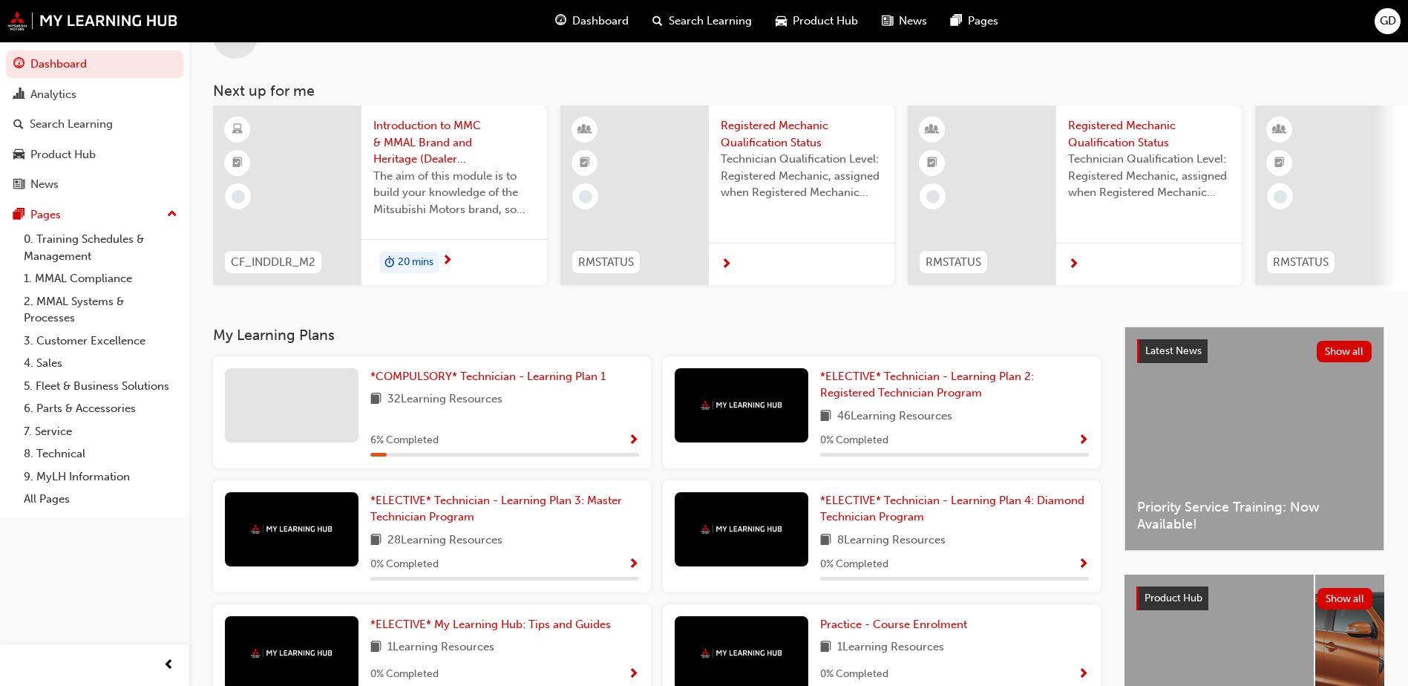
scroll to position [74, 0]
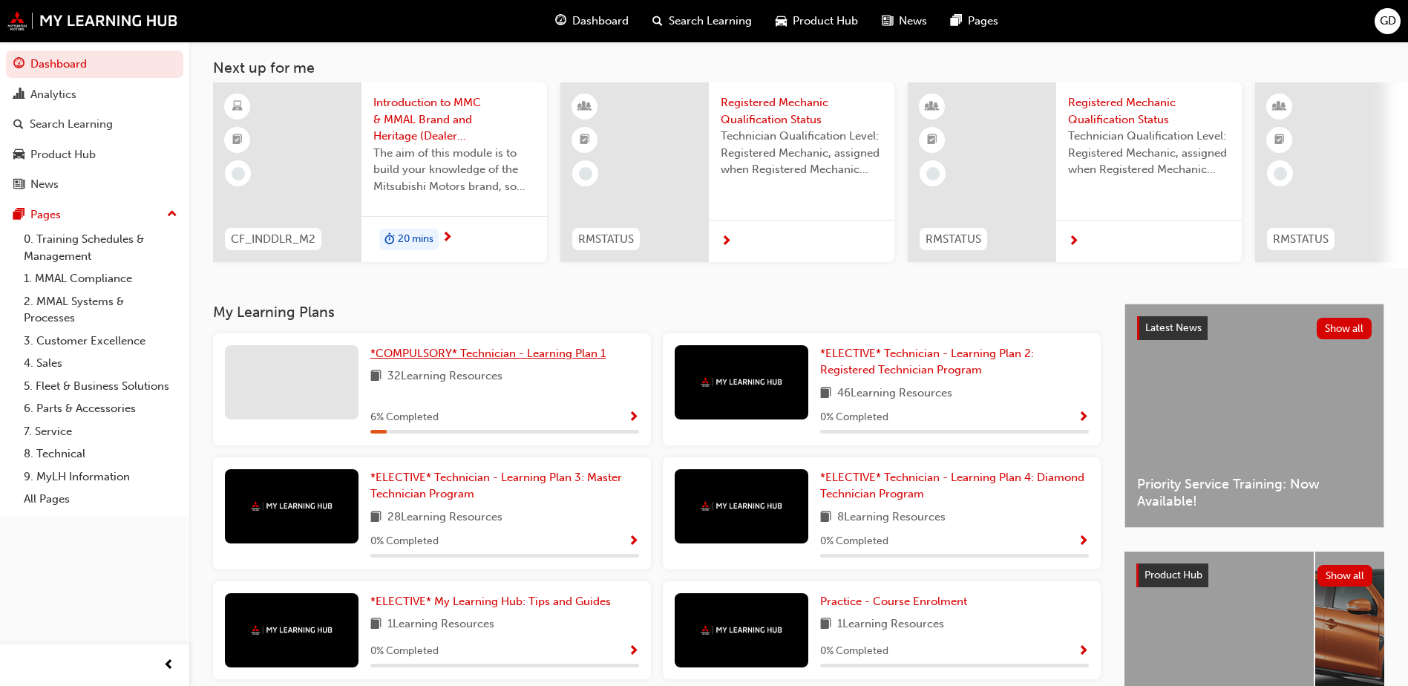
click at [514, 360] on span "*COMPULSORY* Technician - Learning Plan 1" at bounding box center [487, 353] width 235 height 13
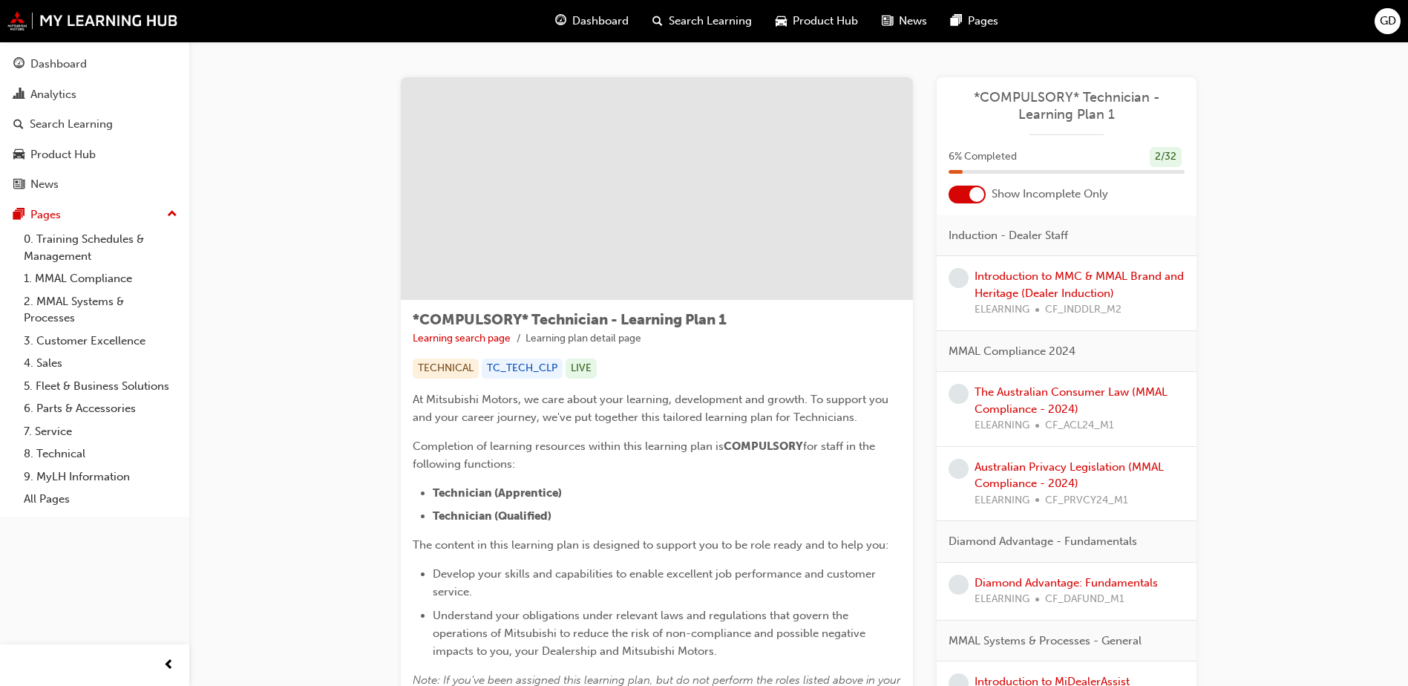
click at [954, 196] on div at bounding box center [966, 195] width 37 height 18
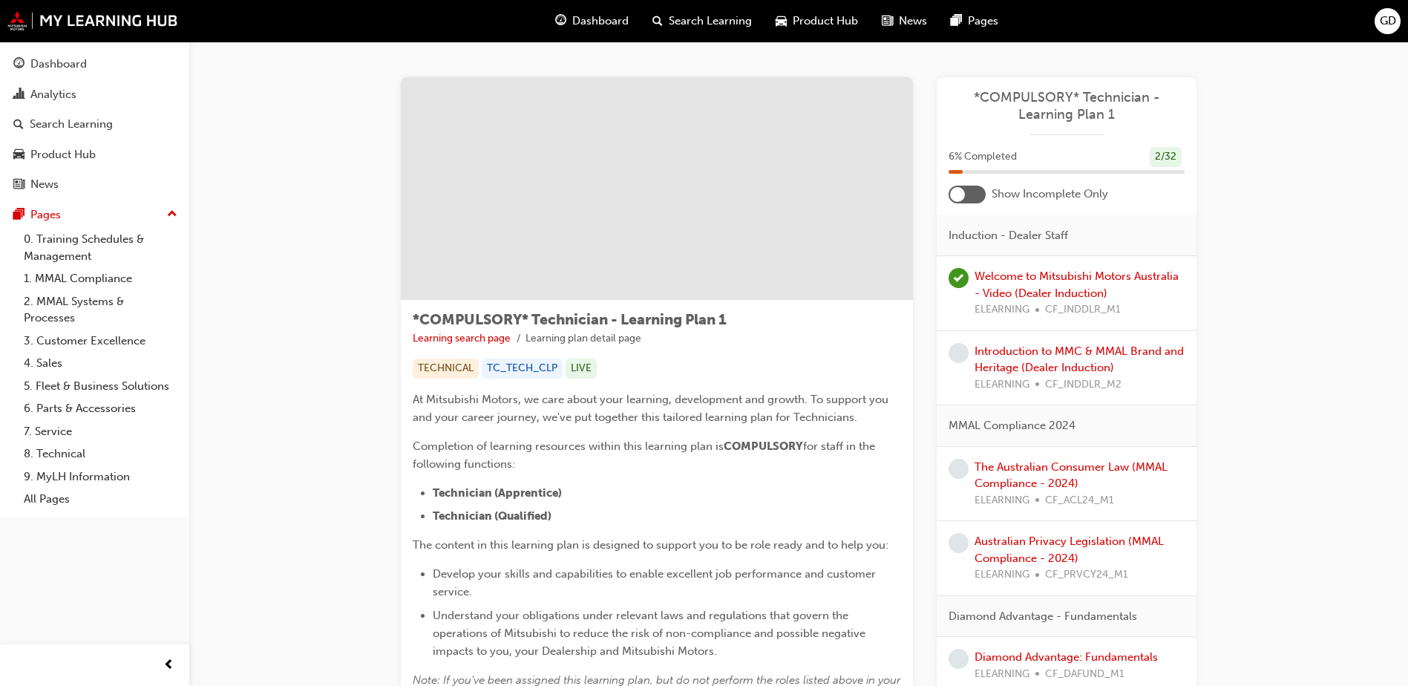
click at [979, 188] on div at bounding box center [966, 195] width 37 height 18
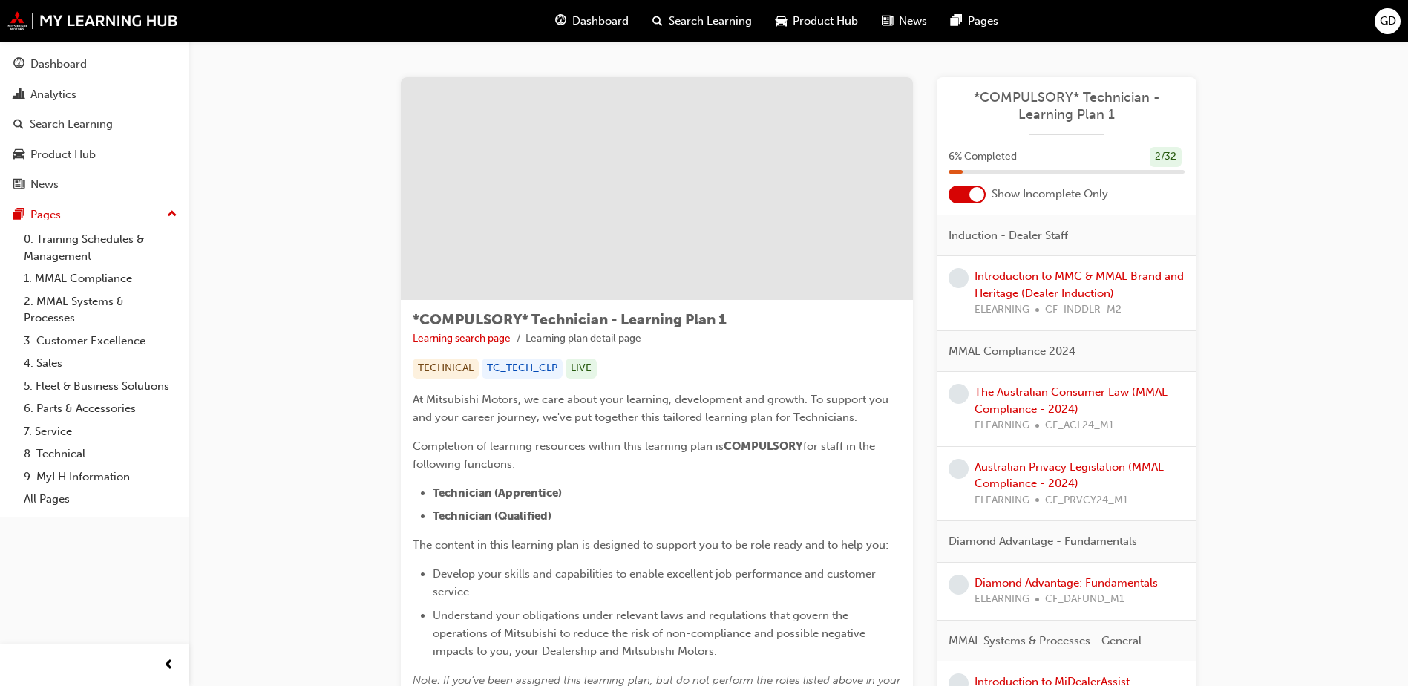
click at [1028, 282] on link "Introduction to MMC & MMAL Brand and Heritage (Dealer Induction)" at bounding box center [1078, 284] width 209 height 30
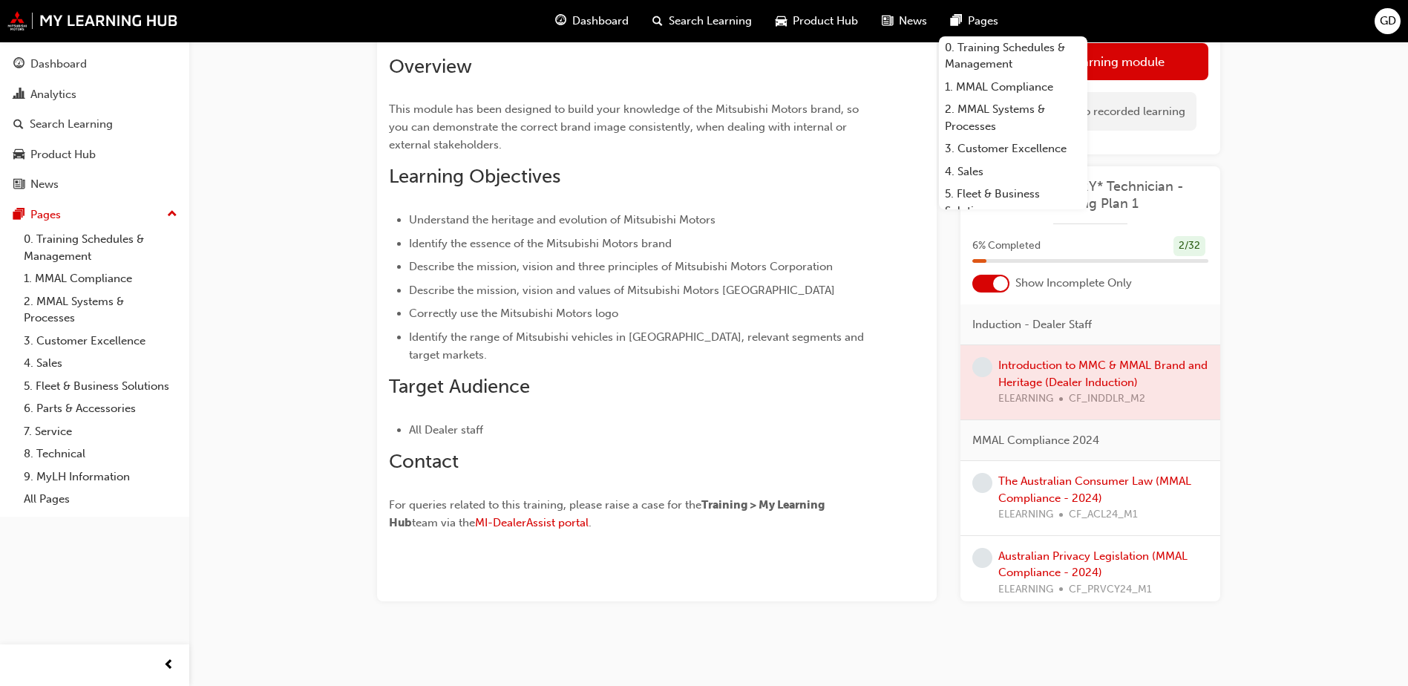
click at [1359, 82] on div "Introduction to MMC & MMAL Brand and Heritage (Dealer Induction) eLearning 20 m…" at bounding box center [704, 275] width 1408 height 821
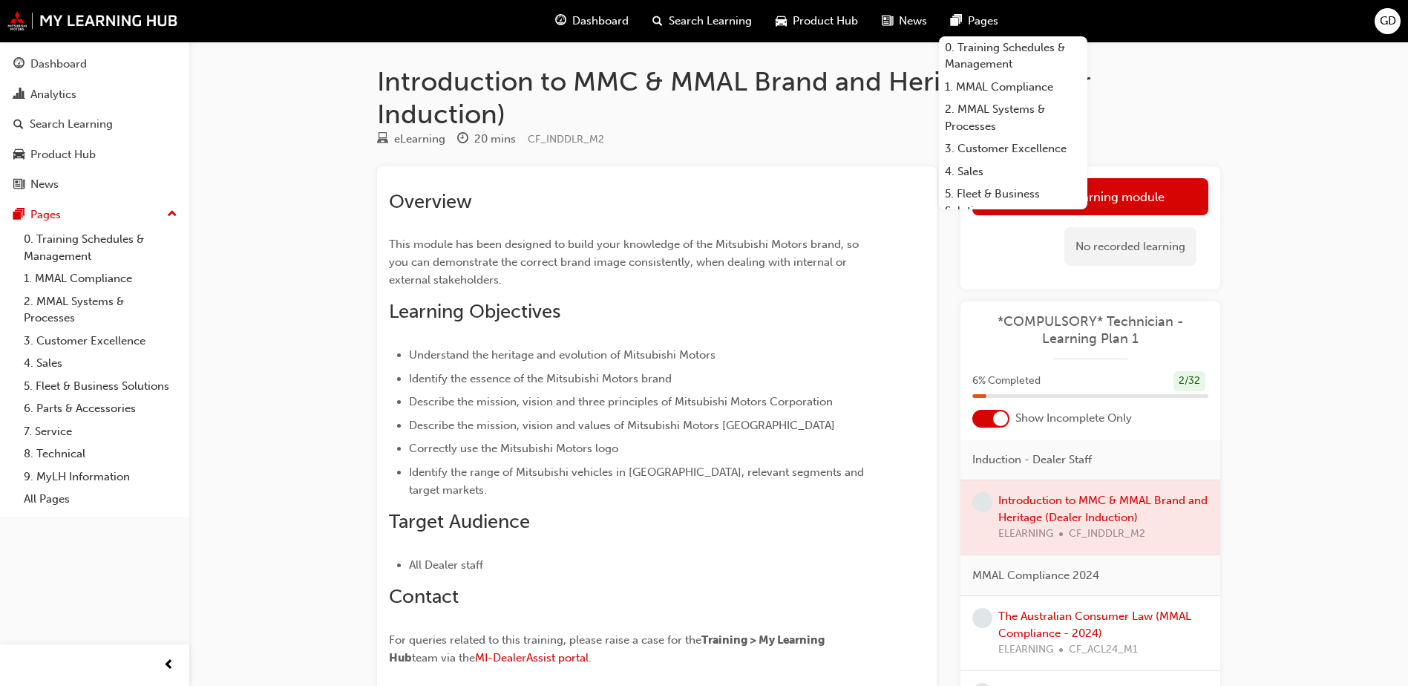
click at [1325, 212] on div "Introduction to MMC & MMAL Brand and Heritage (Dealer Induction) eLearning 20 m…" at bounding box center [704, 410] width 1408 height 821
click at [1387, 22] on span "GD" at bounding box center [1387, 21] width 16 height 17
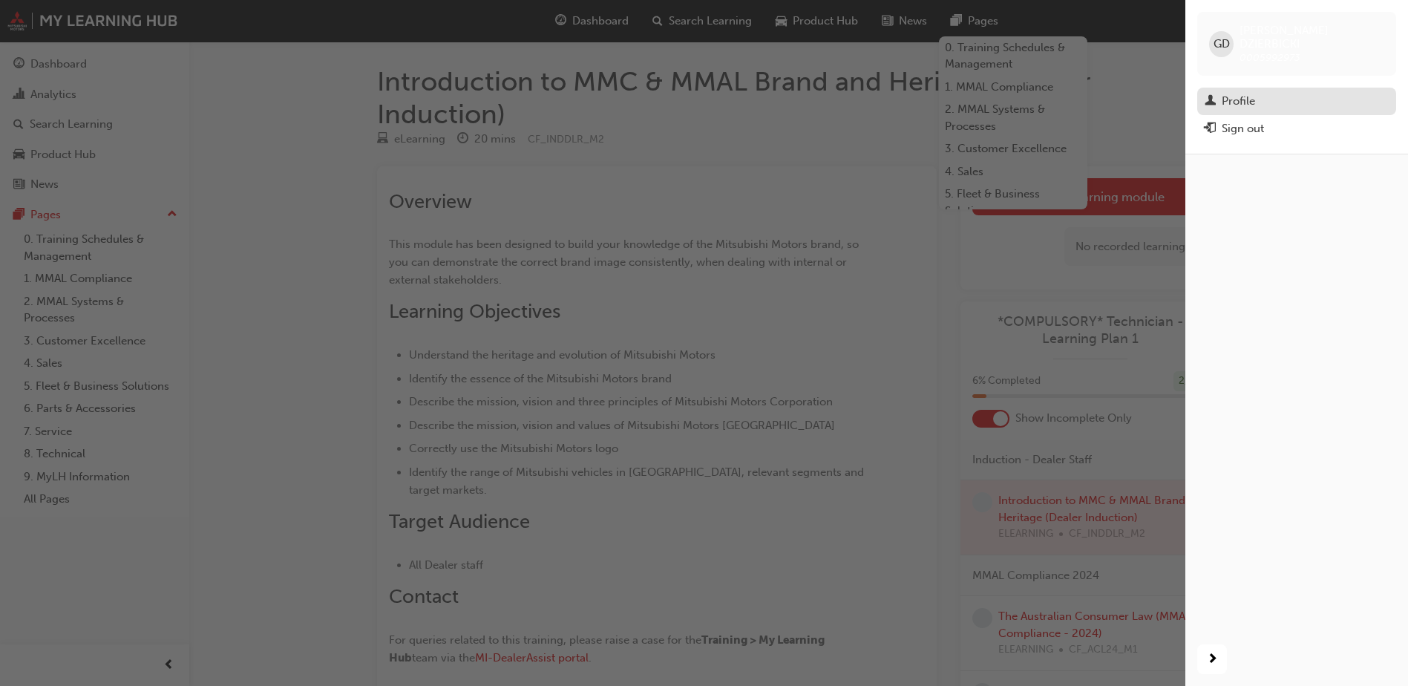
click at [1244, 93] on div "Profile" at bounding box center [1237, 101] width 33 height 17
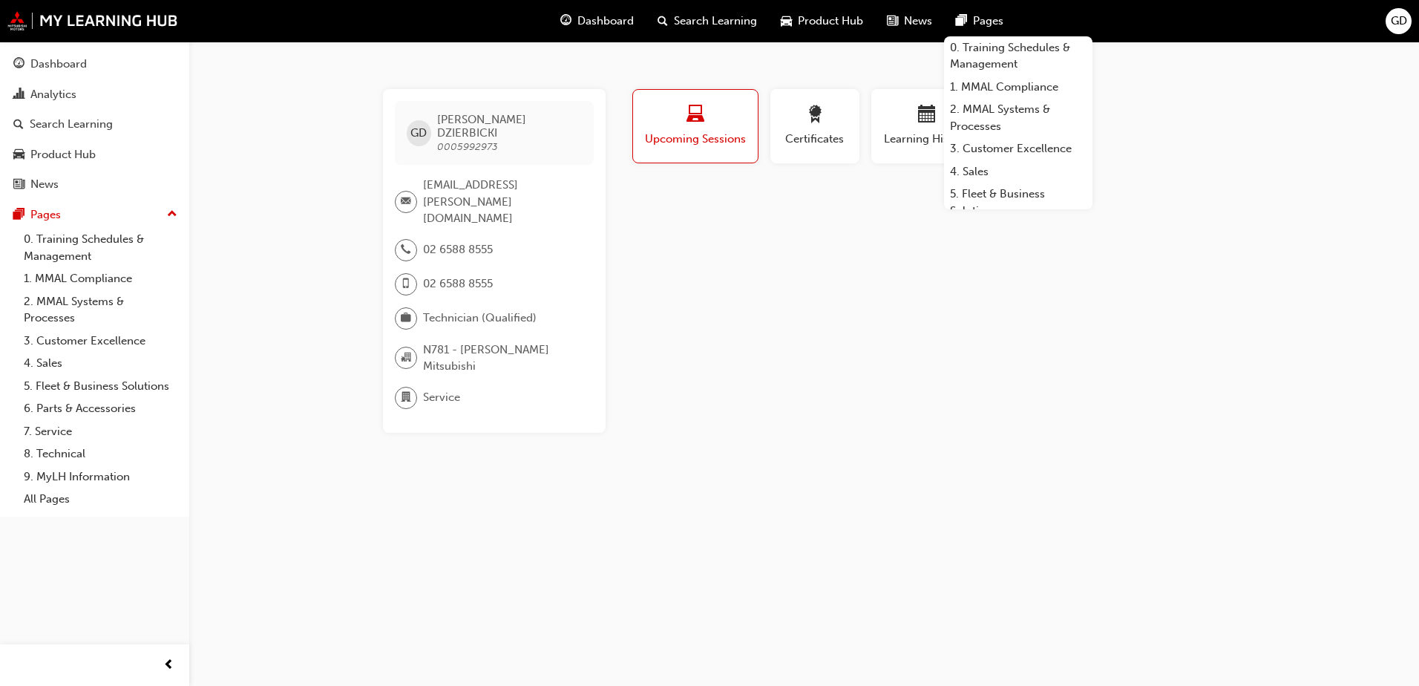
click at [507, 489] on div "GD [PERSON_NAME] 0005992973 [EMAIL_ADDRESS][PERSON_NAME][DOMAIN_NAME] 02 6588 8…" at bounding box center [709, 343] width 1419 height 686
click at [777, 204] on div "Profile Upcoming Sessions Certificates Learning History GD [PERSON_NAME] 000599…" at bounding box center [927, 261] width 597 height 344
click at [1020, 19] on div "Dashboard Search Learning Product Hub News Pages" at bounding box center [781, 21] width 479 height 42
click at [437, 389] on span "Service" at bounding box center [441, 397] width 37 height 17
drag, startPoint x: 437, startPoint y: 350, endPoint x: 328, endPoint y: 404, distance: 121.5
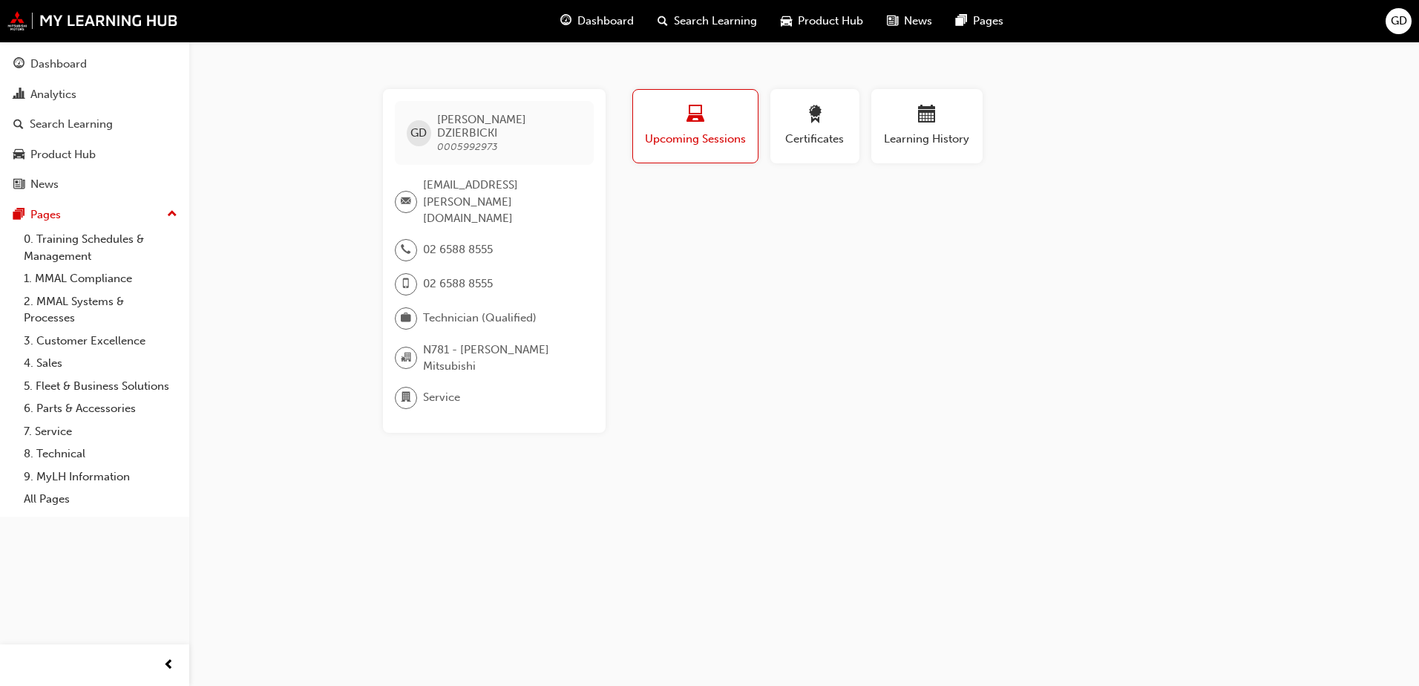
click at [328, 404] on div "GD [PERSON_NAME] 0005992973 [EMAIL_ADDRESS][PERSON_NAME][DOMAIN_NAME] 02 6588 8…" at bounding box center [709, 343] width 1419 height 686
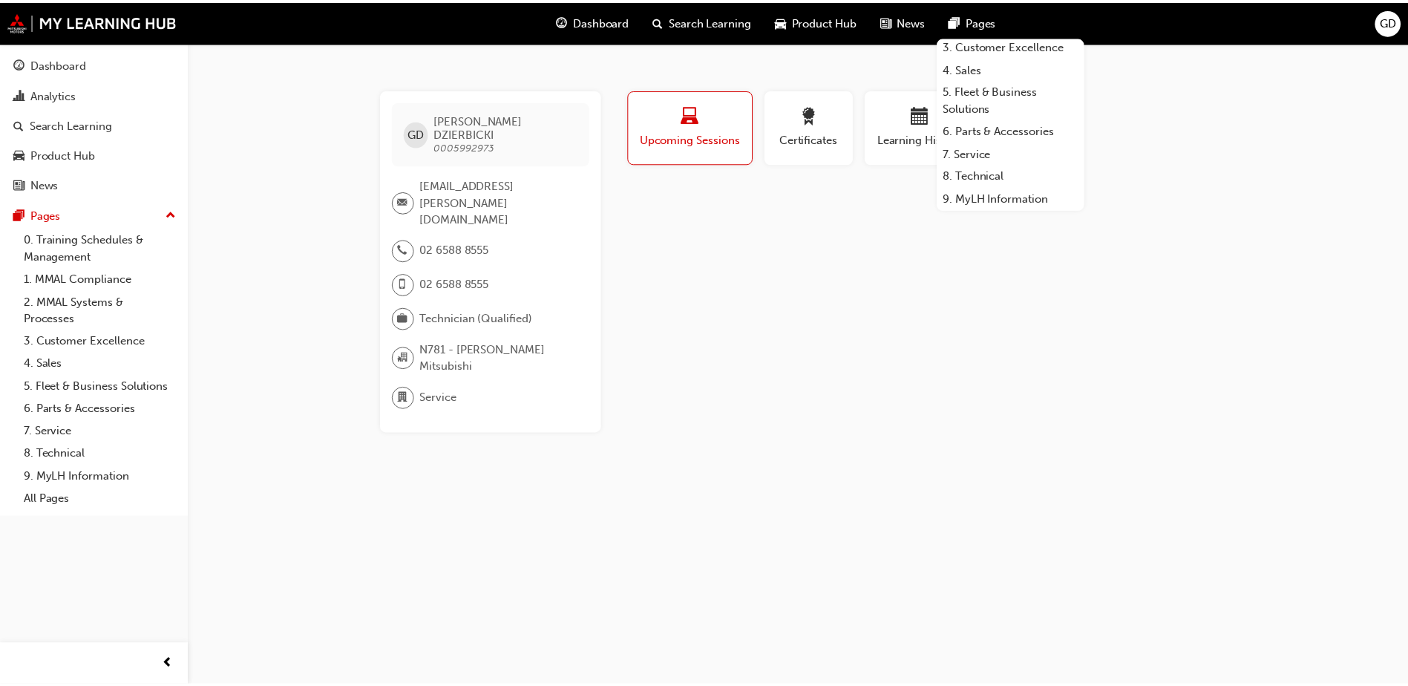
scroll to position [126, 0]
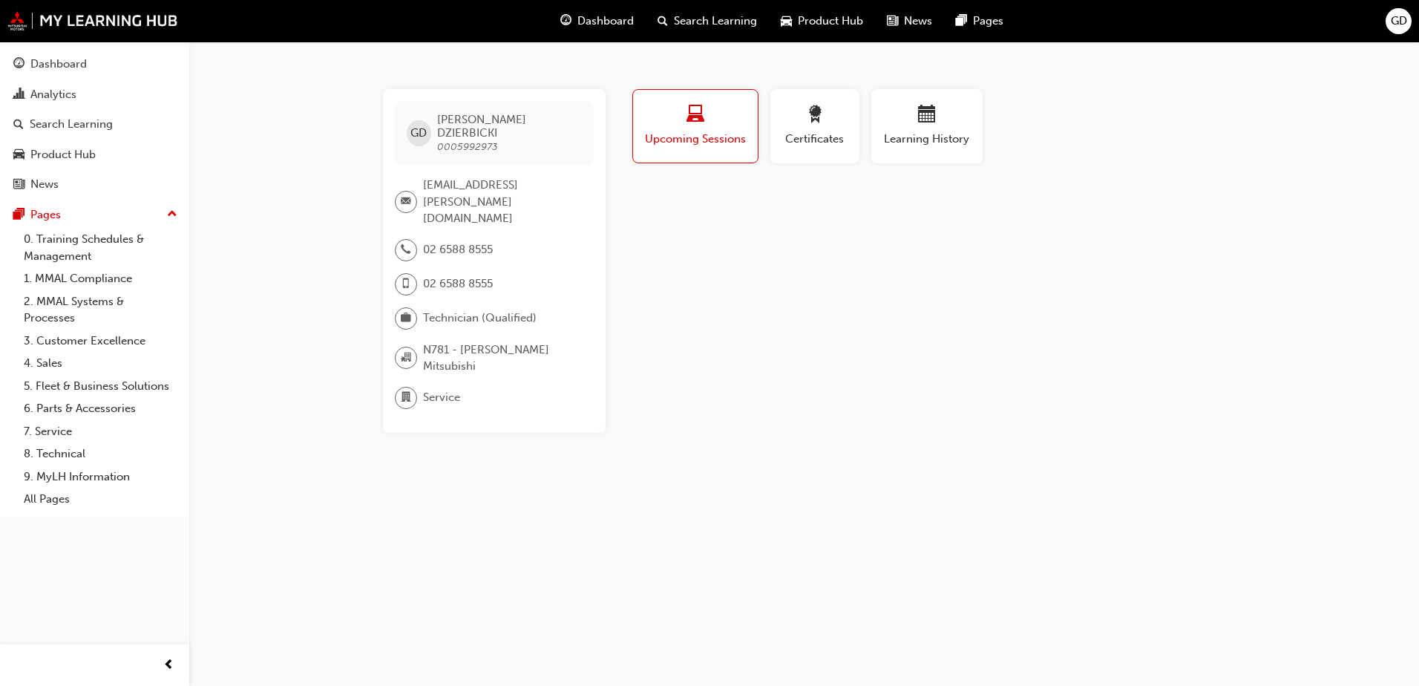
click at [1404, 24] on span "GD" at bounding box center [1399, 21] width 16 height 17
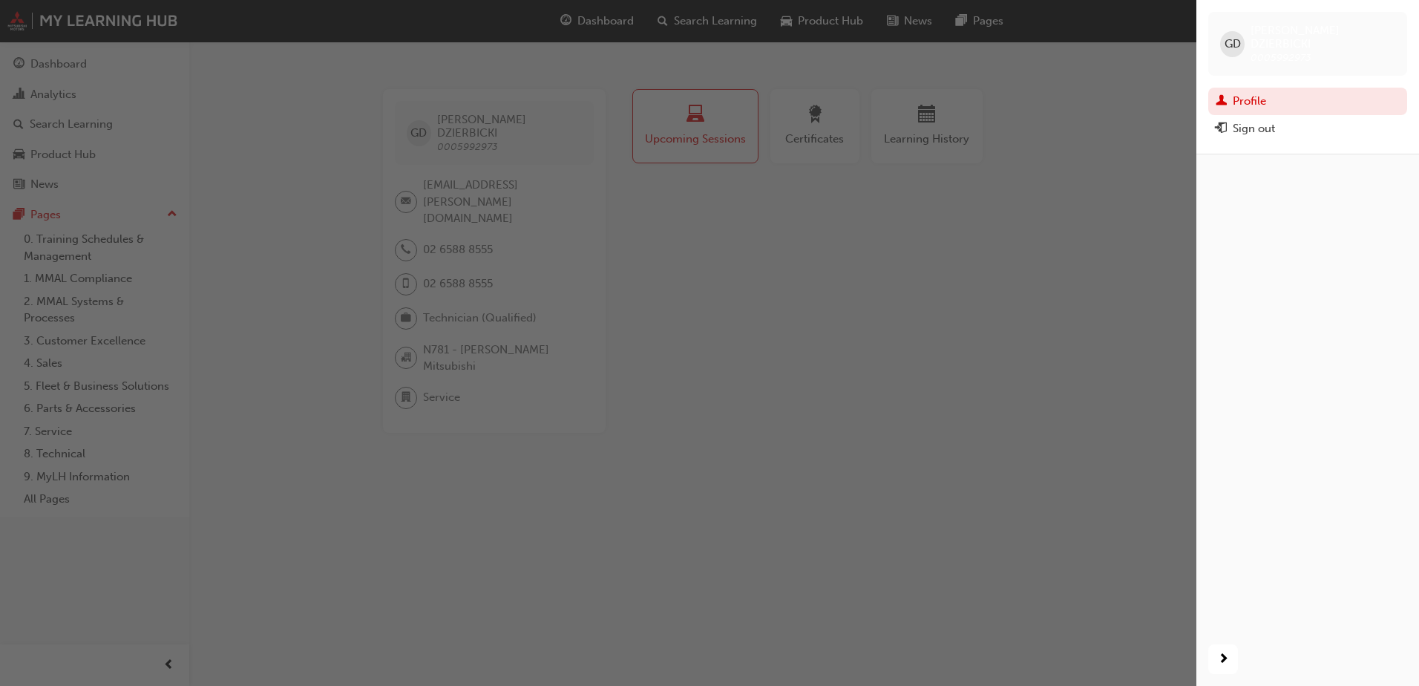
click at [1239, 36] on span "GD" at bounding box center [1232, 44] width 16 height 17
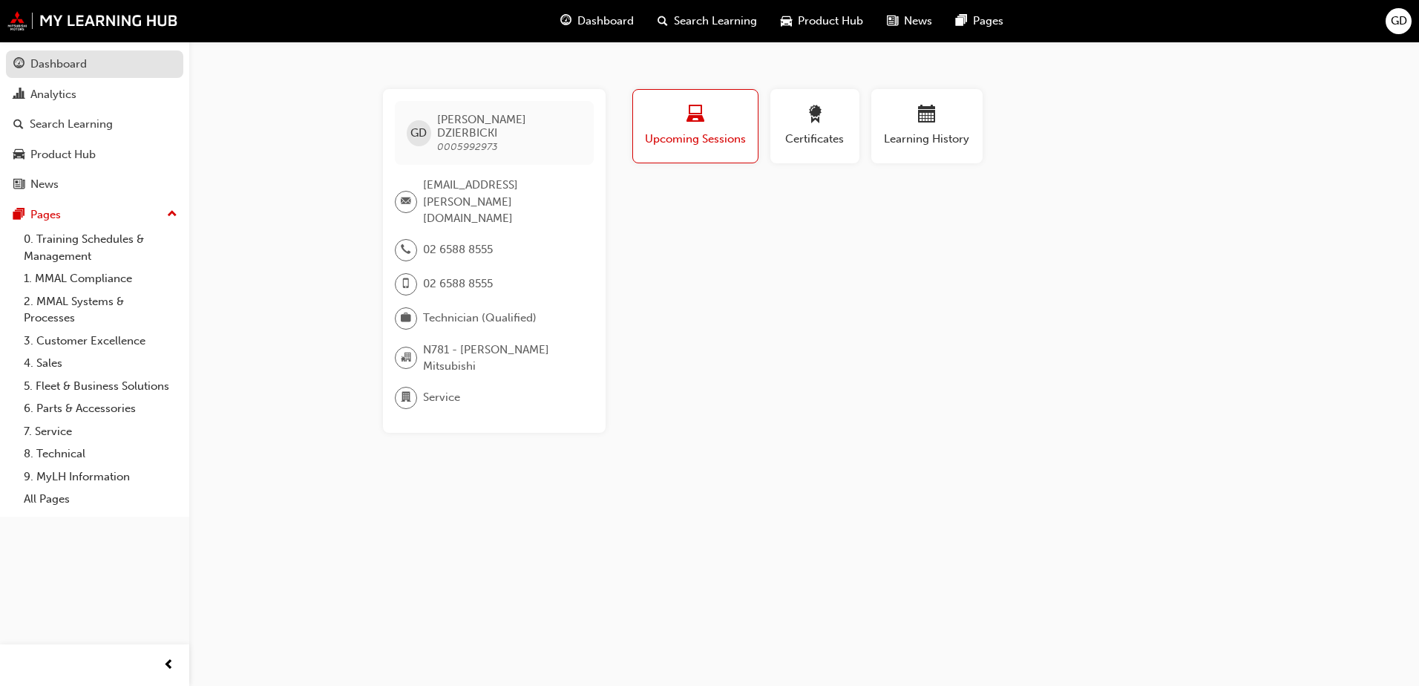
drag, startPoint x: 50, startPoint y: 69, endPoint x: 60, endPoint y: 66, distance: 10.8
click at [52, 68] on div "Dashboard" at bounding box center [58, 64] width 56 height 17
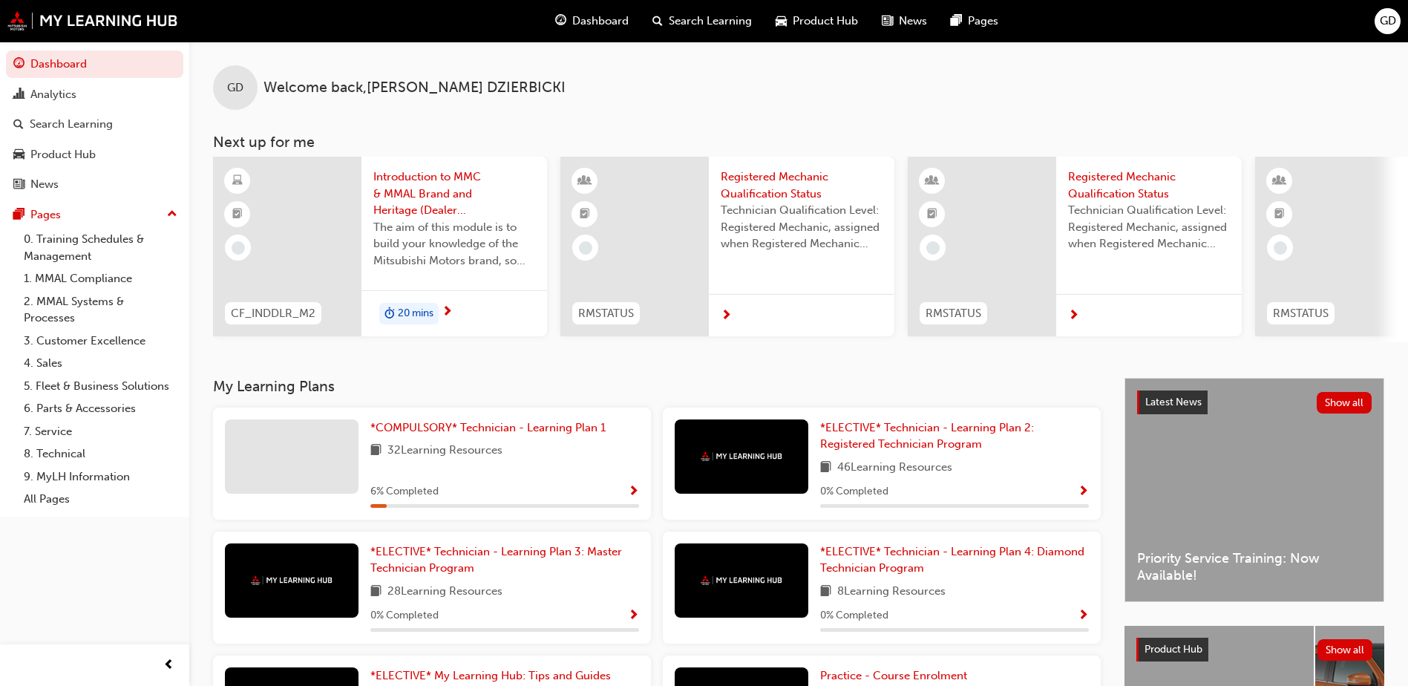
click at [237, 87] on span "GD" at bounding box center [235, 87] width 16 height 17
click at [1388, 23] on span "GD" at bounding box center [1387, 21] width 16 height 17
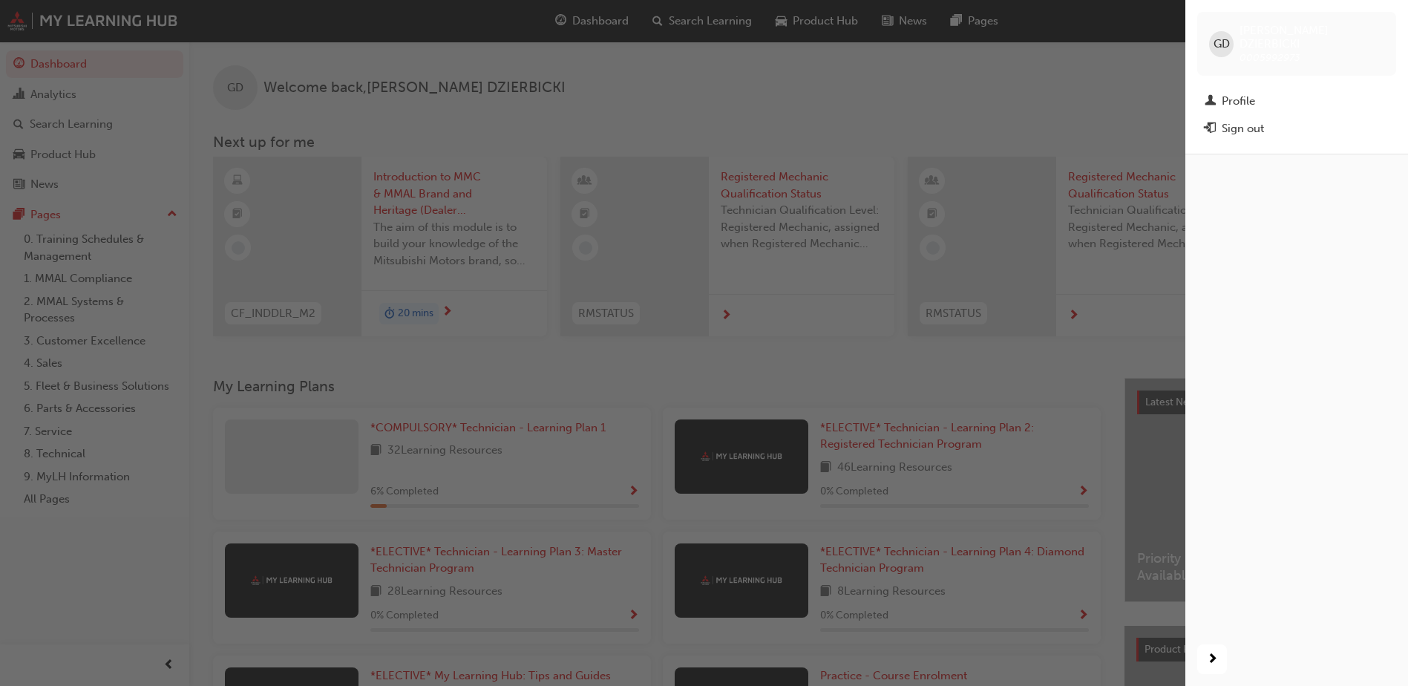
click at [1204, 88] on link "Profile" at bounding box center [1296, 101] width 199 height 27
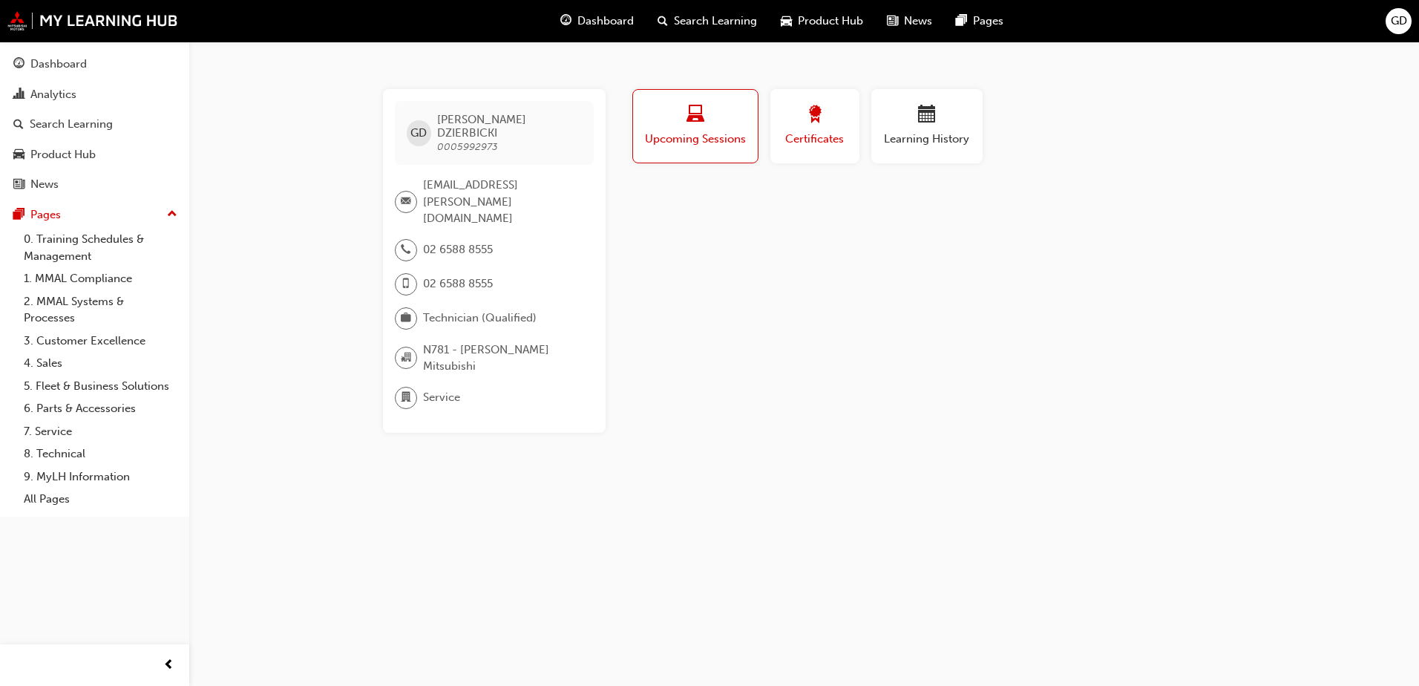
click at [822, 130] on div "Certificates" at bounding box center [814, 126] width 67 height 42
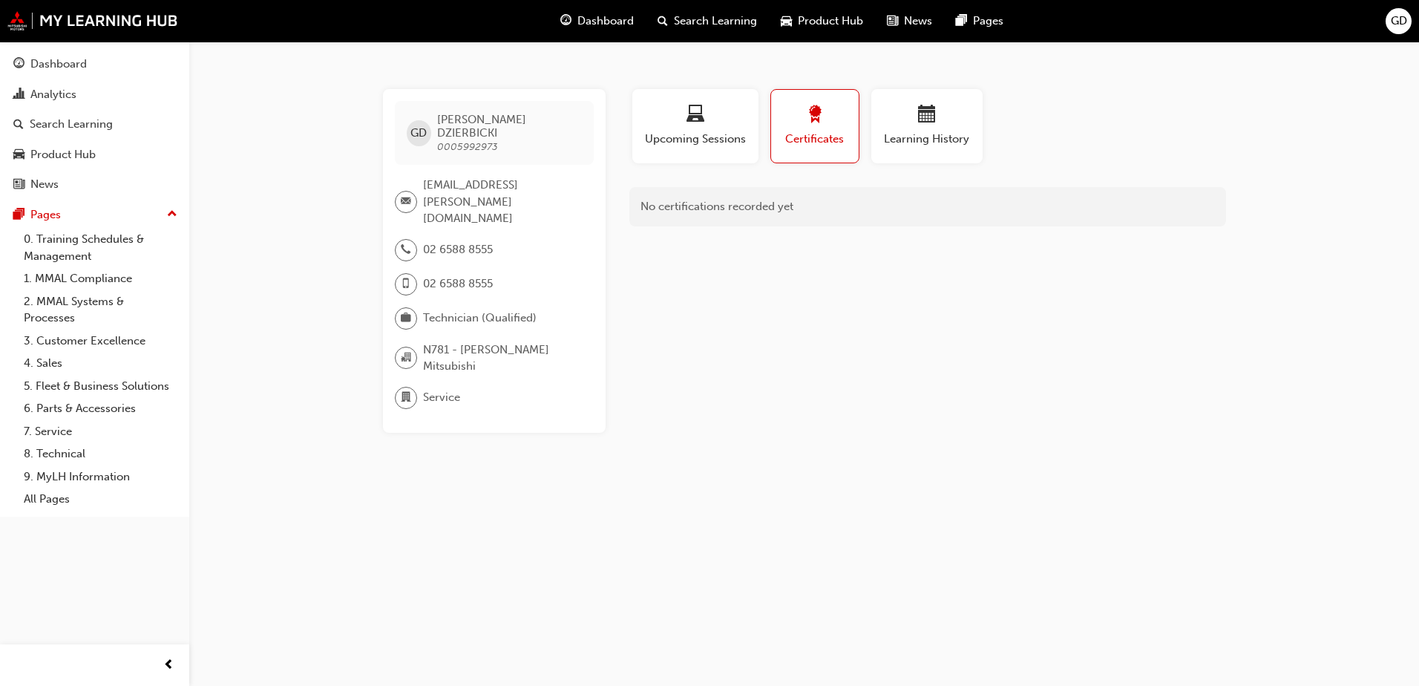
click at [820, 324] on div "Profile Upcoming Sessions Certificates Learning History GD [PERSON_NAME] 000599…" at bounding box center [927, 261] width 597 height 344
click at [1167, 86] on div "GD [PERSON_NAME] 0005992973 [EMAIL_ADDRESS][PERSON_NAME][DOMAIN_NAME] 02 6588 8…" at bounding box center [709, 343] width 1419 height 686
